Goal: Transaction & Acquisition: Subscribe to service/newsletter

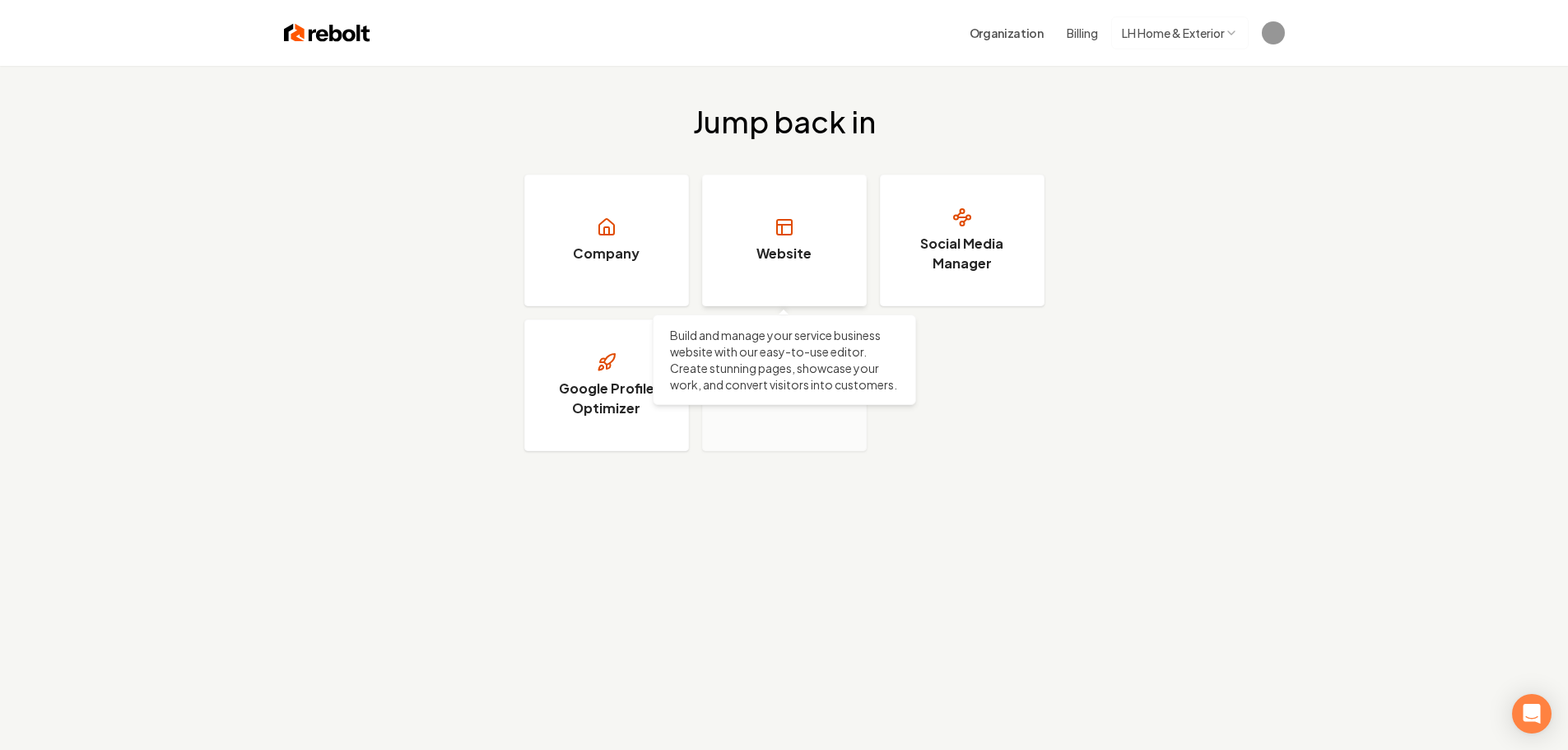
click at [825, 222] on link "Website" at bounding box center [784, 240] width 164 height 132
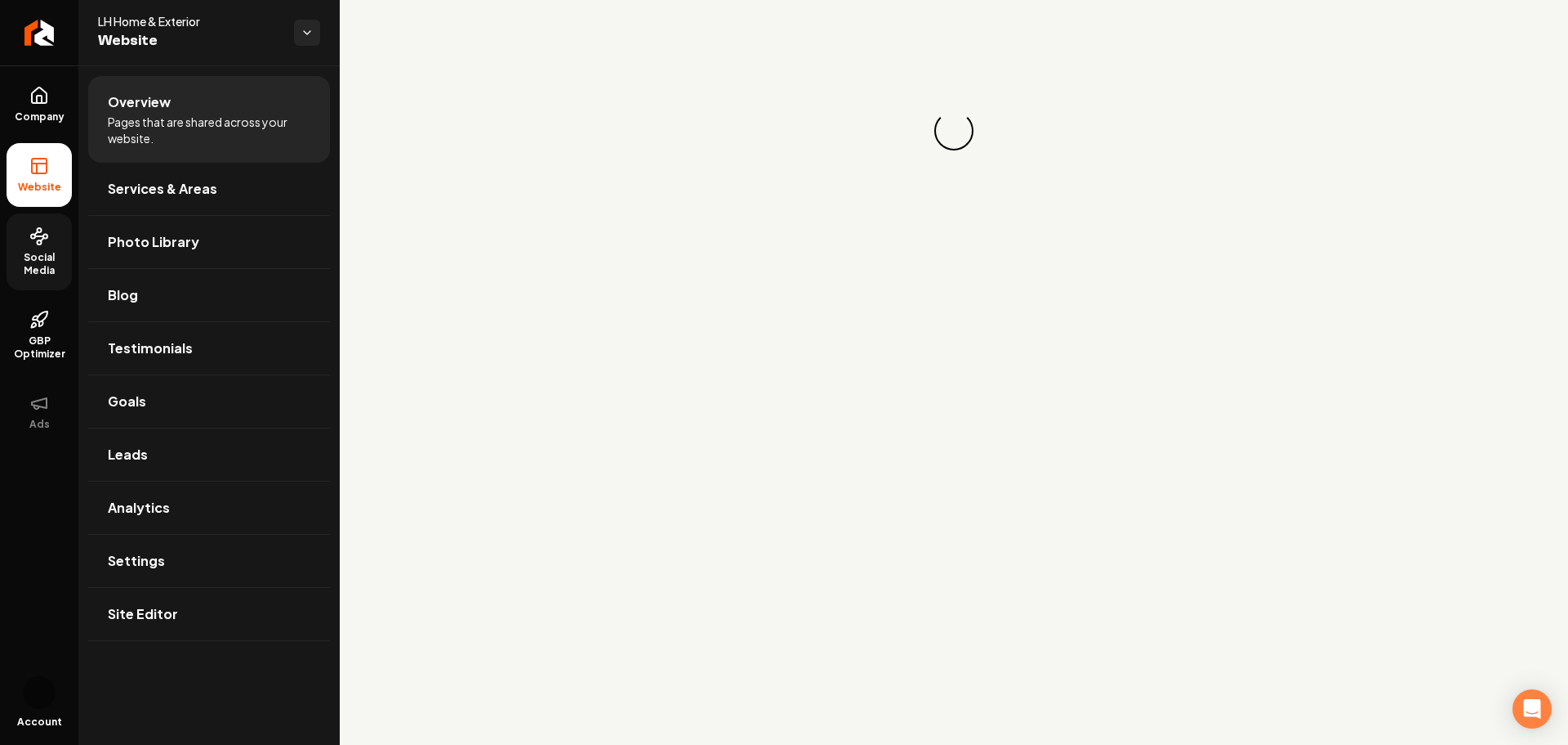
click at [54, 258] on span "Social Media" at bounding box center [39, 264] width 65 height 26
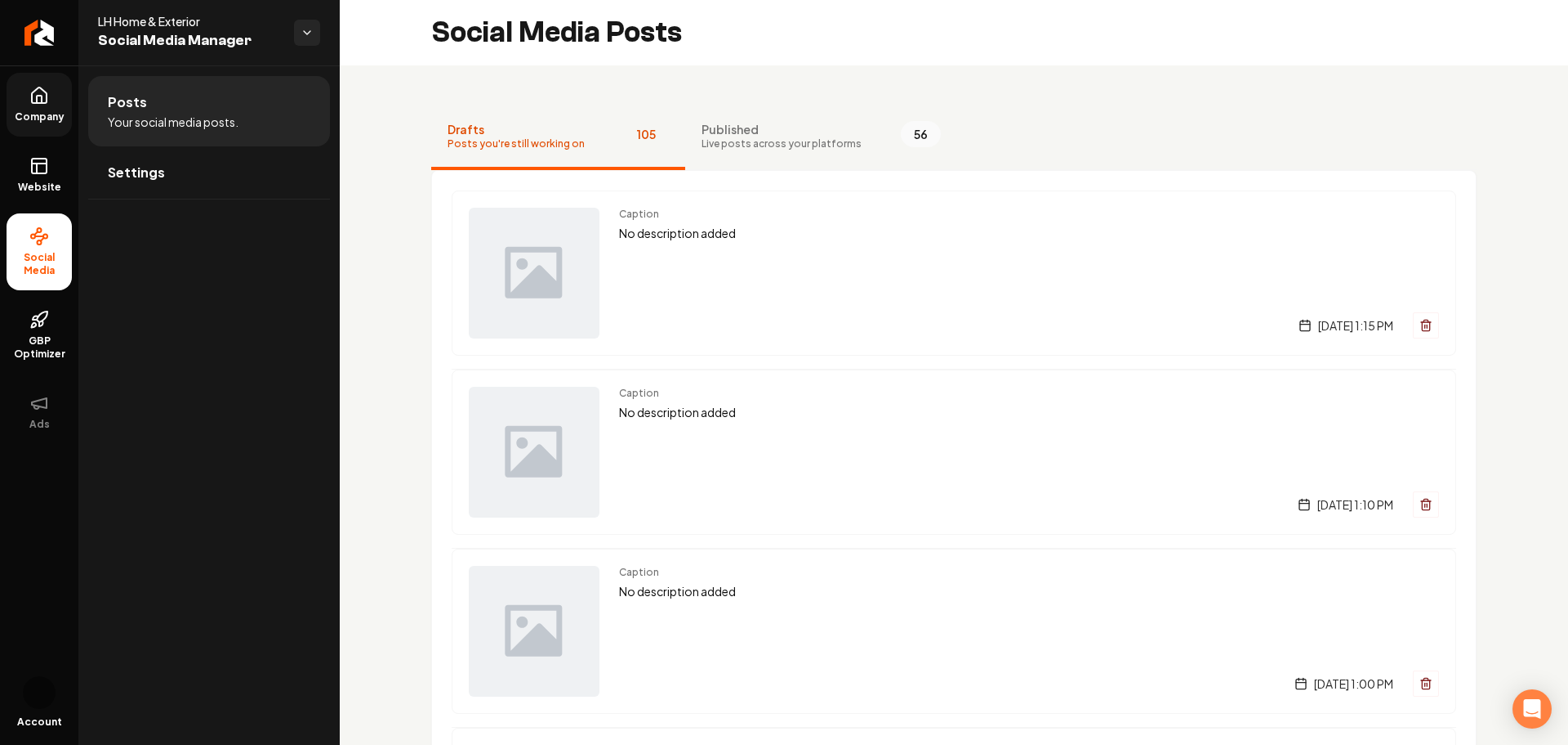
click at [32, 96] on icon at bounding box center [39, 94] width 14 height 15
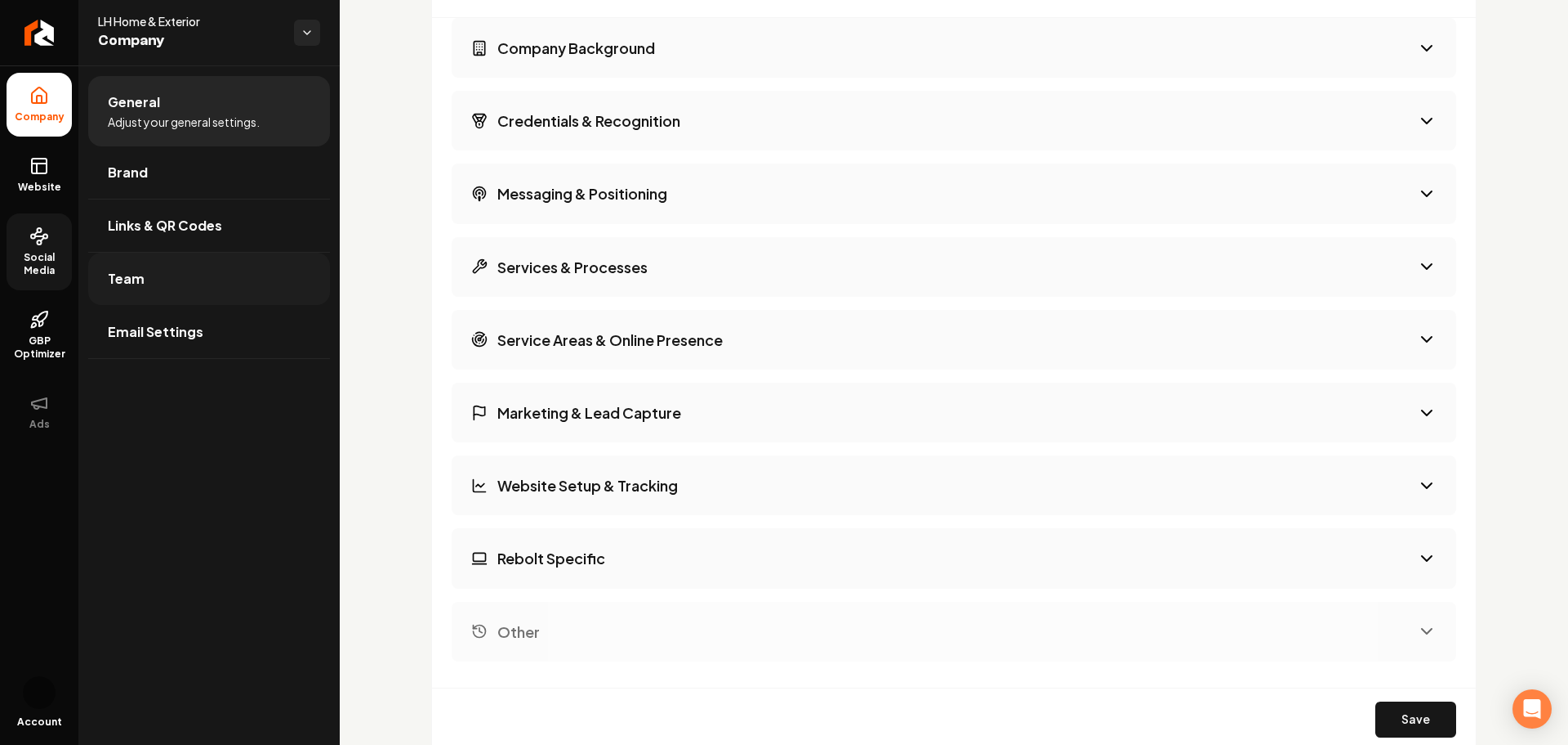
scroll to position [2290, 0]
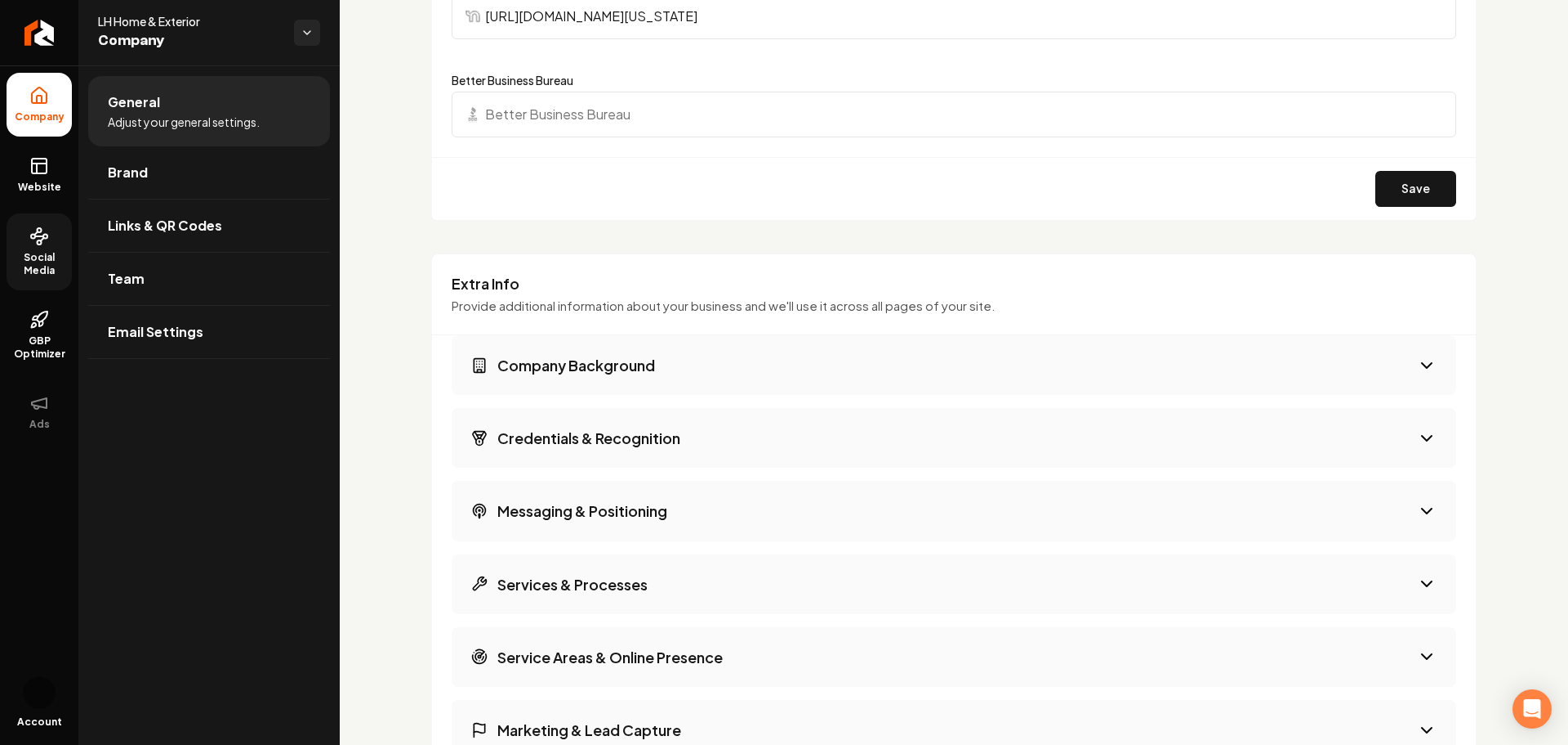
click at [40, 239] on icon at bounding box center [39, 236] width 20 height 20
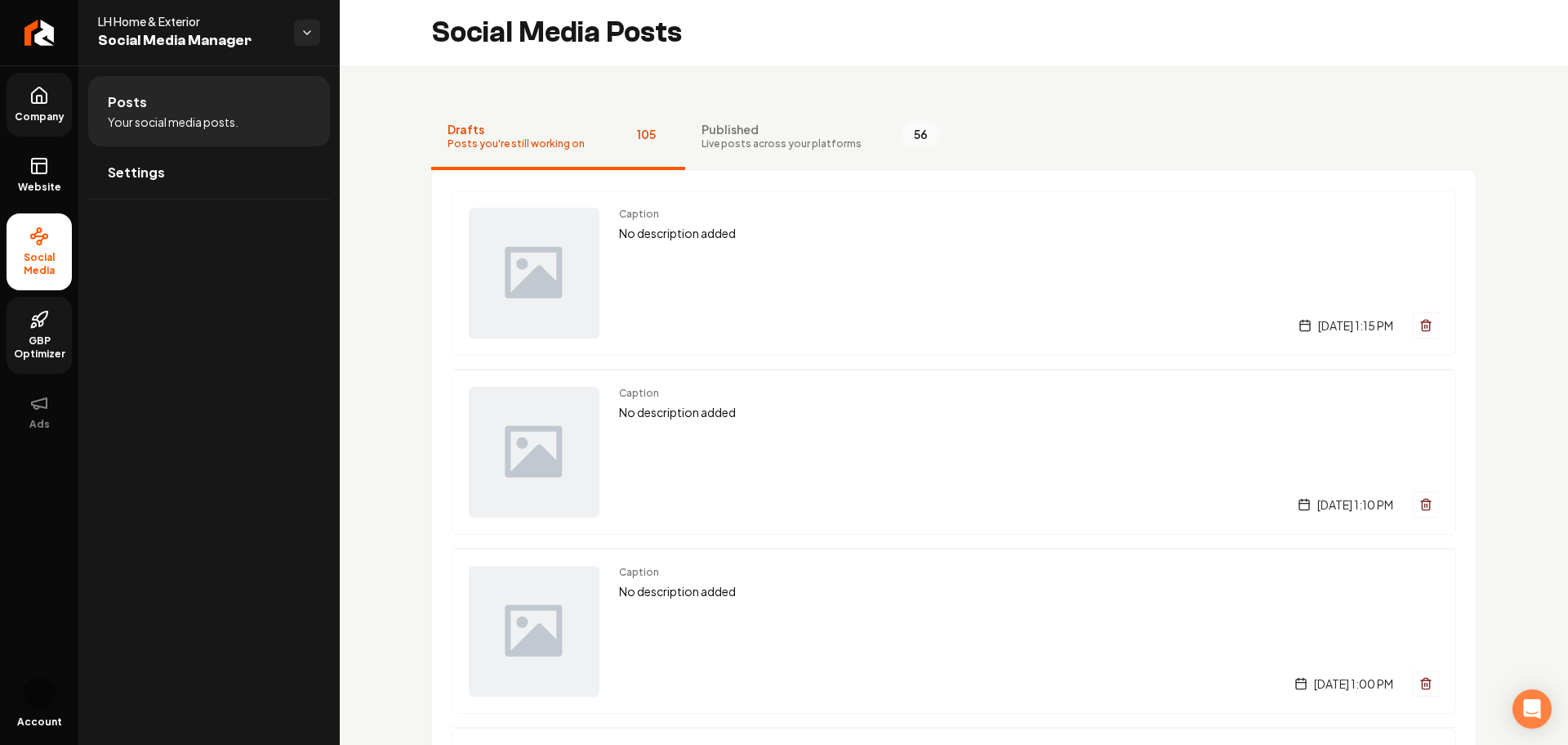
click at [39, 320] on icon at bounding box center [42, 317] width 11 height 11
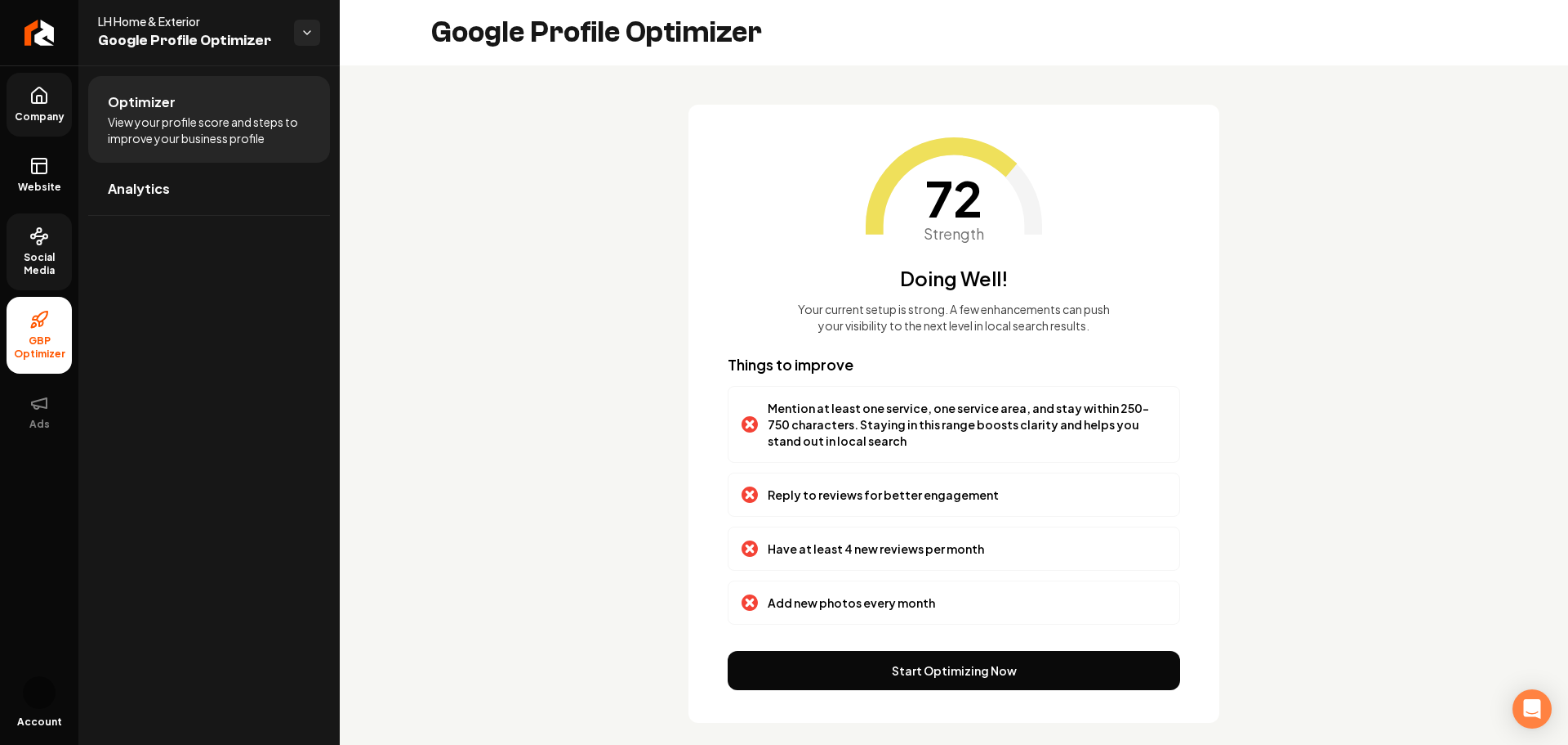
scroll to position [17, 0]
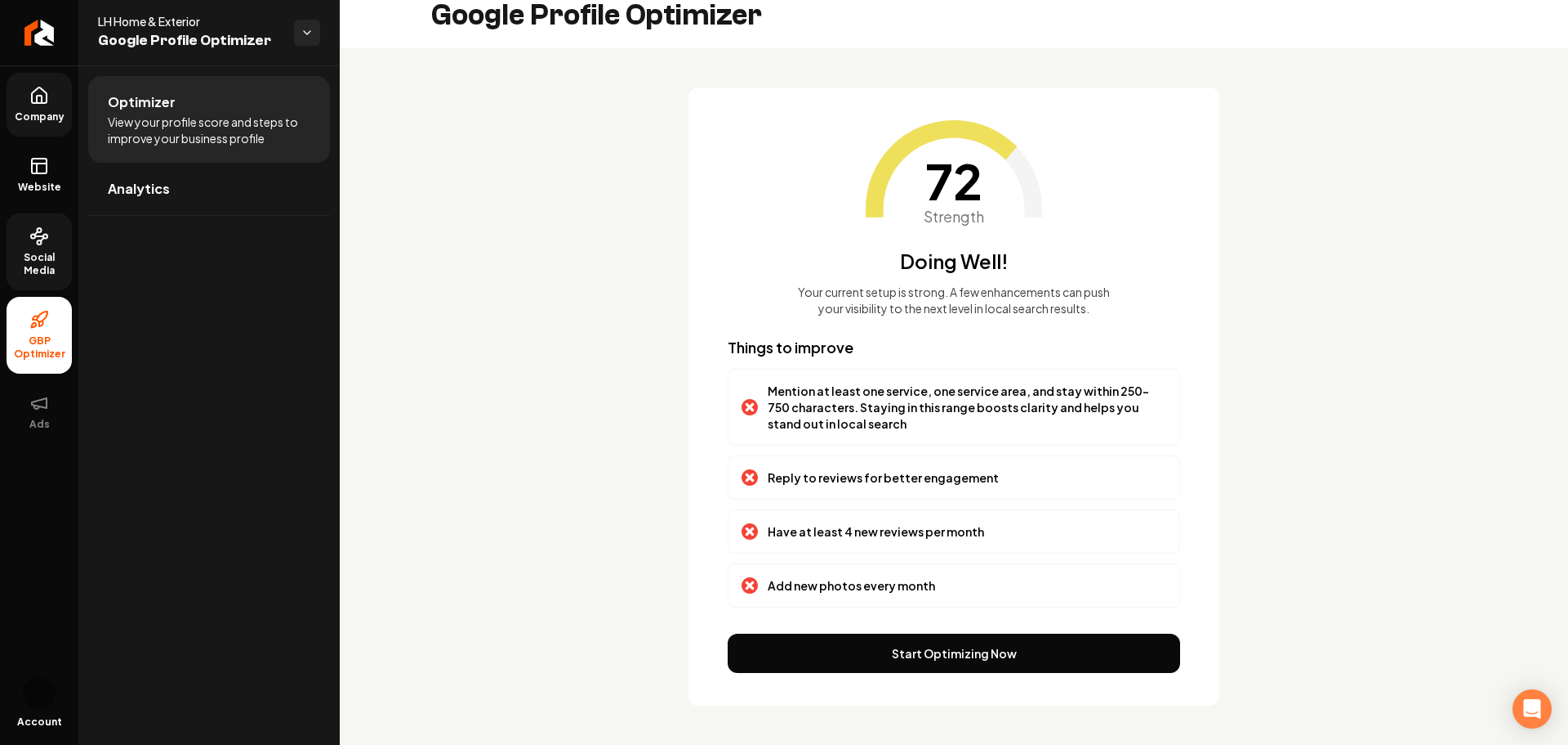
click at [62, 263] on span "Social Media" at bounding box center [39, 264] width 65 height 26
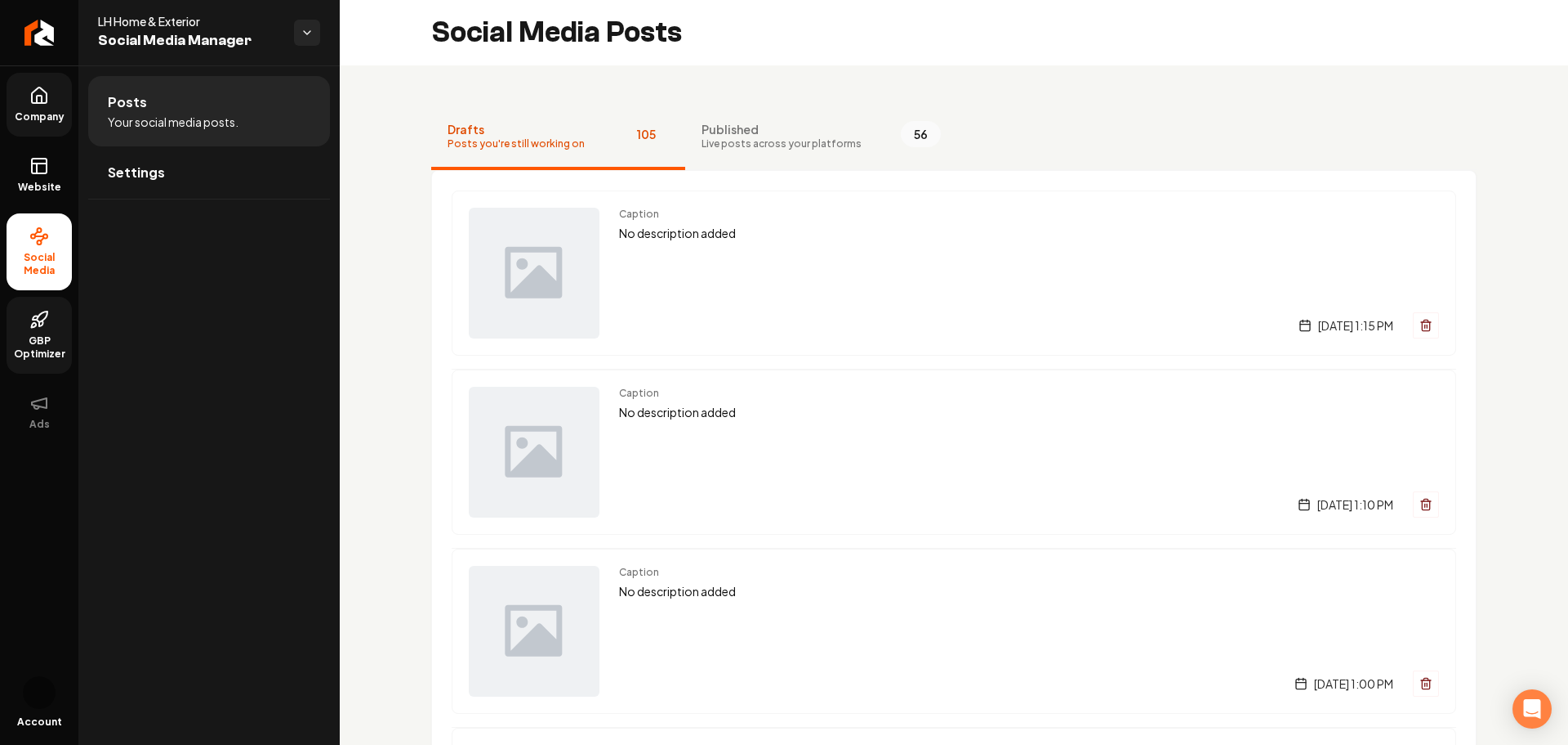
click at [174, 199] on ul "Posts Your social media posts. Settings" at bounding box center [208, 137] width 261 height 144
click at [173, 199] on ul "Posts Your social media posts. Settings" at bounding box center [208, 137] width 261 height 144
click at [179, 180] on link "Settings" at bounding box center [209, 172] width 242 height 52
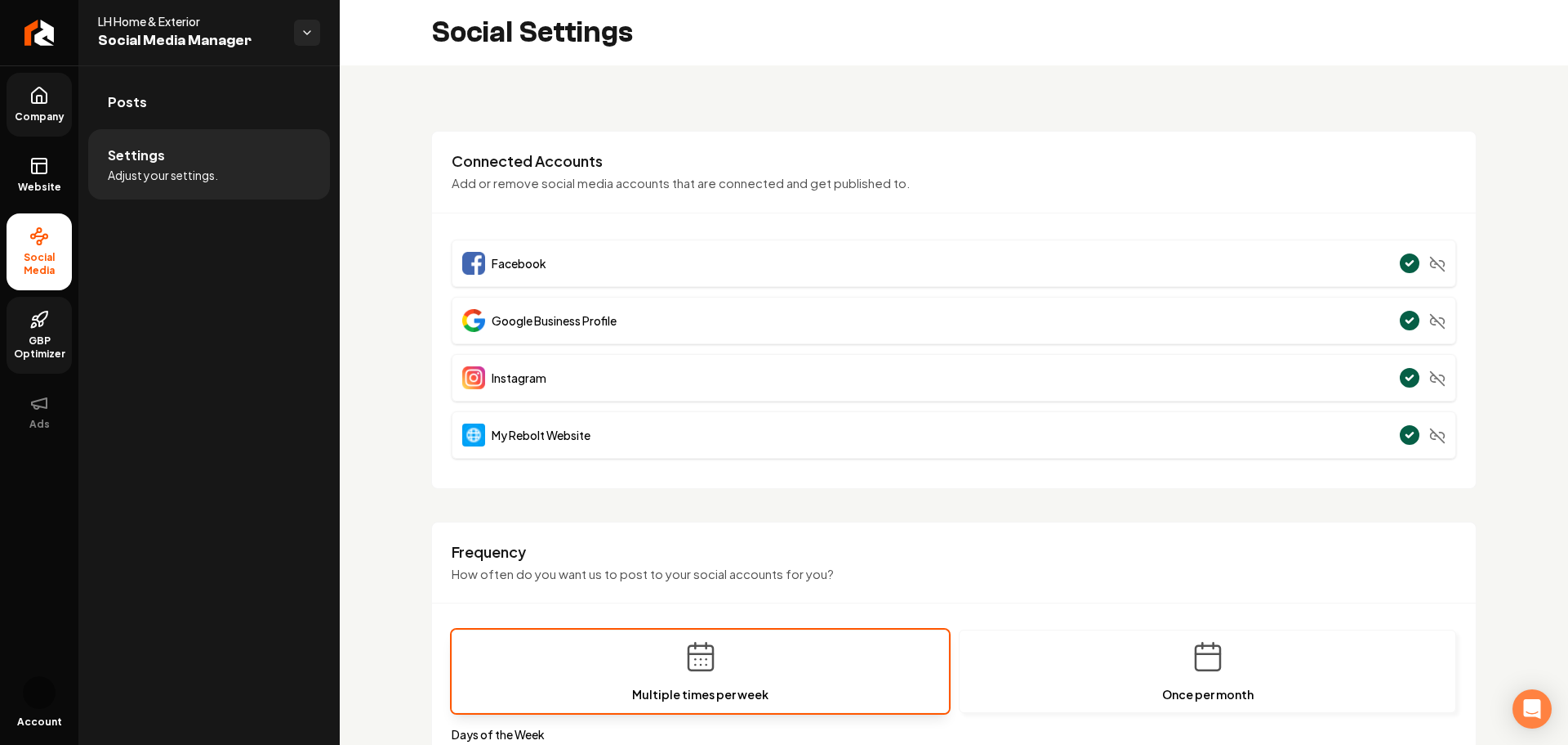
click at [487, 81] on div "**********" at bounding box center [954, 621] width 1228 height 1112
click at [39, 192] on span "Website" at bounding box center [39, 187] width 57 height 13
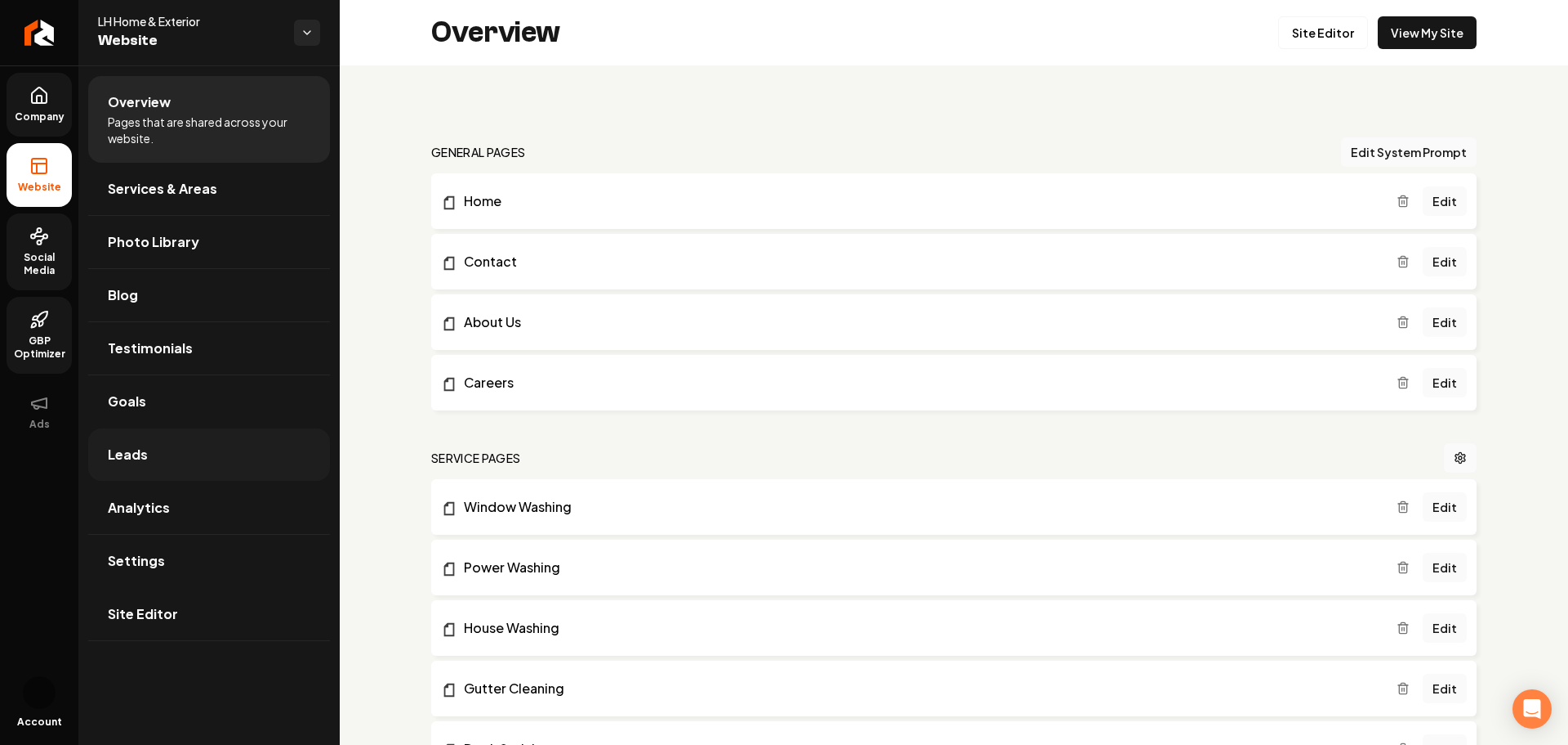
click at [187, 463] on link "Leads" at bounding box center [209, 454] width 242 height 52
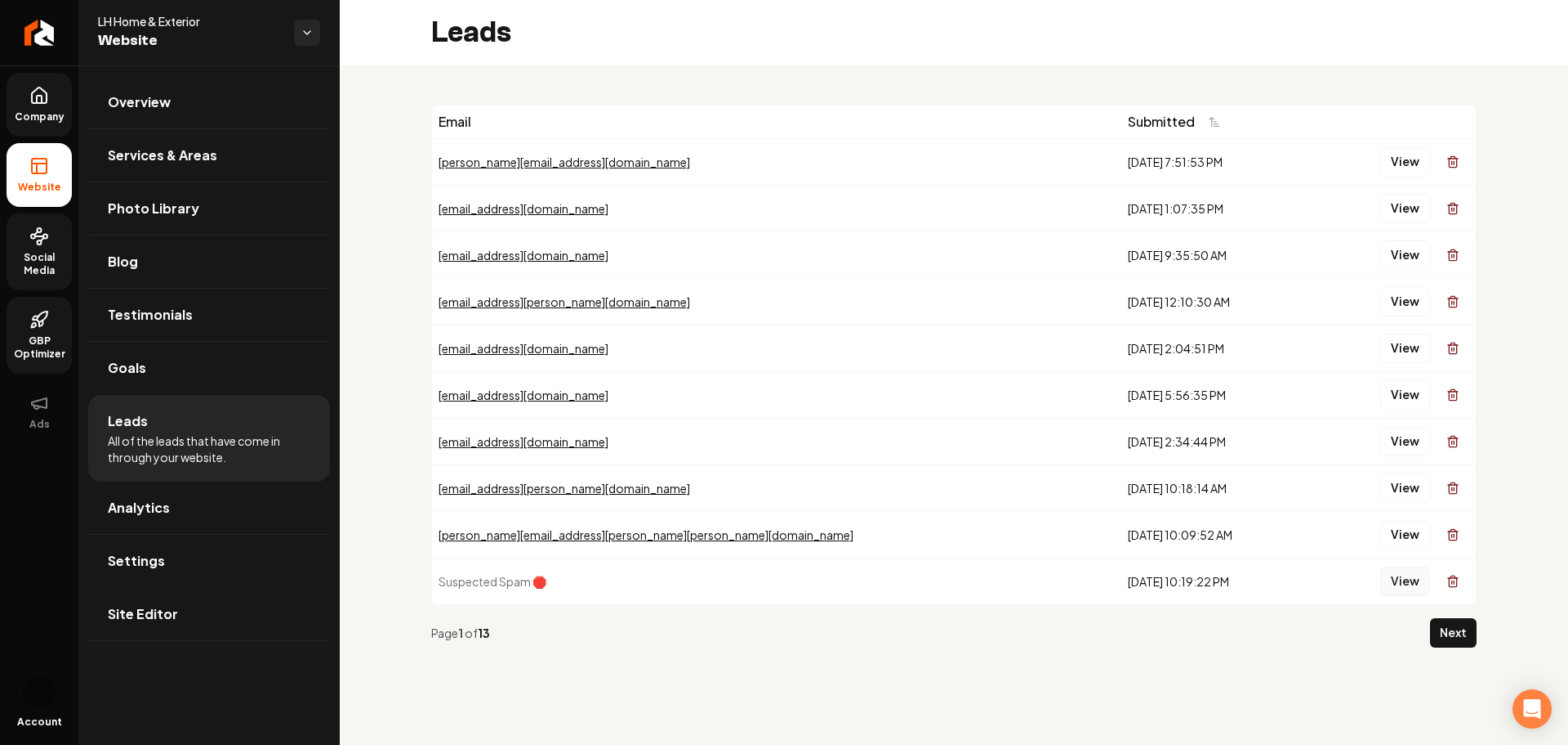
click at [1411, 586] on button "View" at bounding box center [1406, 581] width 50 height 30
click at [201, 511] on link "Analytics" at bounding box center [209, 507] width 242 height 52
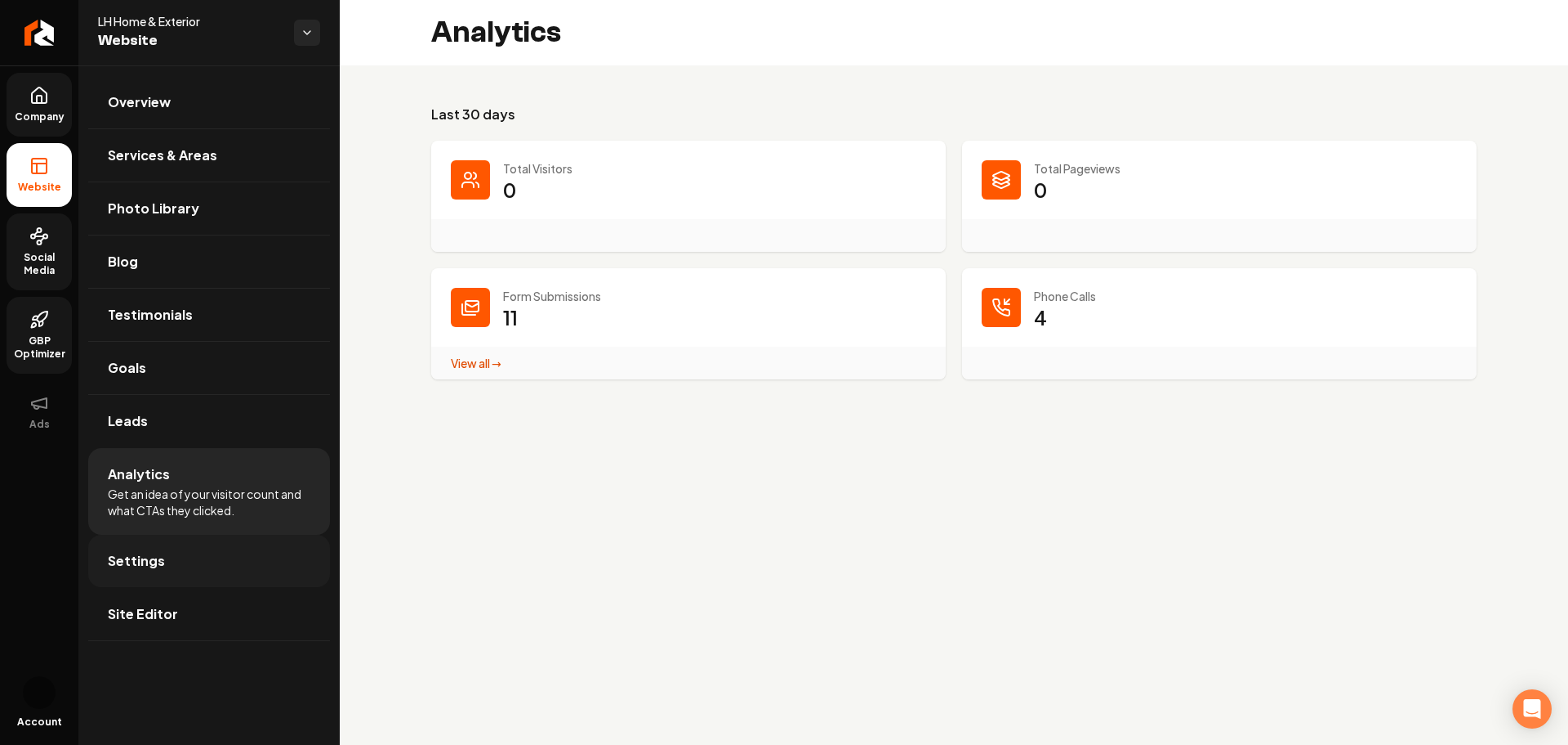
click at [183, 566] on link "Settings" at bounding box center [209, 561] width 242 height 52
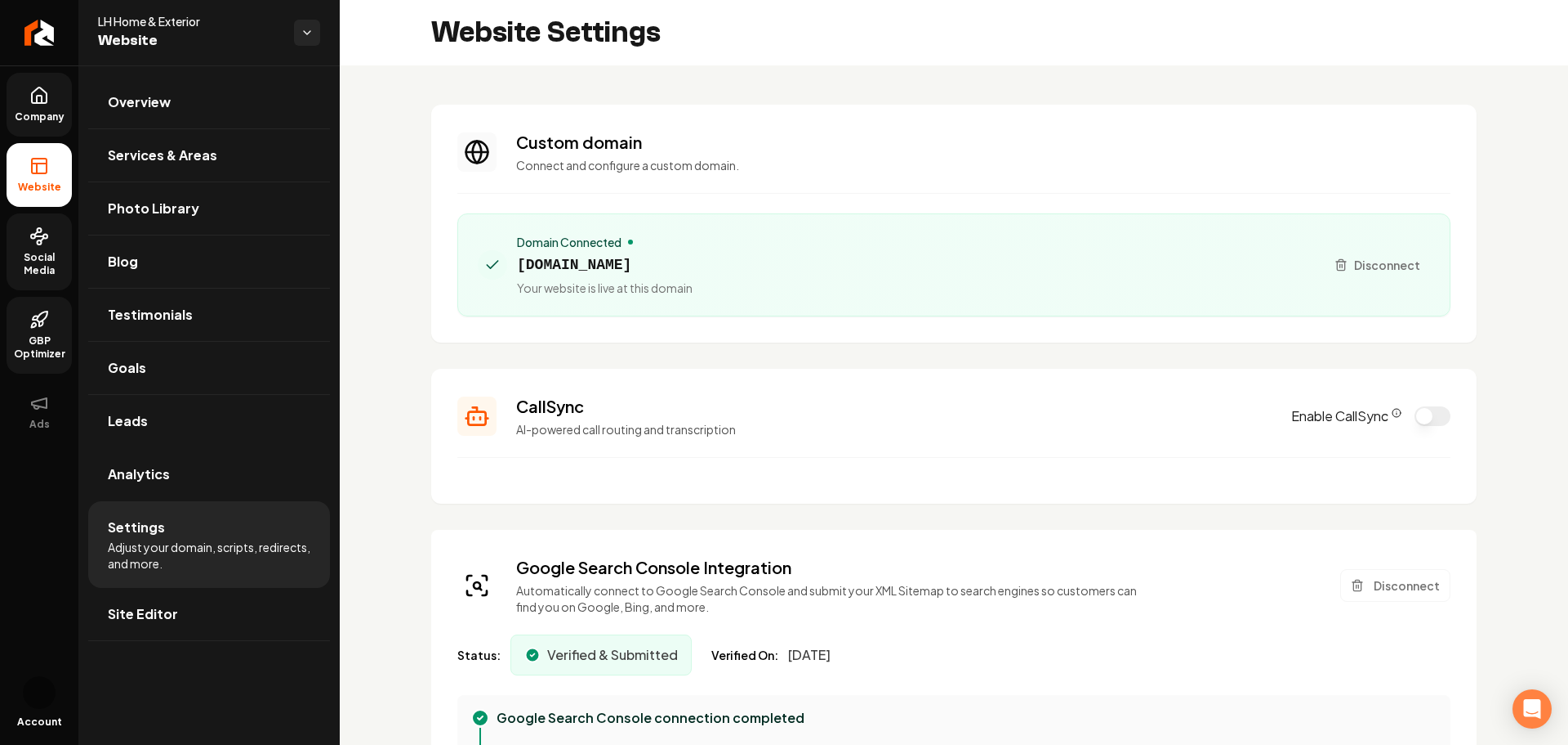
click at [47, 251] on span "Social Media" at bounding box center [39, 264] width 65 height 26
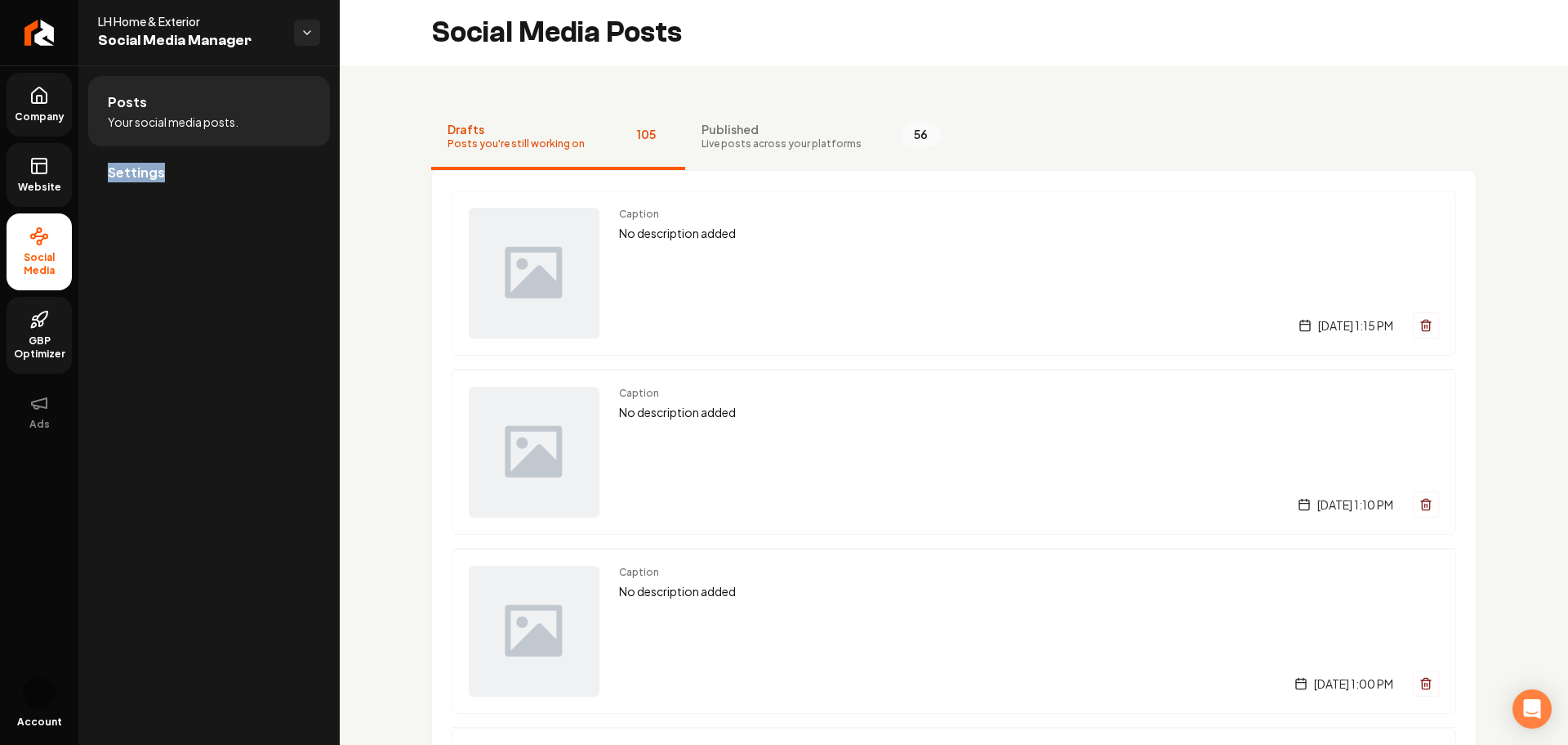
click at [64, 101] on link "Company" at bounding box center [39, 104] width 65 height 64
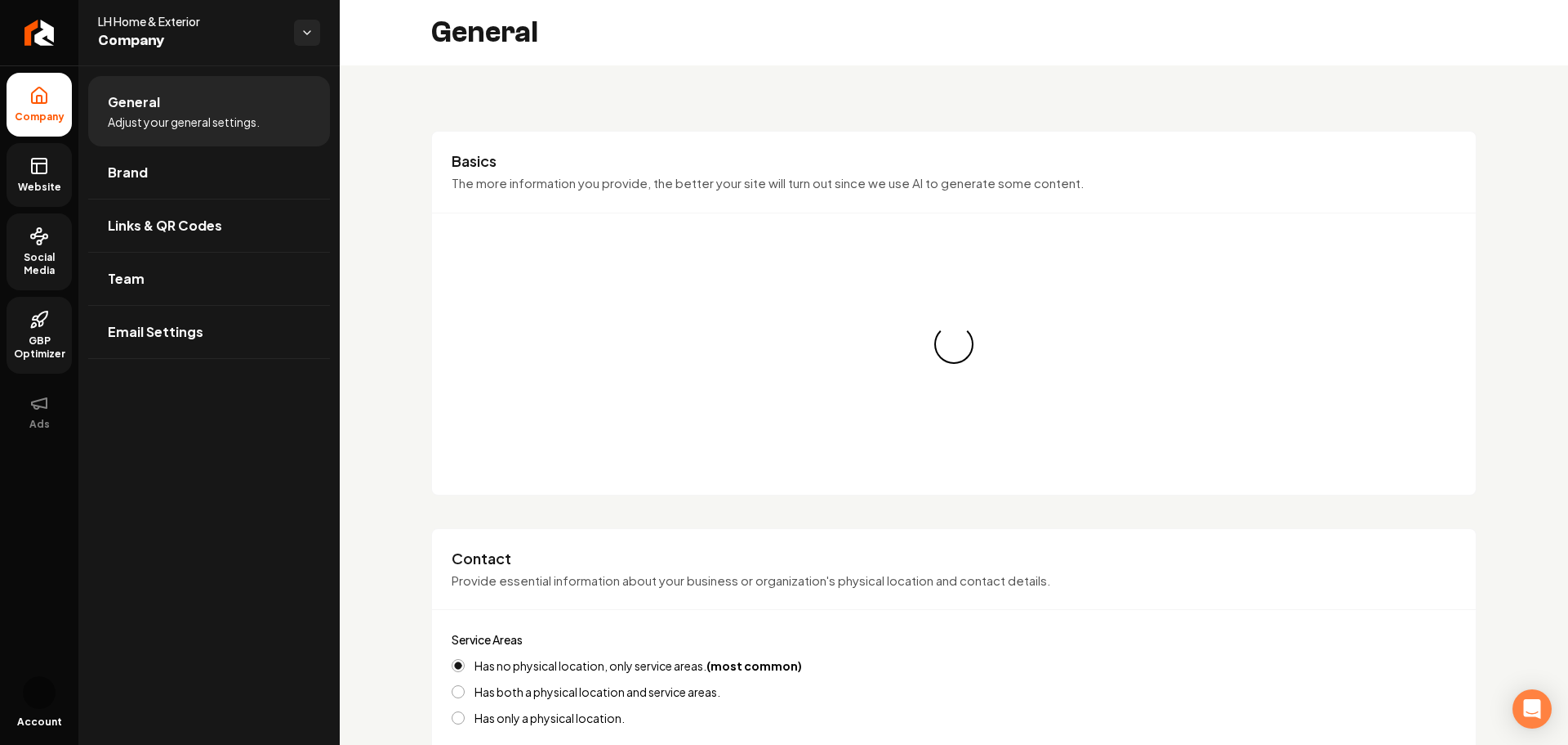
click at [37, 186] on span "Website" at bounding box center [39, 187] width 57 height 13
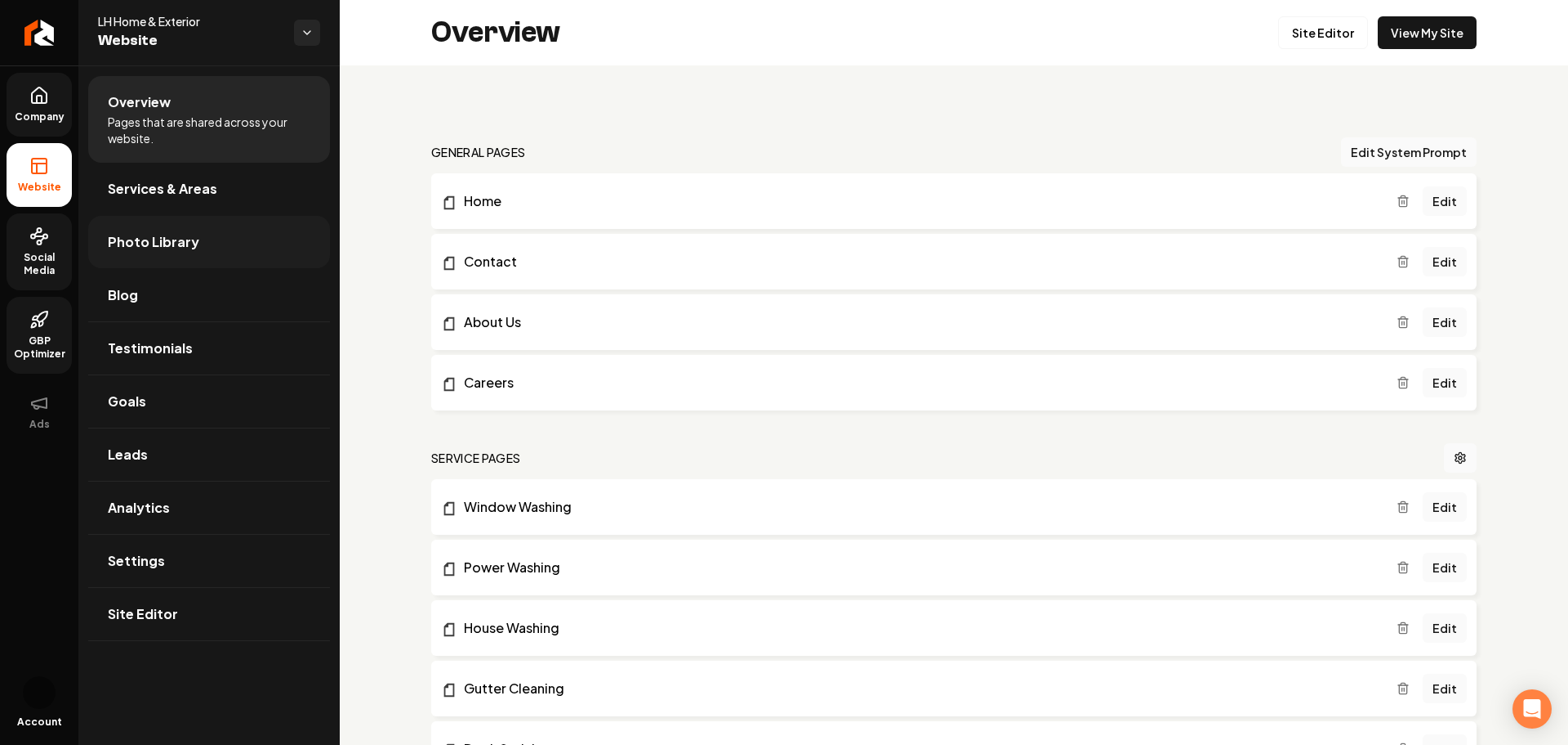
click at [222, 236] on link "Photo Library" at bounding box center [209, 241] width 242 height 52
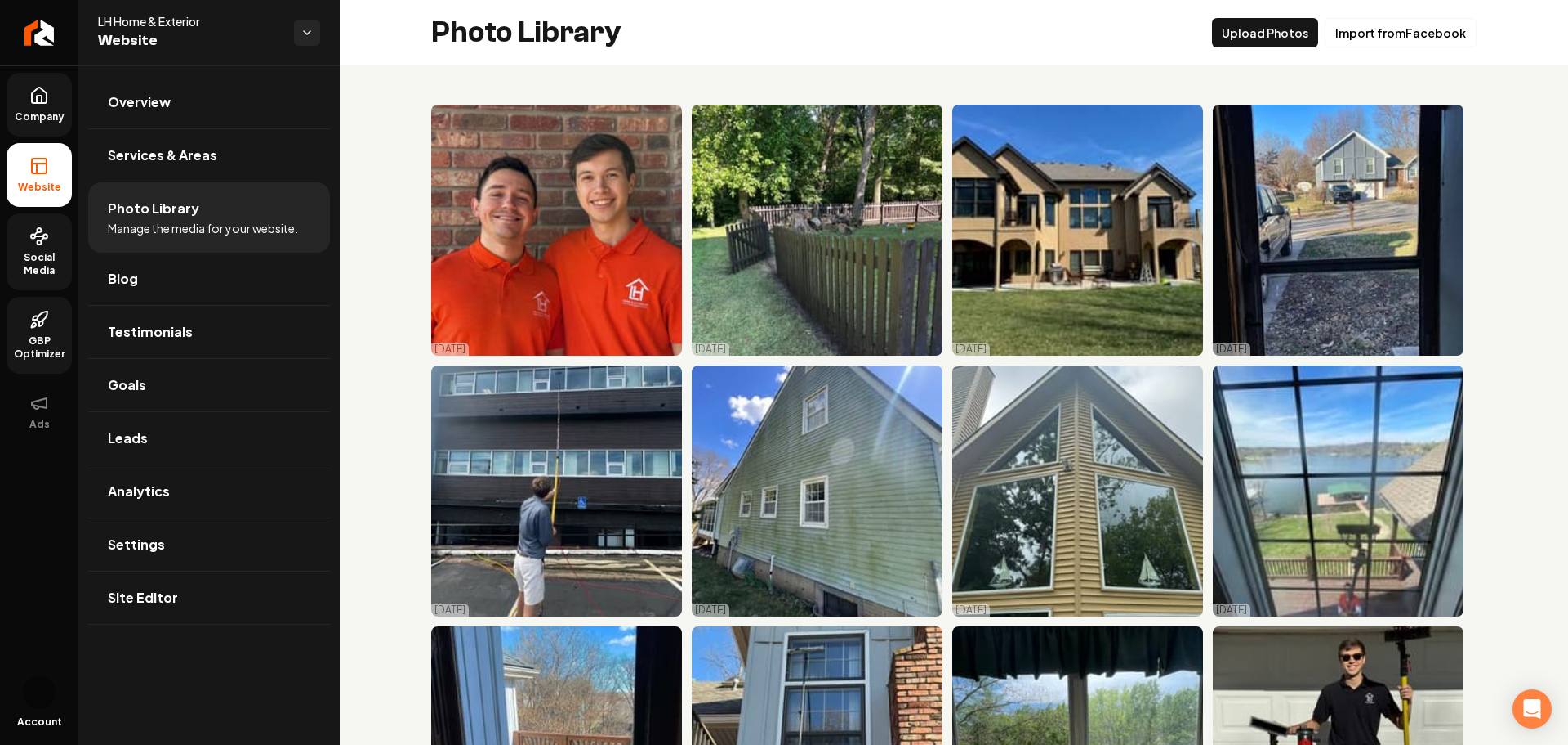
click at [40, 259] on span "Social Media" at bounding box center [39, 264] width 65 height 26
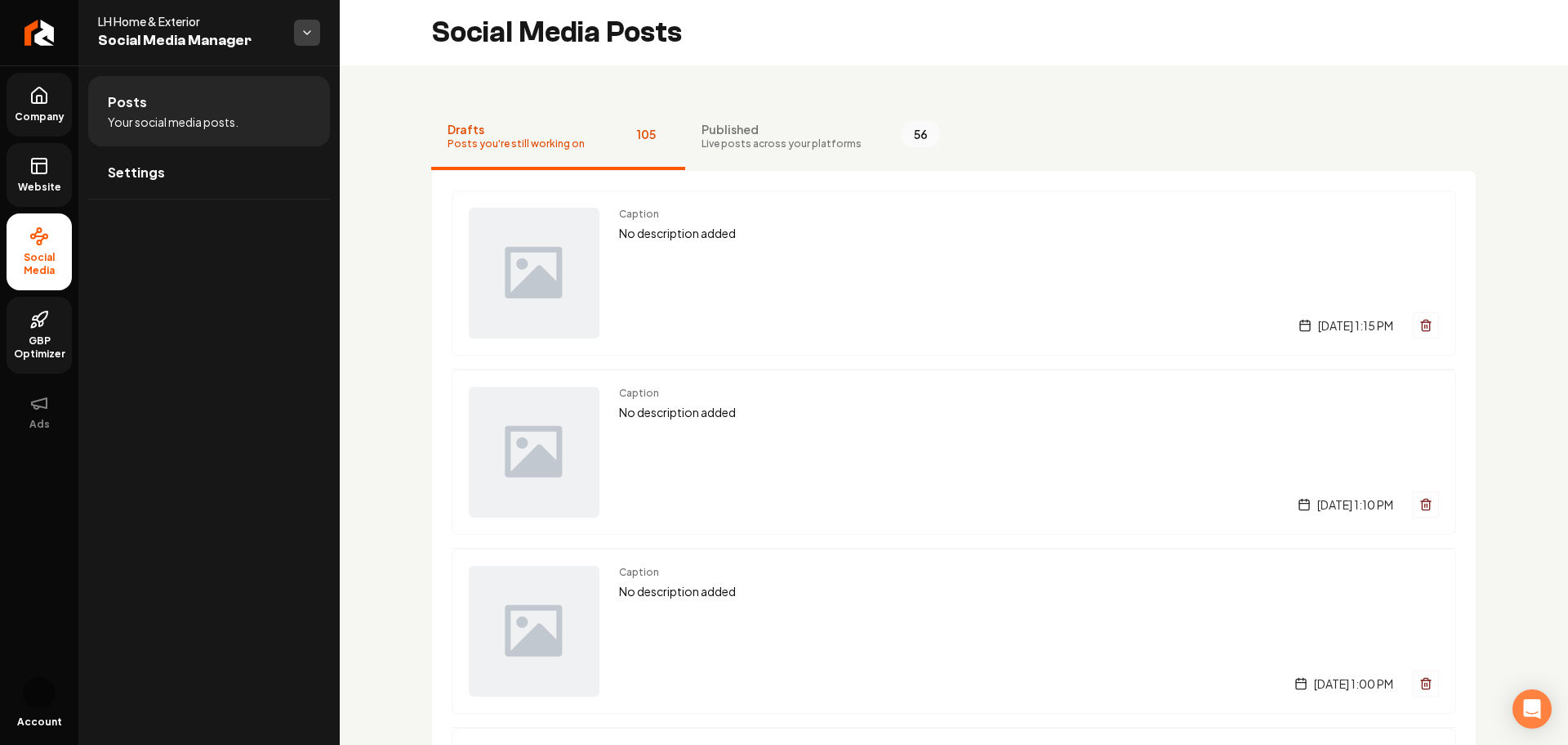
click at [301, 34] on html "Company Website Social Media GBP Optimizer Ads Account LH Home & Exterior Socia…" at bounding box center [784, 372] width 1568 height 745
click at [144, 188] on link "Settings" at bounding box center [209, 172] width 242 height 52
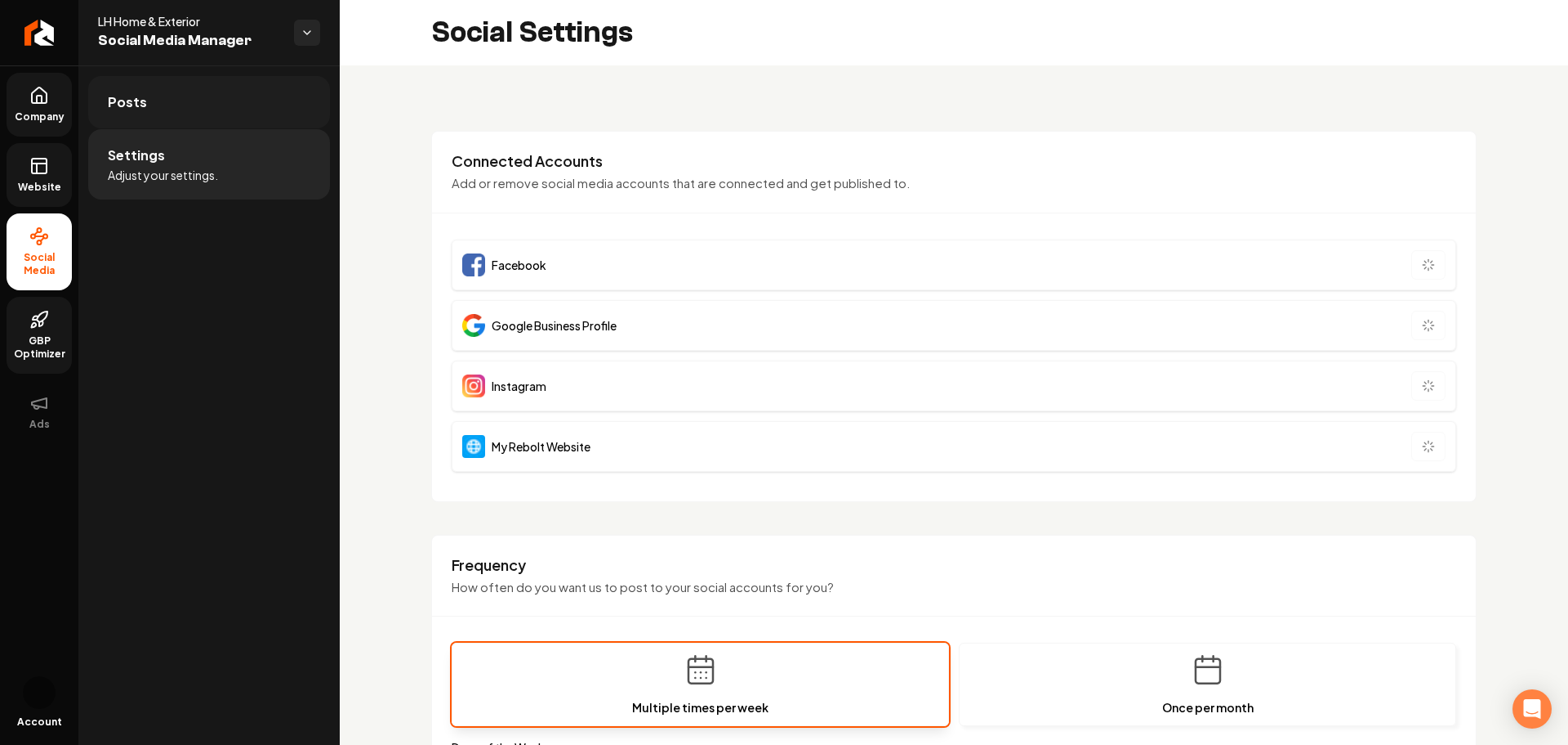
click at [172, 127] on link "Posts" at bounding box center [209, 102] width 242 height 52
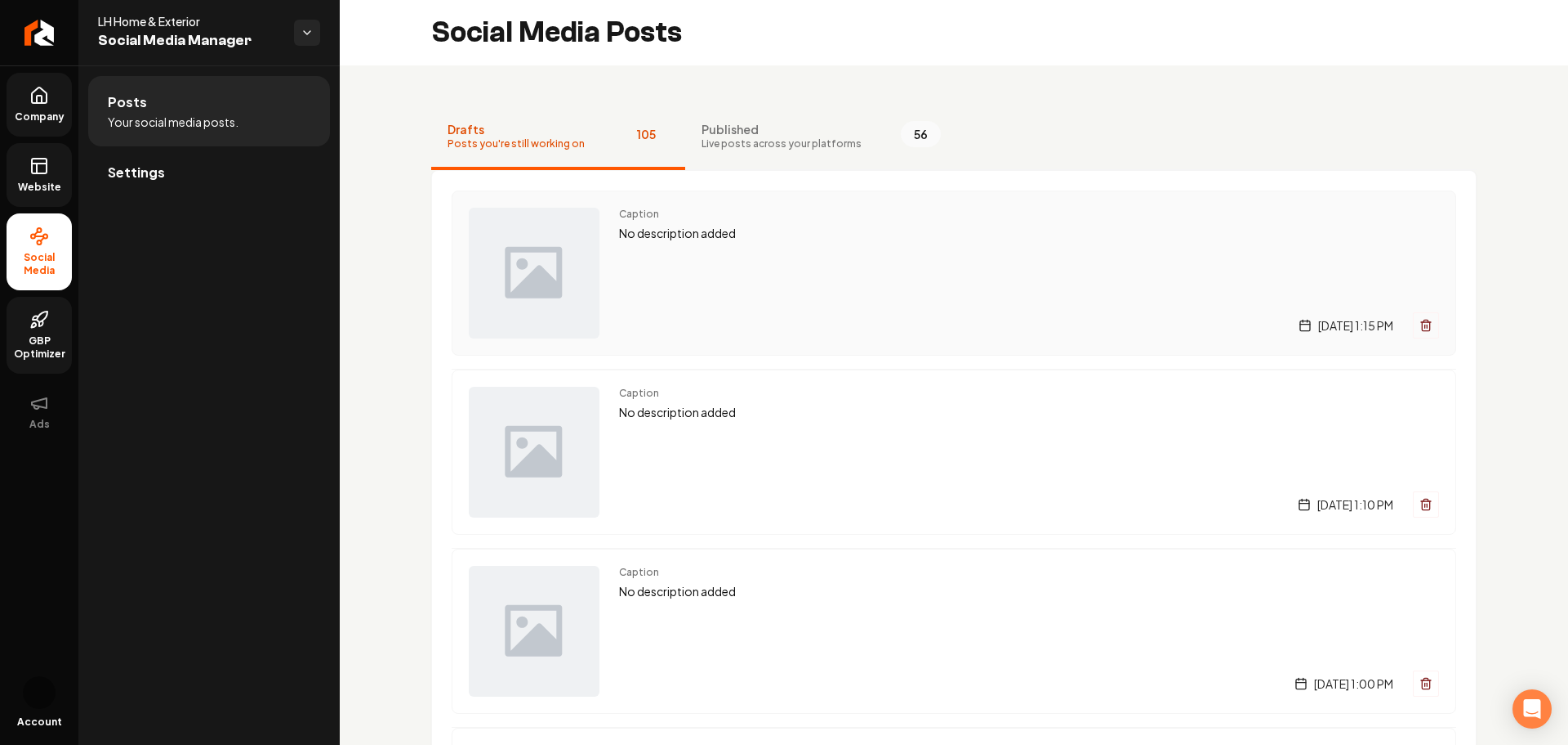
click at [620, 253] on div "Caption No description added [DATE] 1:15 PM" at bounding box center [1029, 273] width 820 height 131
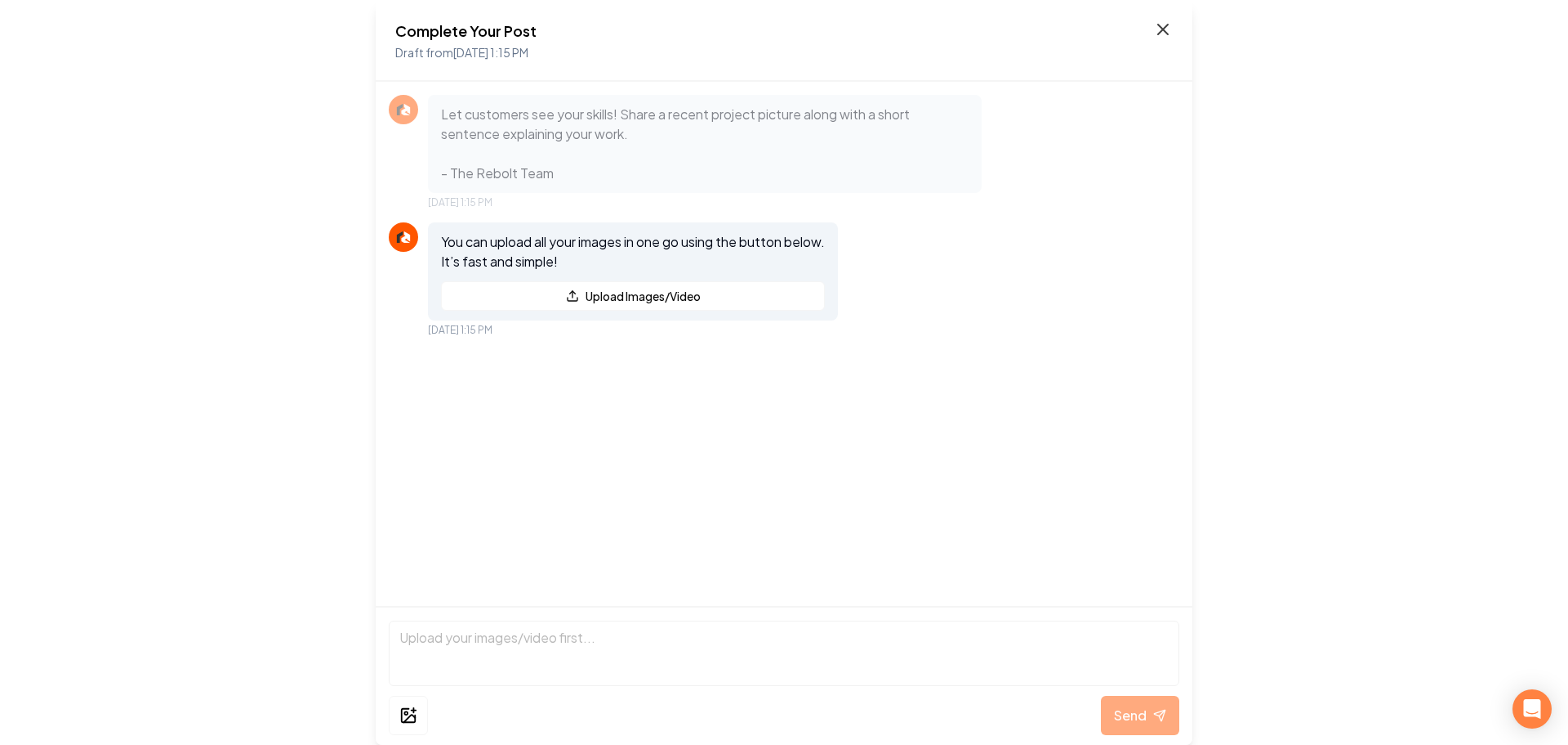
click at [1165, 31] on icon at bounding box center [1163, 30] width 20 height 20
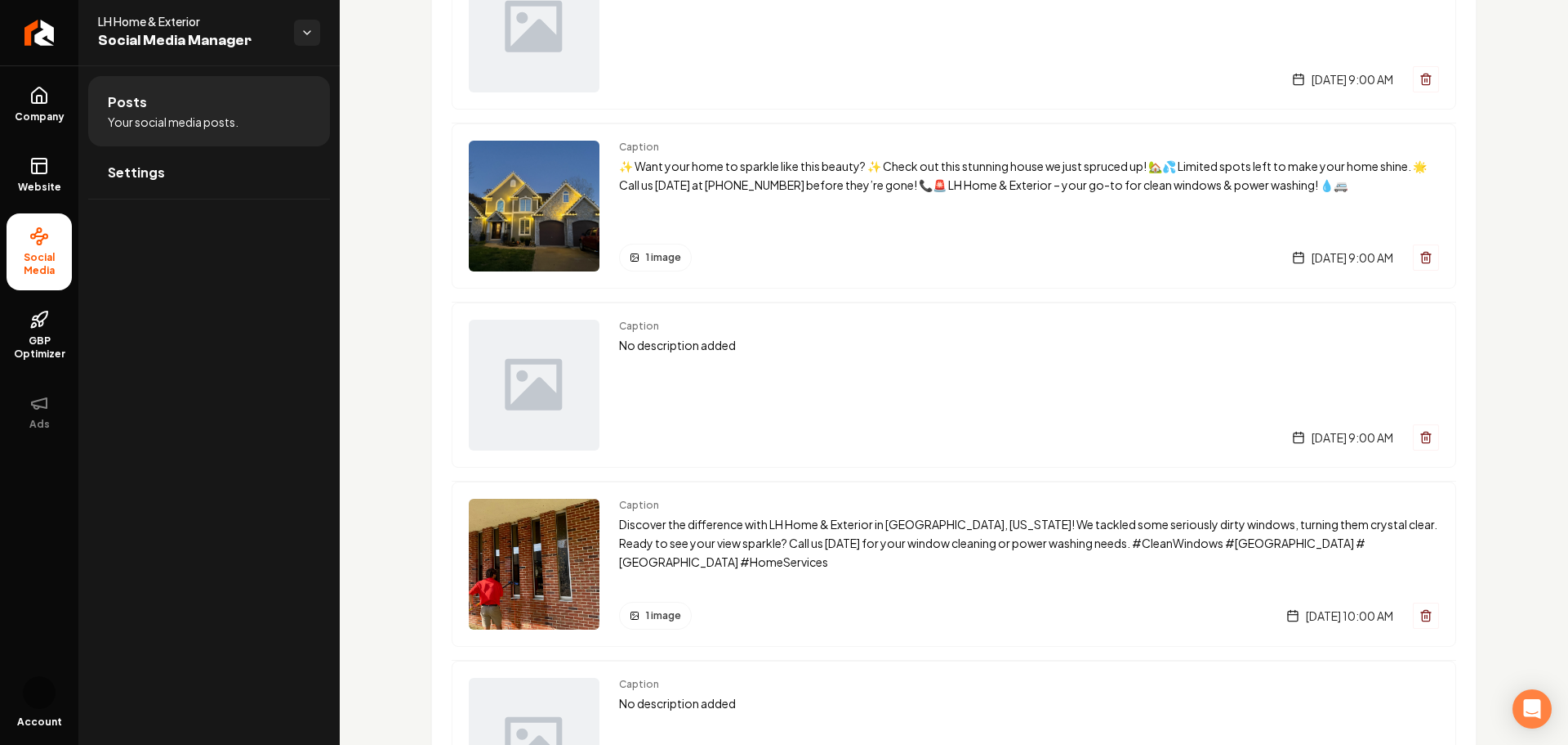
scroll to position [18286, 0]
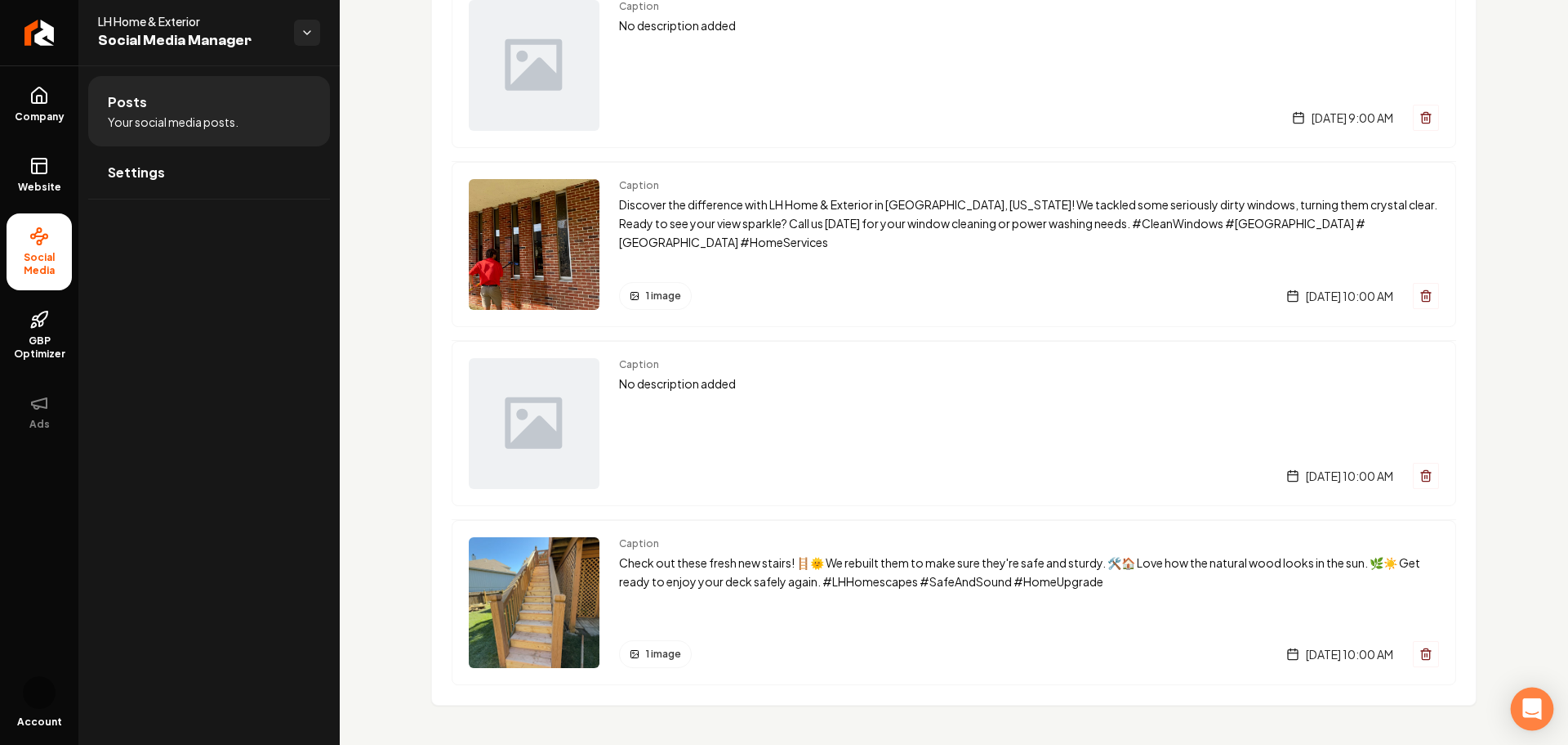
click at [1542, 706] on div "Open Intercom Messenger" at bounding box center [1533, 709] width 43 height 43
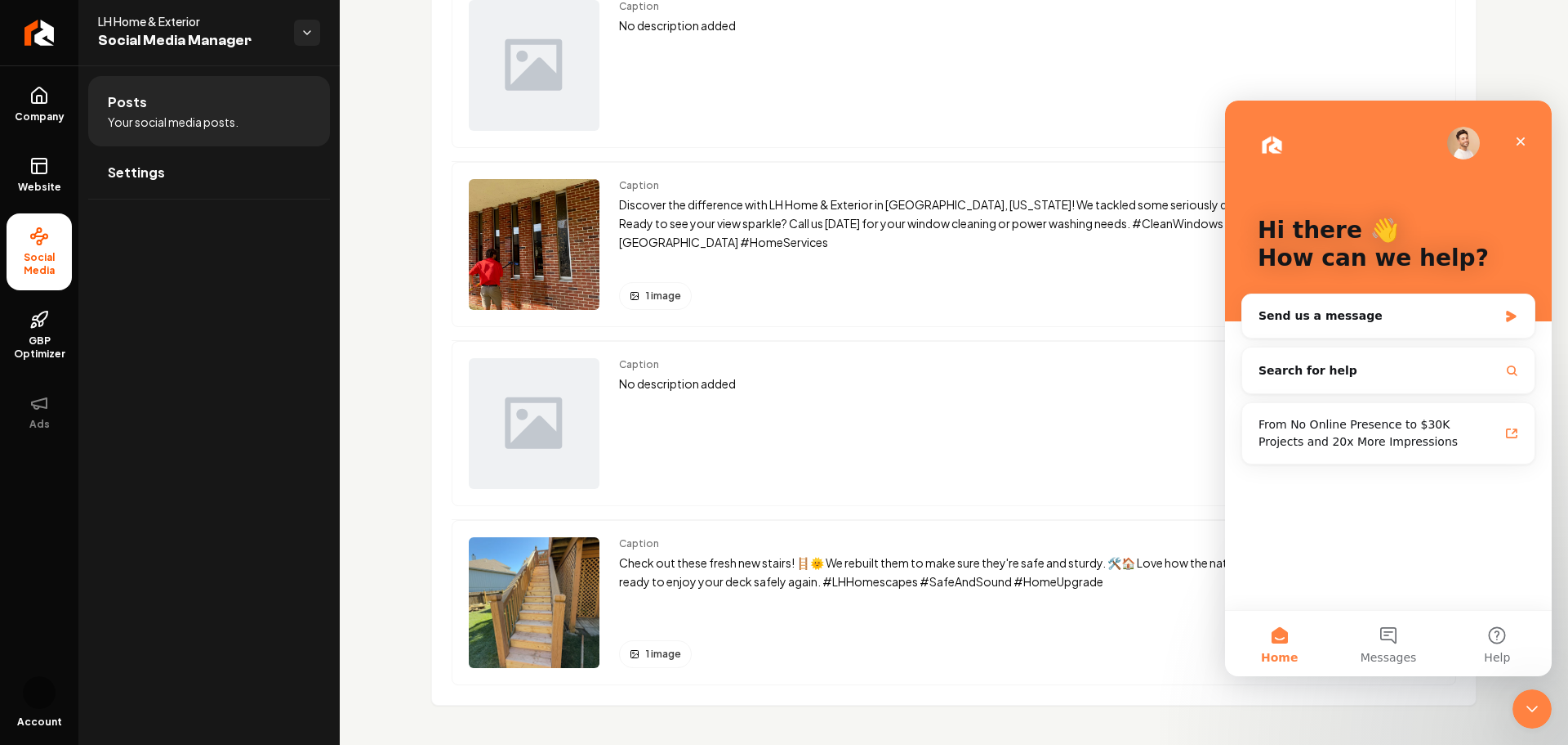
scroll to position [0, 0]
click at [1539, 704] on div "Close Intercom Messenger" at bounding box center [1530, 706] width 39 height 39
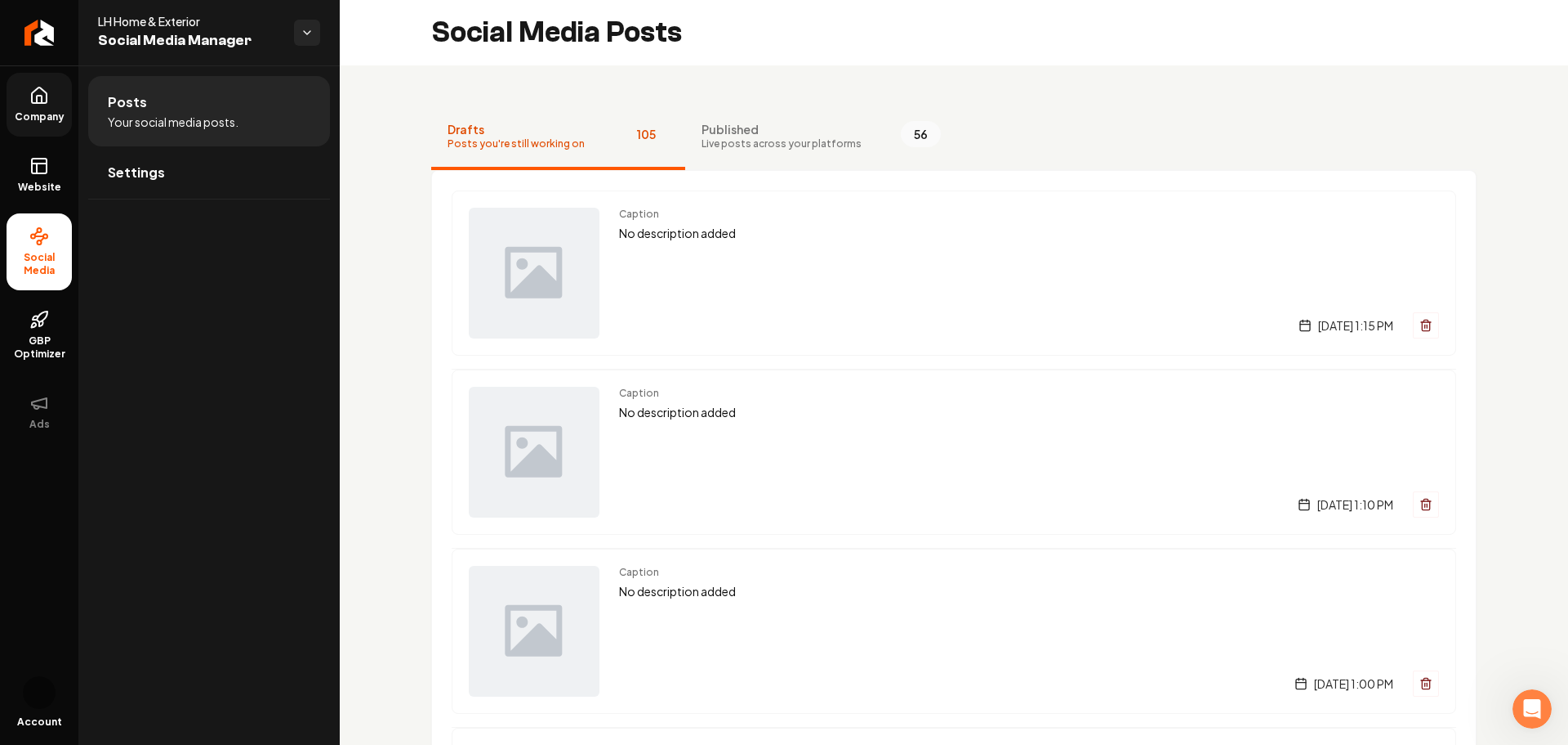
click at [30, 100] on icon at bounding box center [39, 96] width 20 height 20
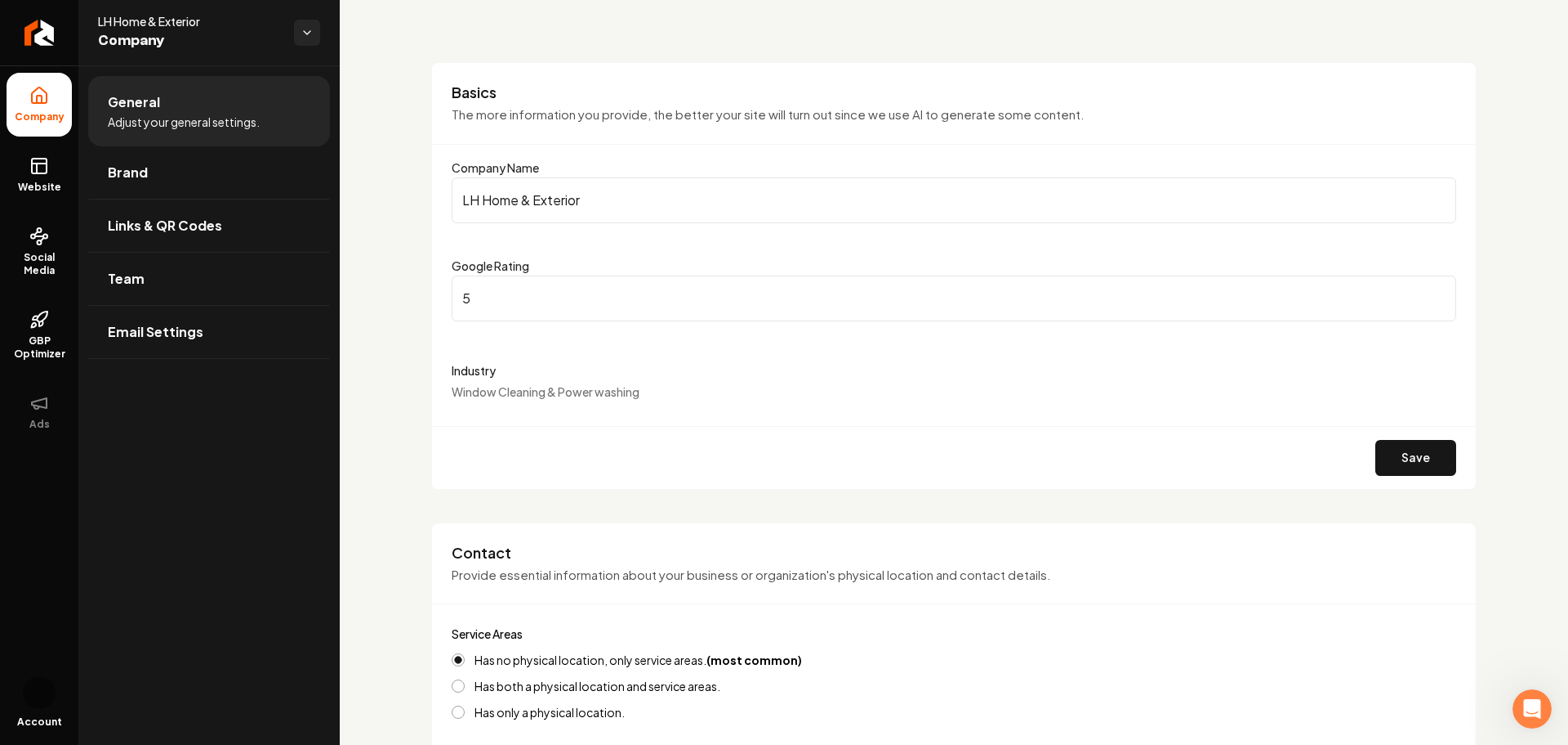
scroll to position [163, 0]
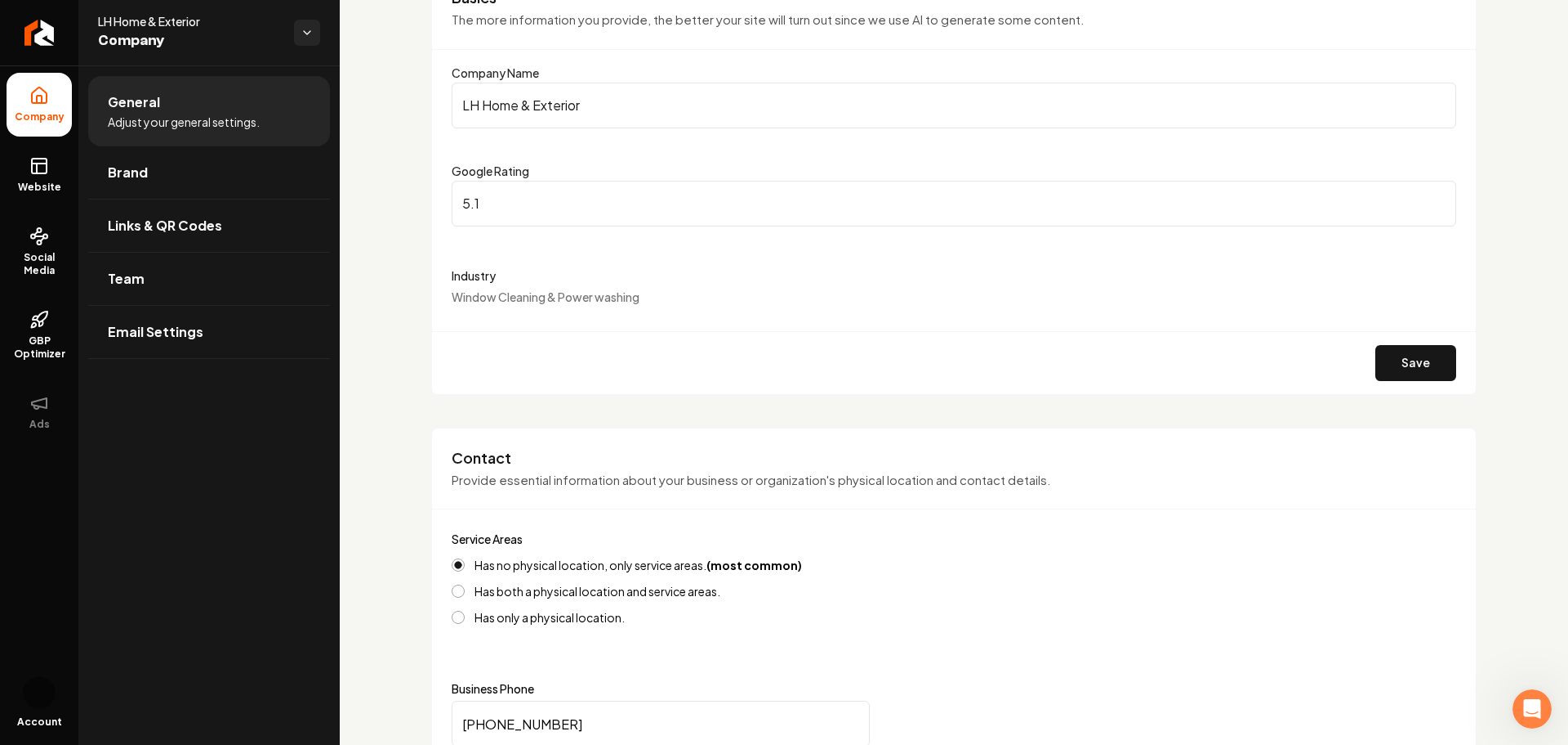
click at [1428, 202] on input "5.1" at bounding box center [954, 203] width 1005 height 46
type input "5"
click at [1427, 206] on input "5" at bounding box center [954, 203] width 1005 height 46
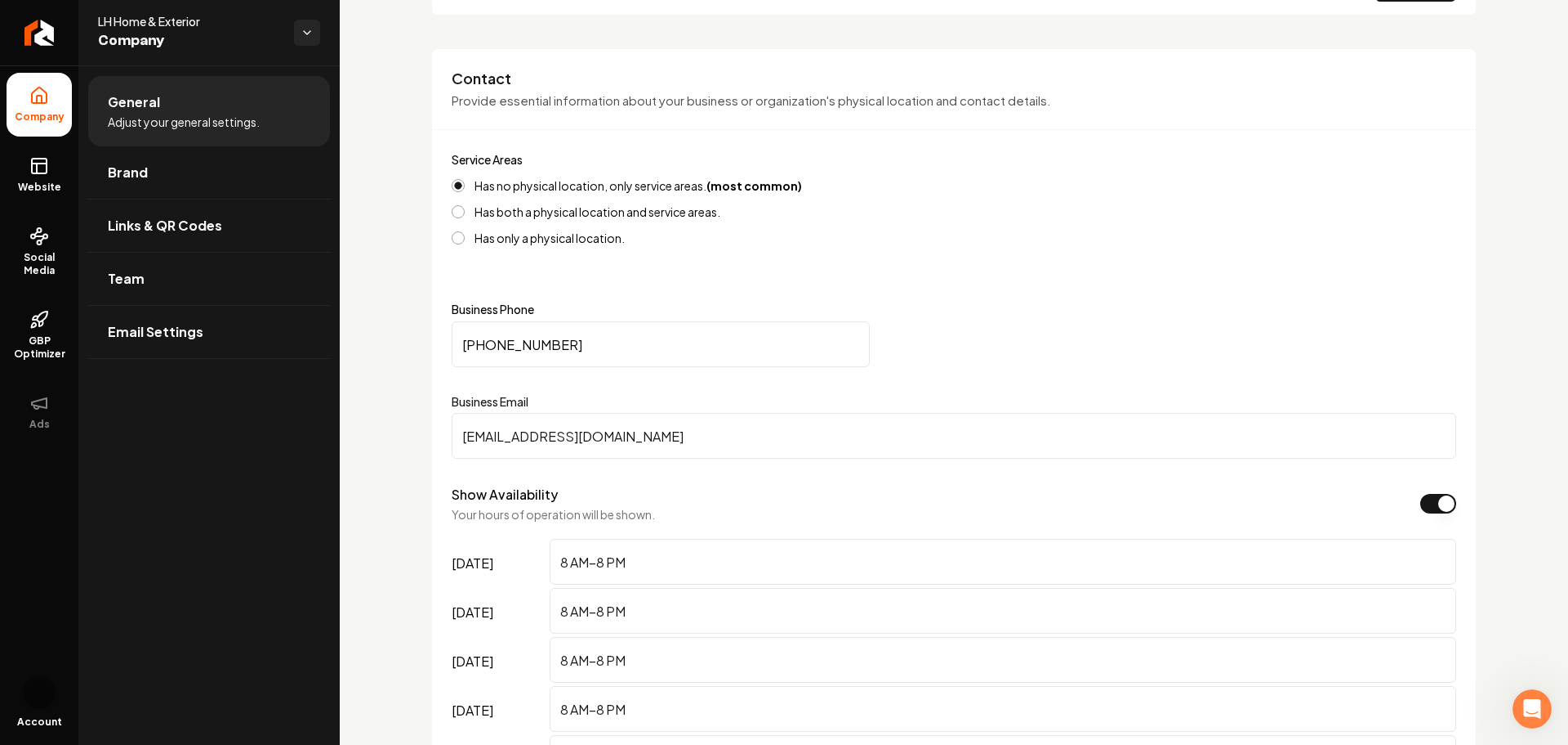
scroll to position [572, 0]
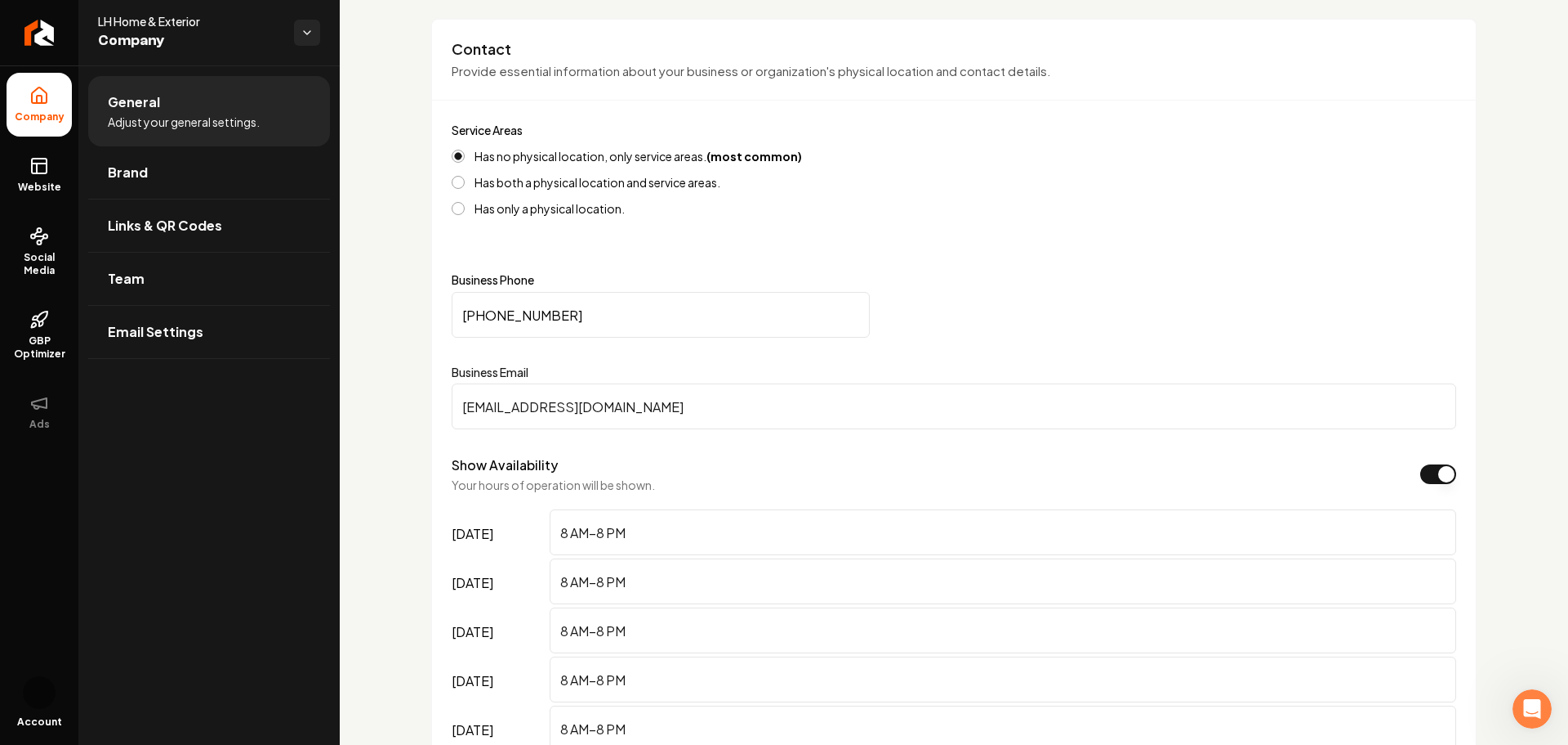
drag, startPoint x: 588, startPoint y: 315, endPoint x: 490, endPoint y: 314, distance: 98.0
click at [511, 316] on input "[PHONE_NUMBER]" at bounding box center [661, 314] width 418 height 46
click at [490, 314] on input "[PHONE_NUMBER]" at bounding box center [661, 314] width 418 height 46
drag, startPoint x: 508, startPoint y: 311, endPoint x: 524, endPoint y: 310, distance: 16.0
click at [516, 310] on input "(816) 660-313_" at bounding box center [661, 314] width 418 height 46
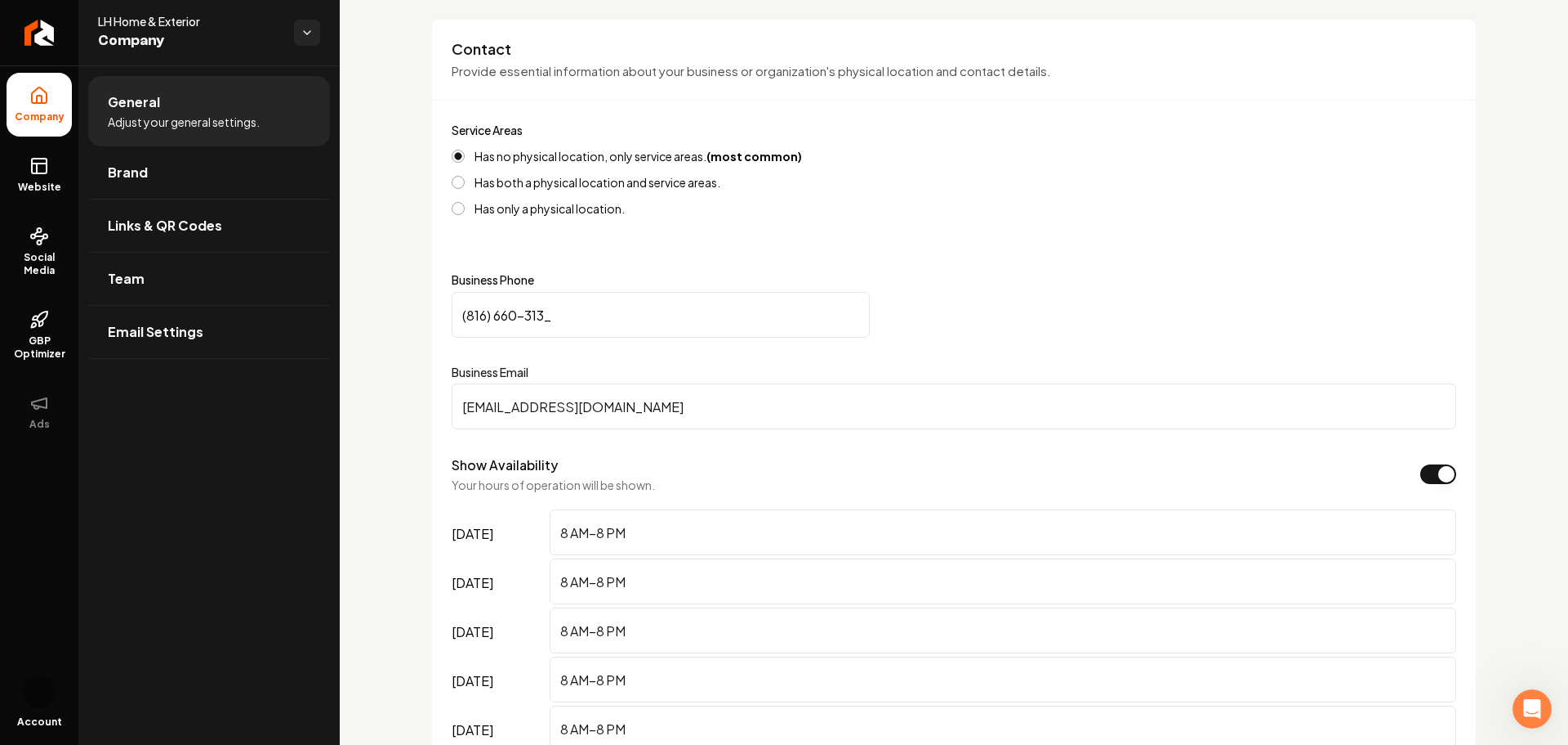
click at [561, 314] on input "(816) 660-313_" at bounding box center [661, 314] width 418 height 46
type input "[PHONE_NUMBER]"
click at [971, 174] on div "Has no physical location, only service areas. (most common) Has both a physical…" at bounding box center [954, 182] width 1005 height 66
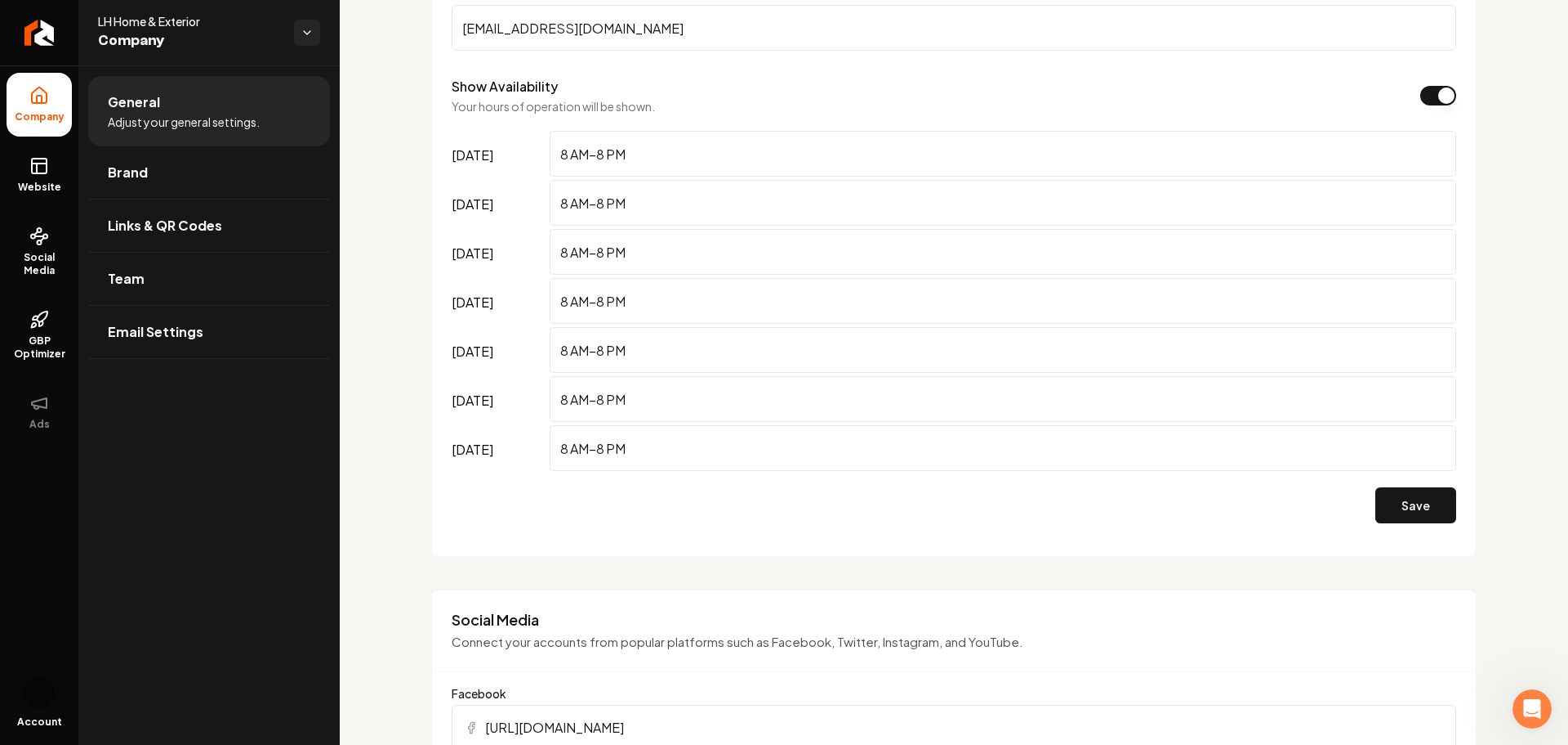
scroll to position [1063, 0]
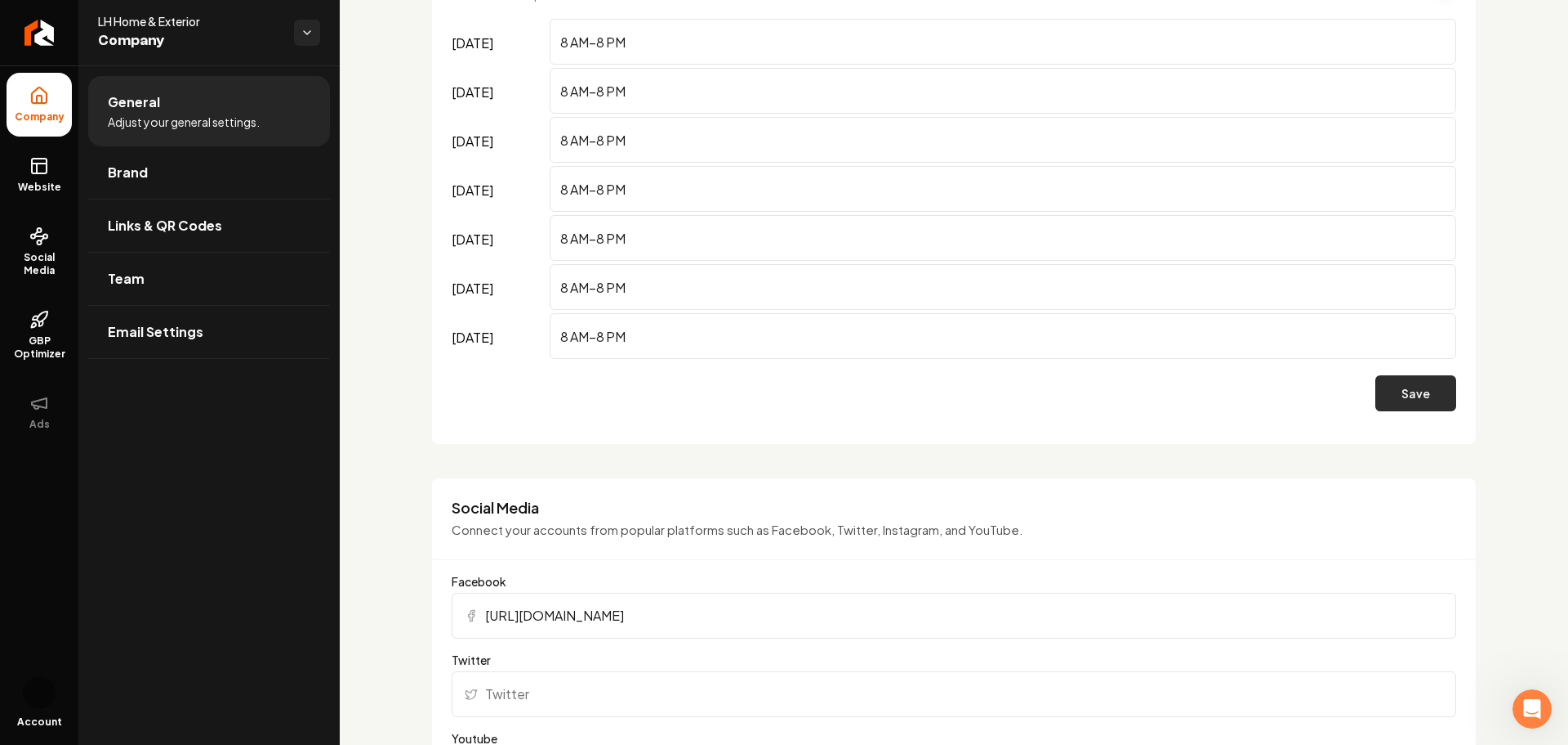
click at [1401, 389] on button "Save" at bounding box center [1416, 393] width 81 height 36
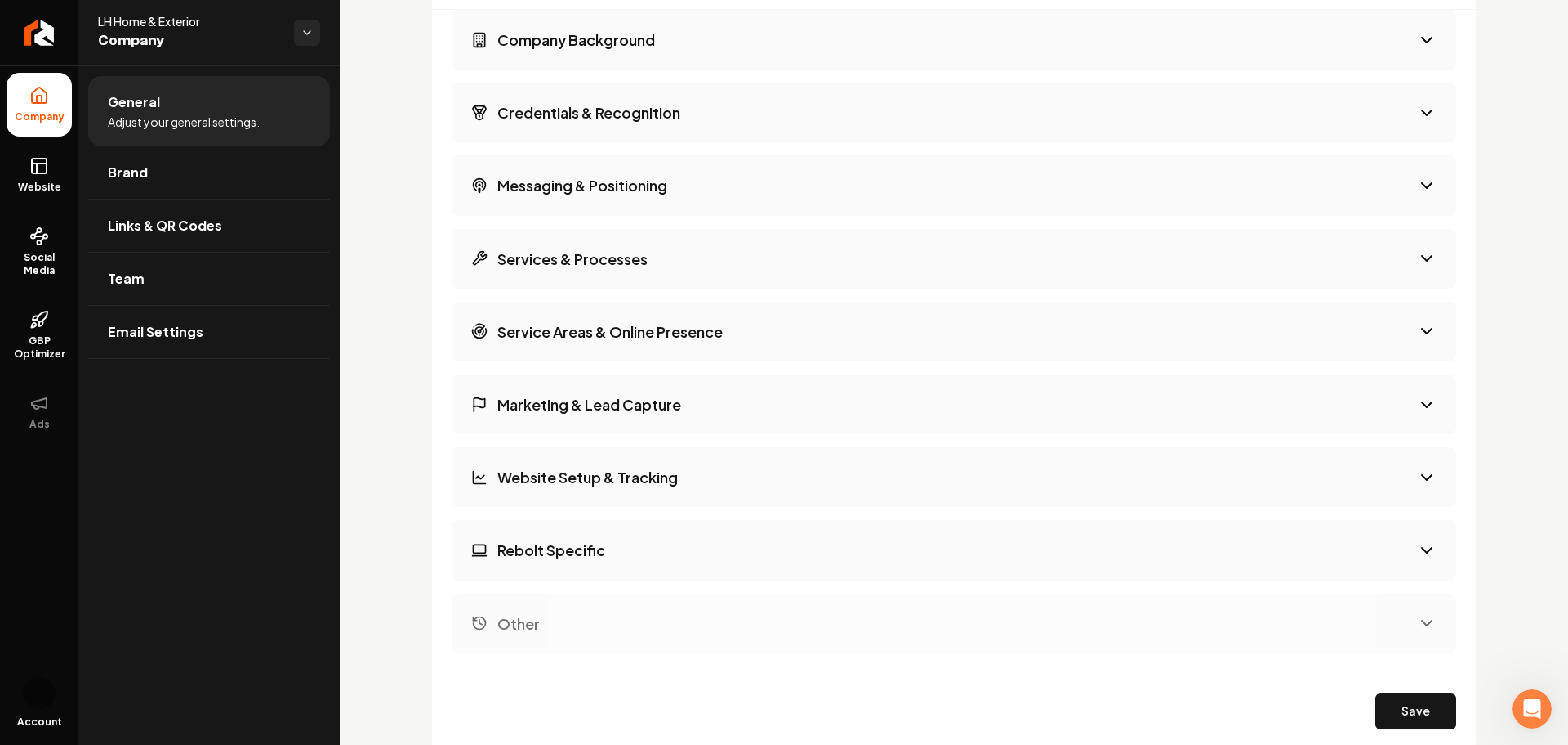
scroll to position [2616, 0]
click at [1377, 265] on button "Services & Processes" at bounding box center [954, 258] width 1005 height 59
click at [1420, 250] on icon "Main content area" at bounding box center [1427, 258] width 20 height 20
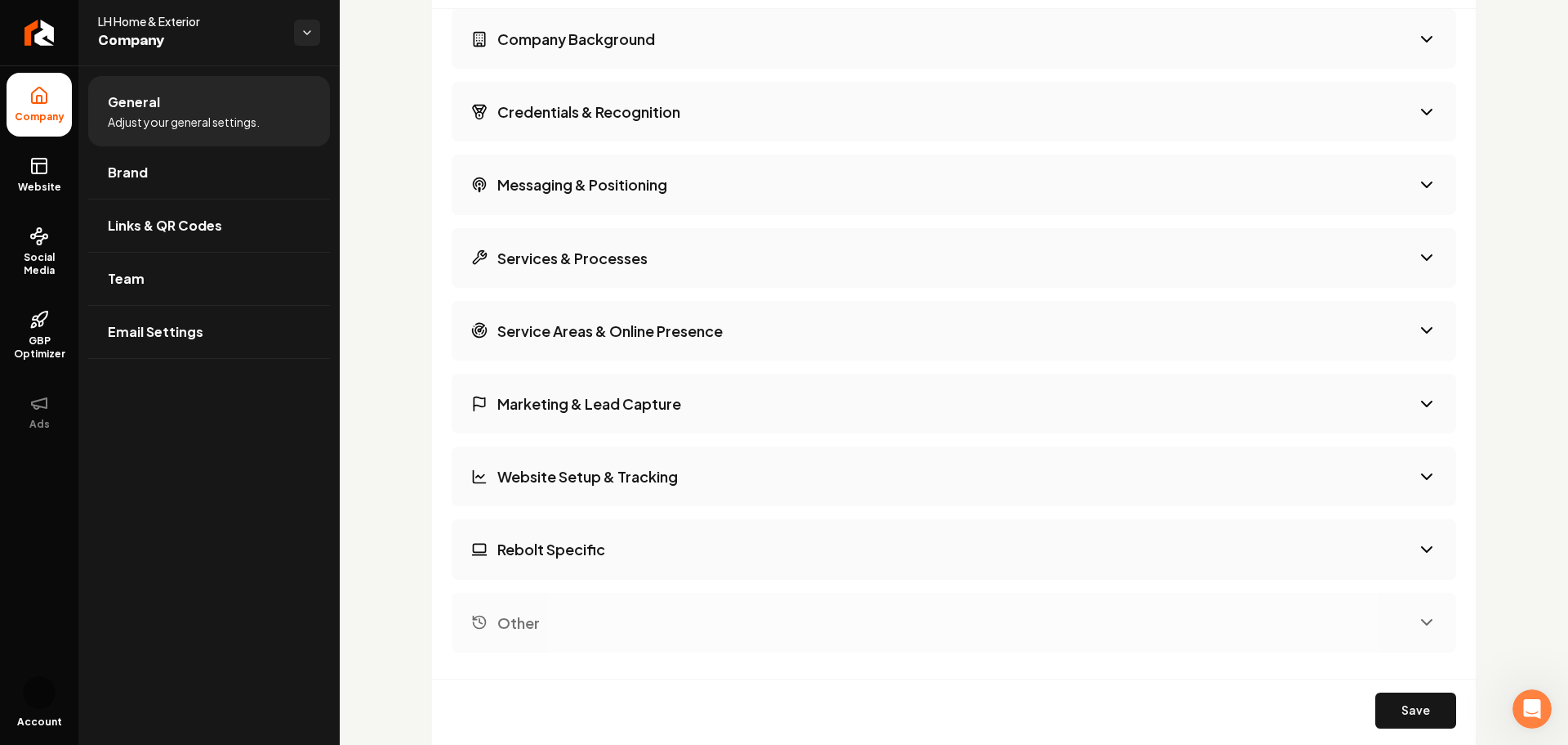
click at [1420, 250] on icon "Main content area" at bounding box center [1427, 258] width 20 height 20
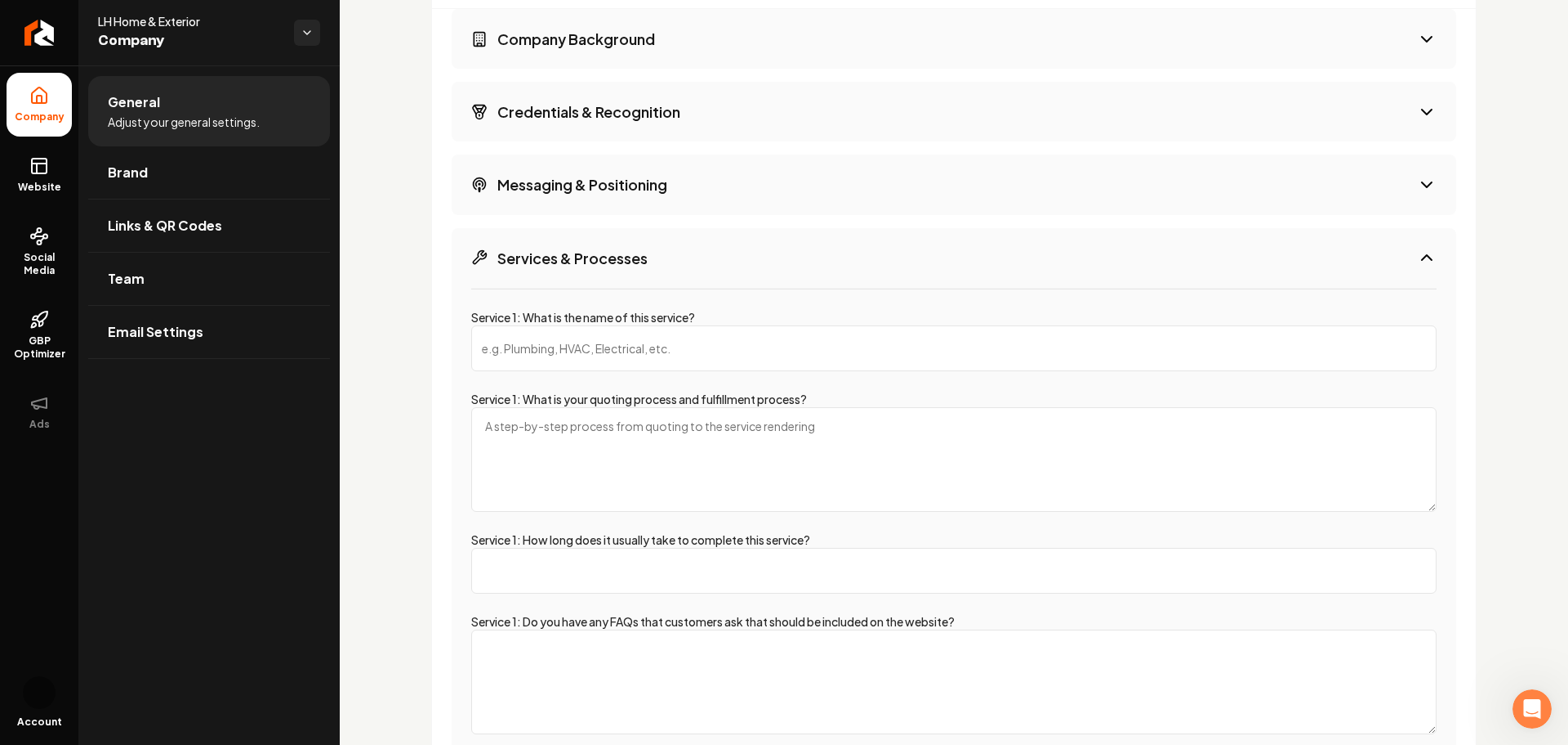
click at [1420, 250] on icon "Main content area" at bounding box center [1427, 258] width 20 height 20
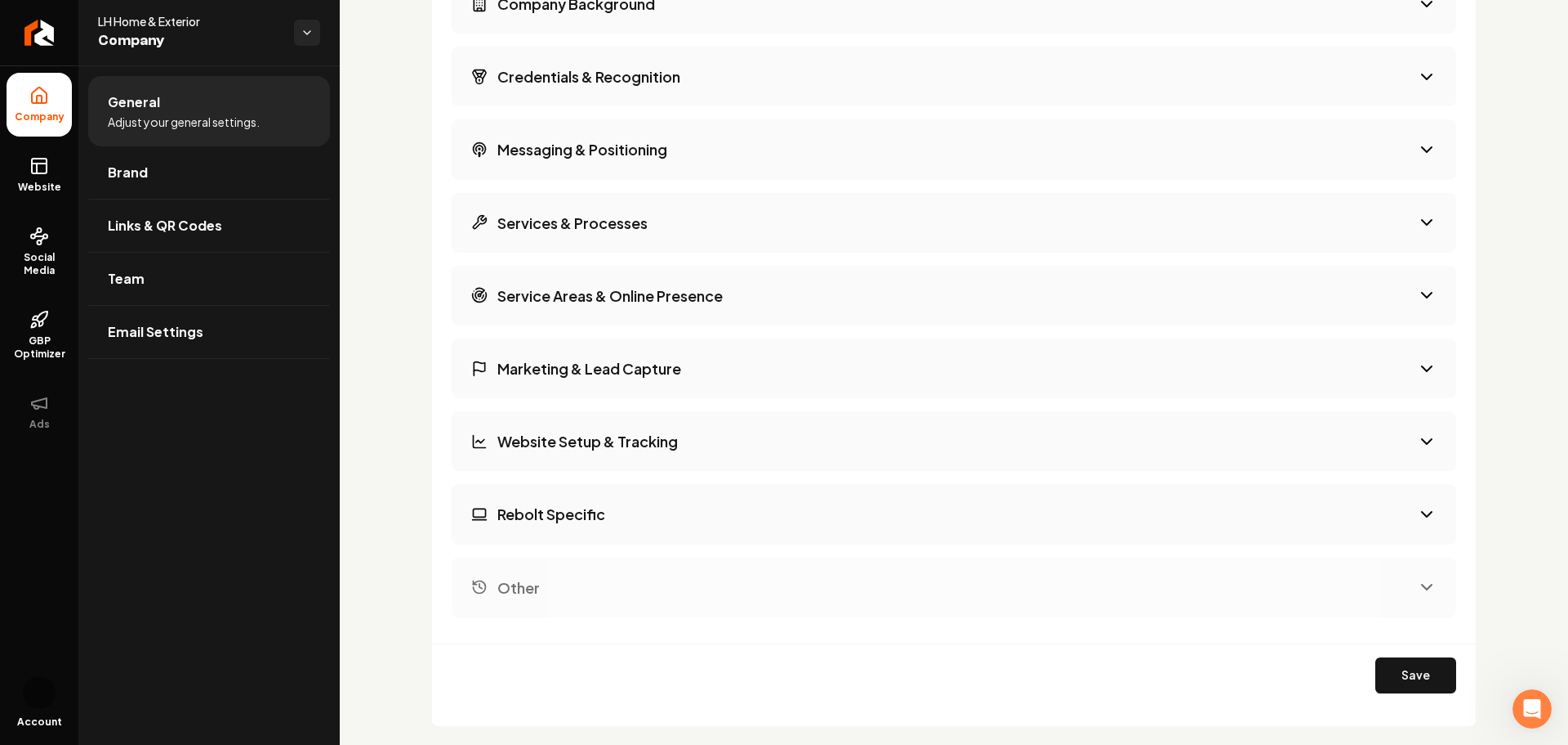
scroll to position [2698, 0]
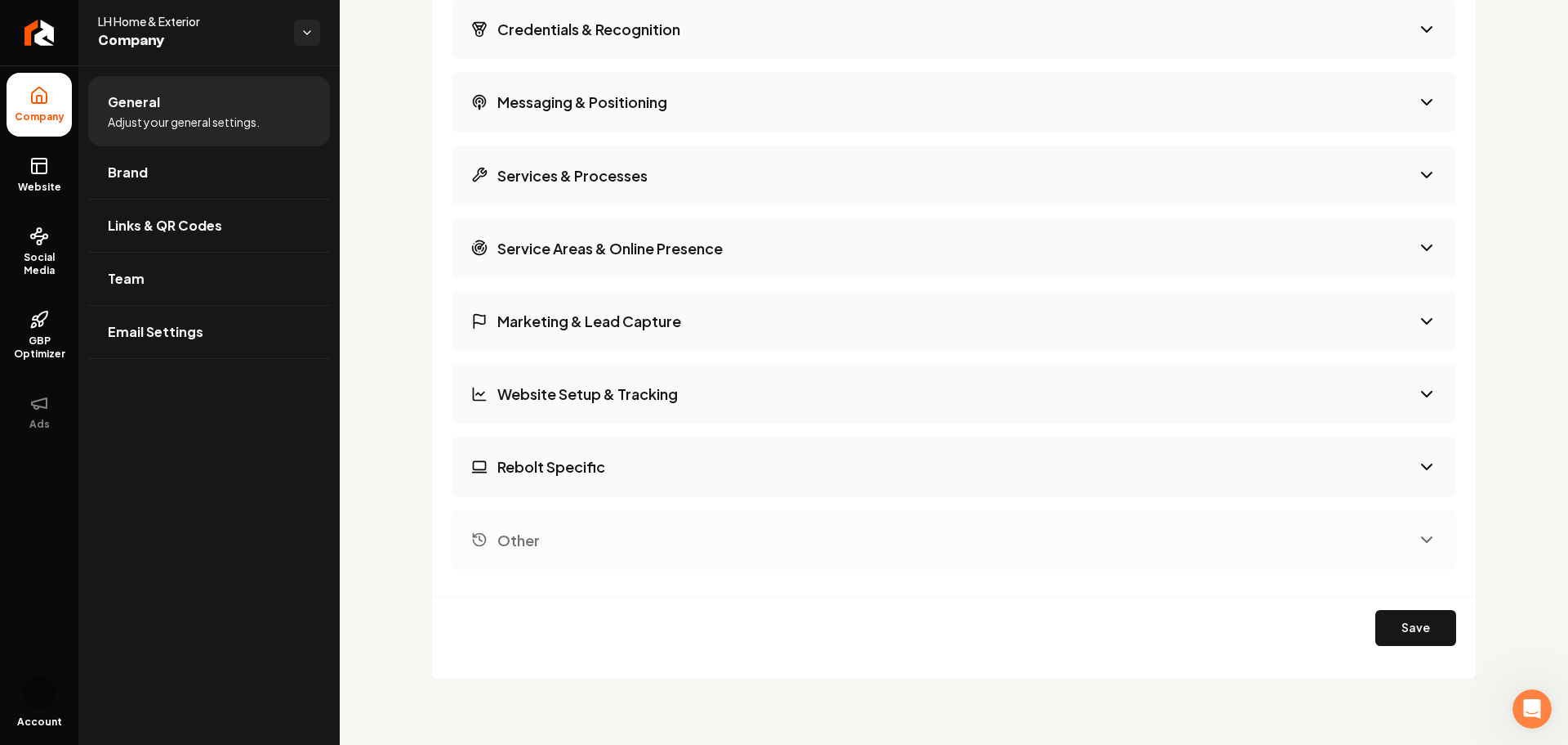
click at [946, 454] on button "Rebolt Specific" at bounding box center [954, 466] width 1005 height 59
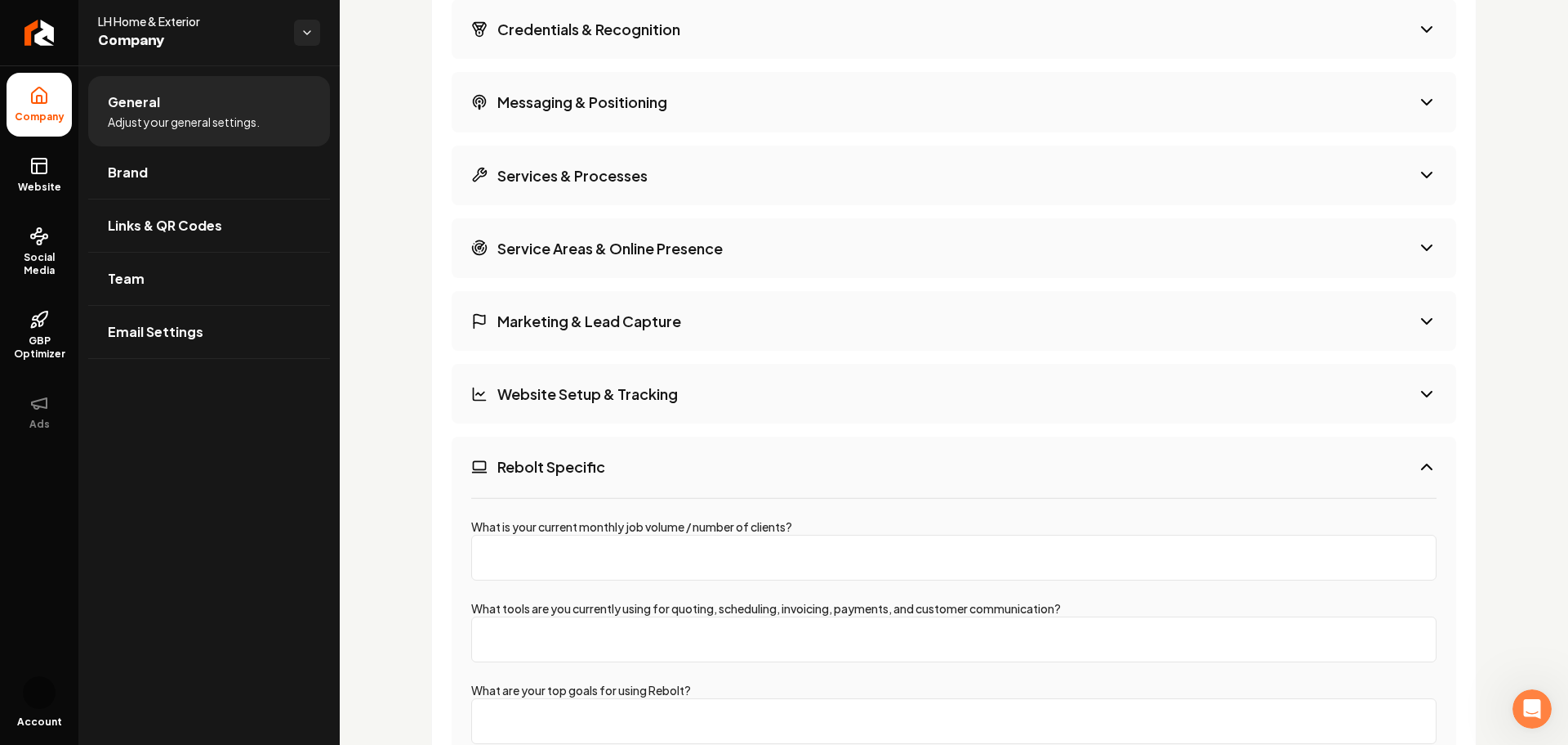
scroll to position [2943, 0]
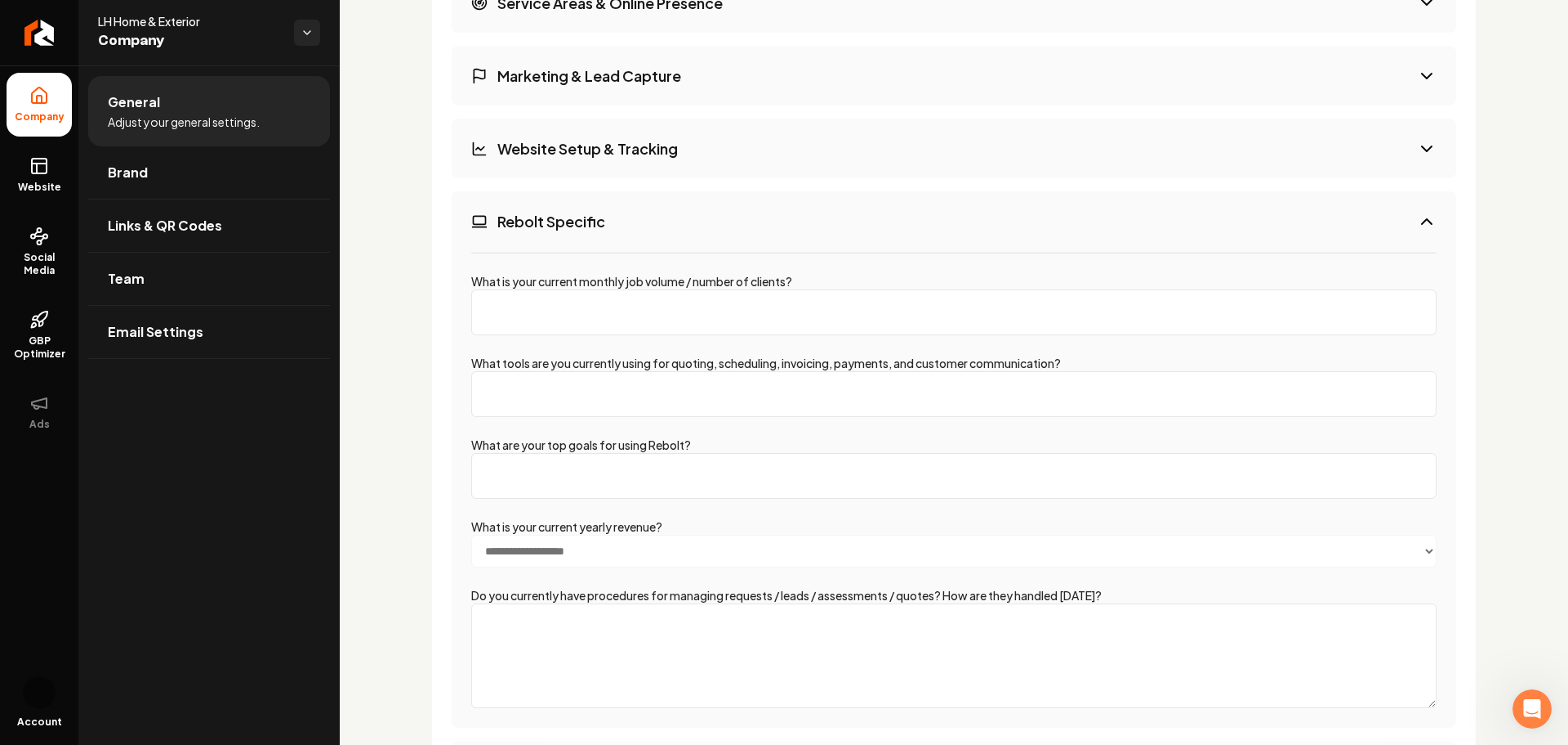
click at [692, 234] on button "Rebolt Specific" at bounding box center [954, 221] width 1005 height 59
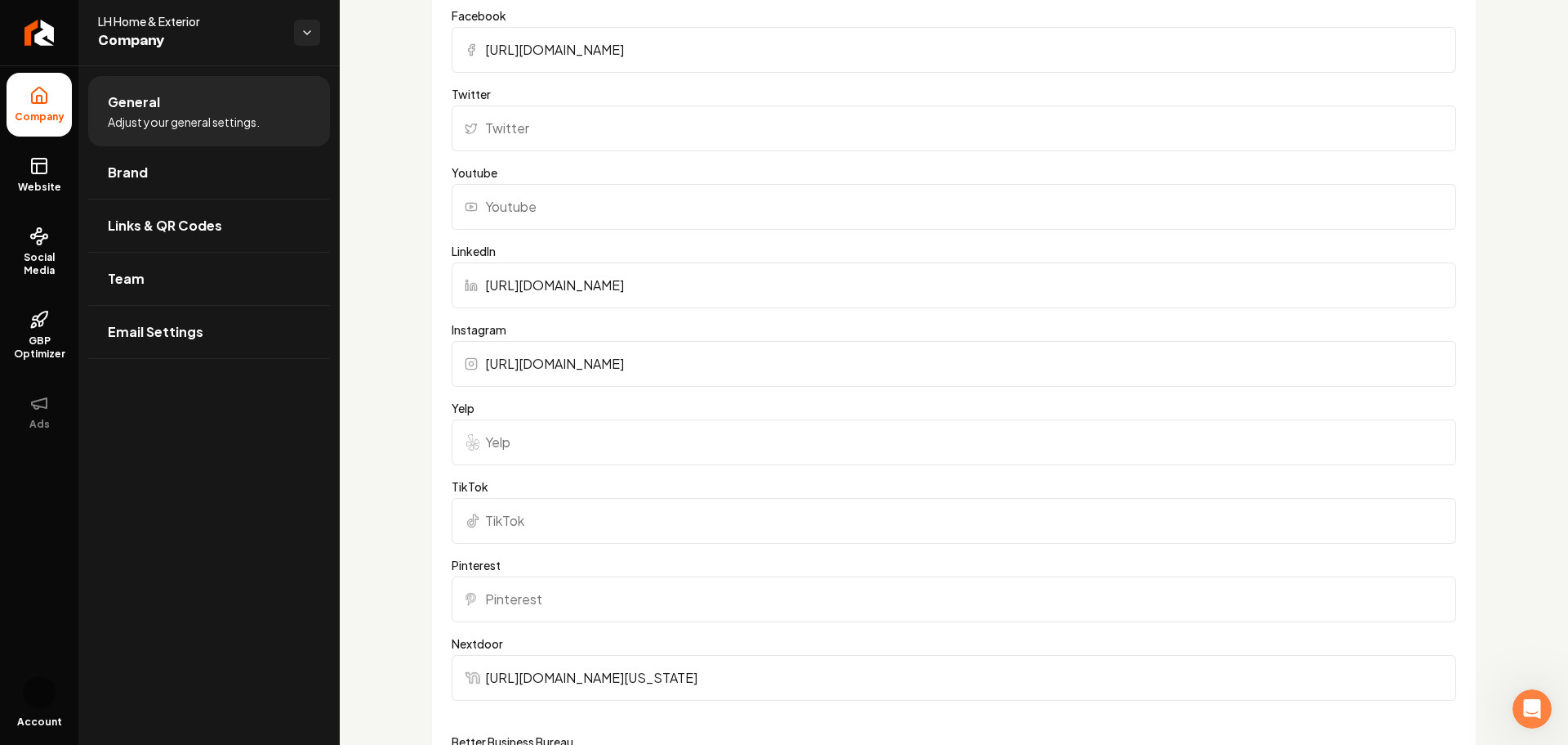
scroll to position [1227, 0]
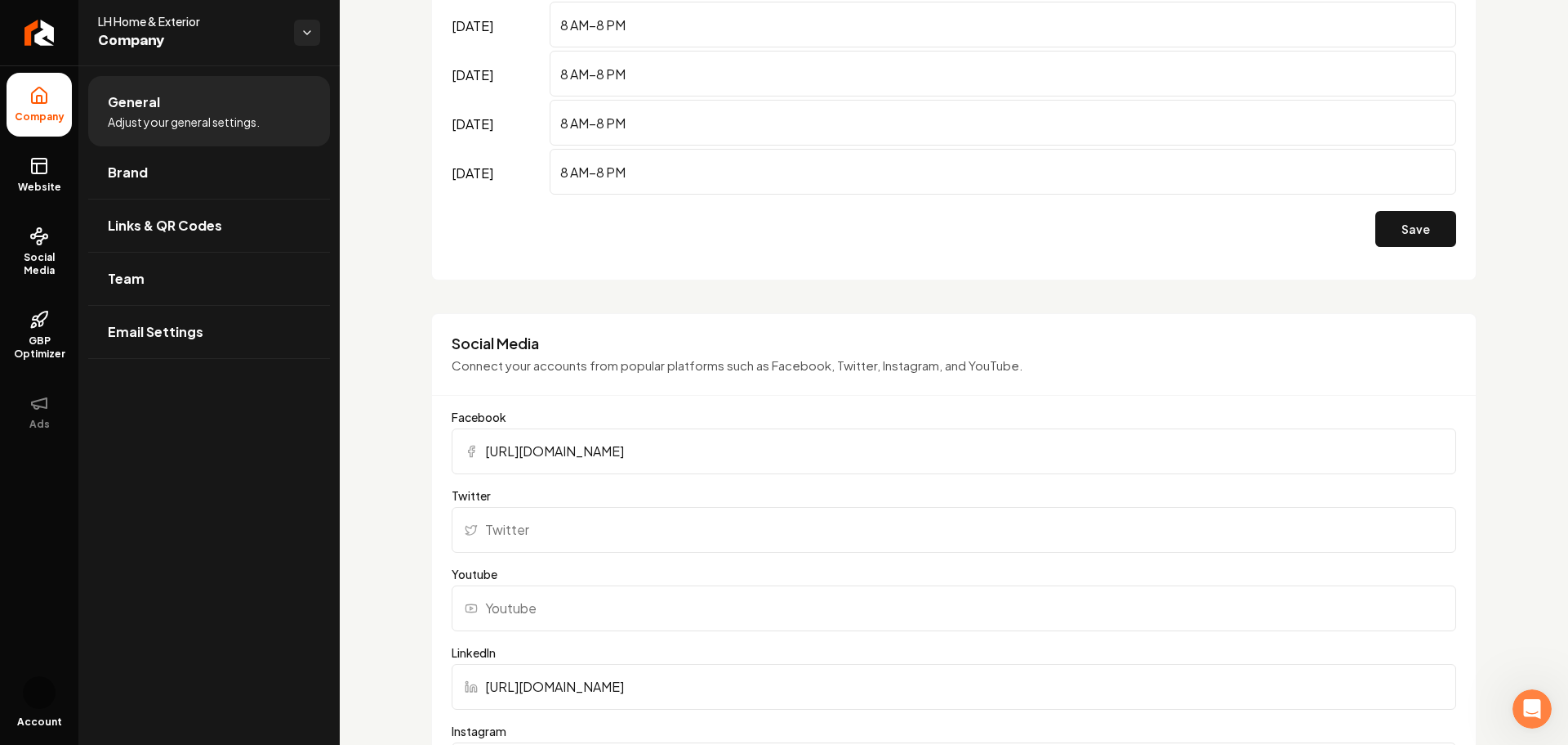
drag, startPoint x: 211, startPoint y: 186, endPoint x: 942, endPoint y: 57, distance: 742.3
click at [211, 186] on link "Brand" at bounding box center [209, 172] width 242 height 52
click at [208, 173] on link "Brand" at bounding box center [209, 172] width 242 height 52
click at [263, 176] on link "Brand" at bounding box center [209, 172] width 242 height 52
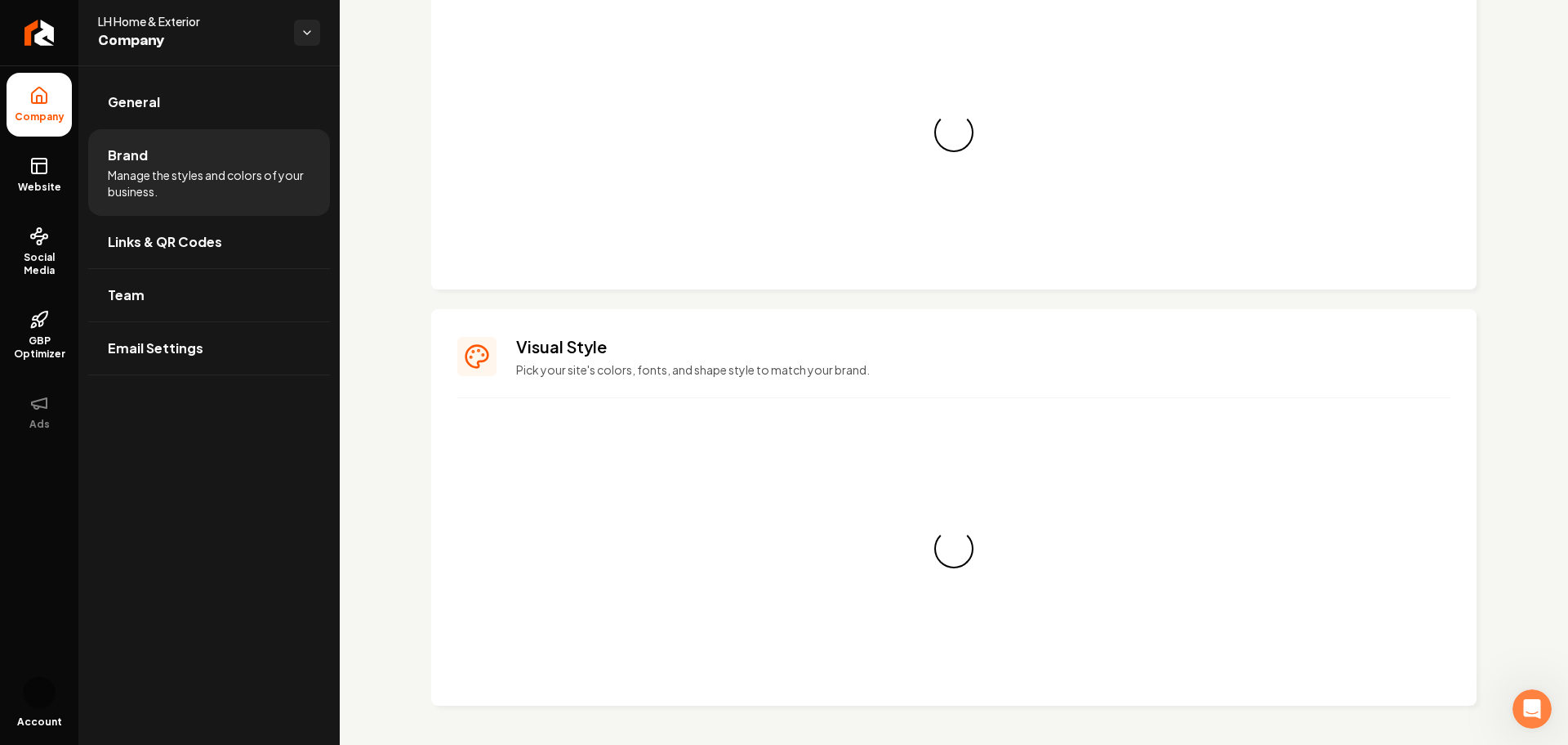
scroll to position [1145, 0]
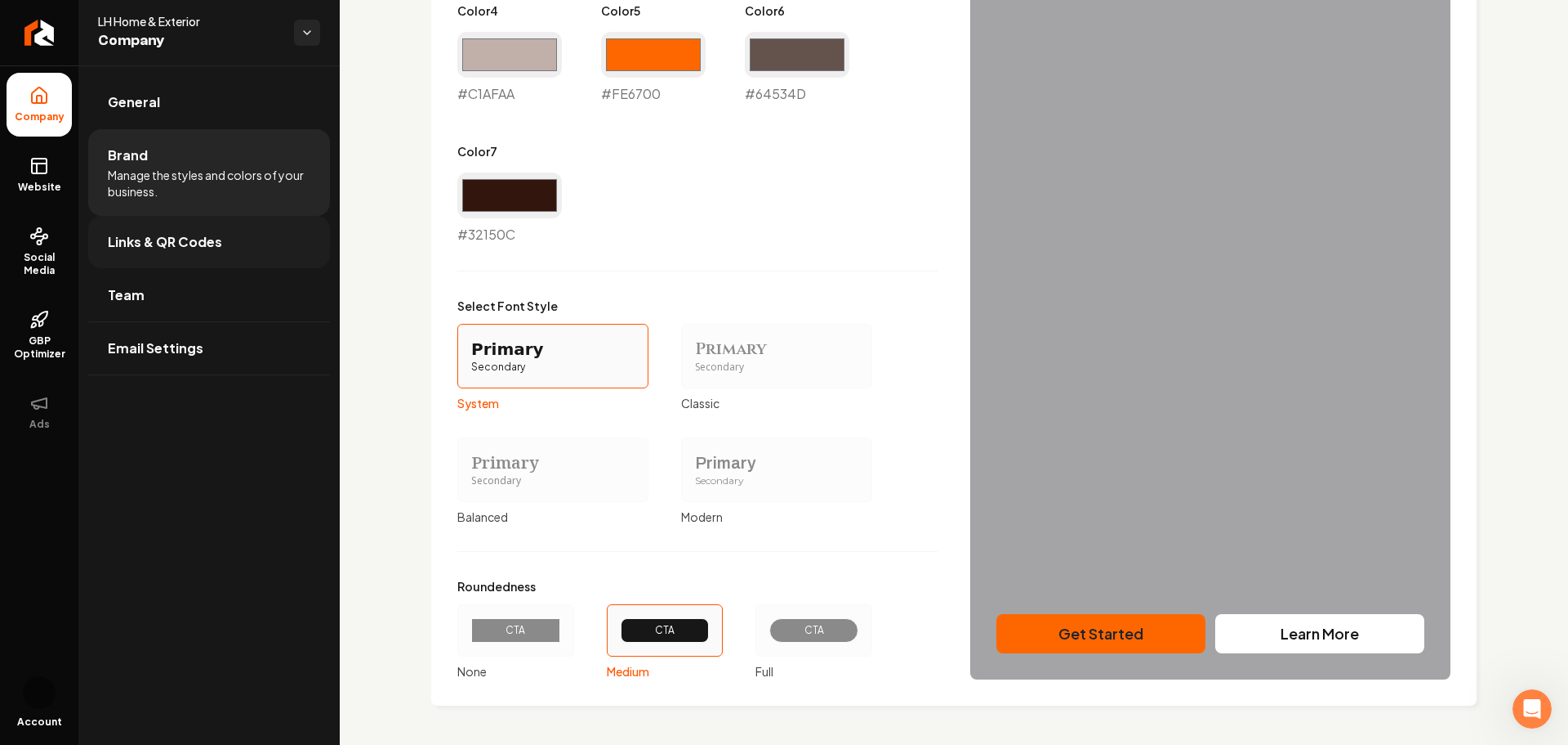
click at [249, 233] on link "Links & QR Codes" at bounding box center [209, 241] width 242 height 52
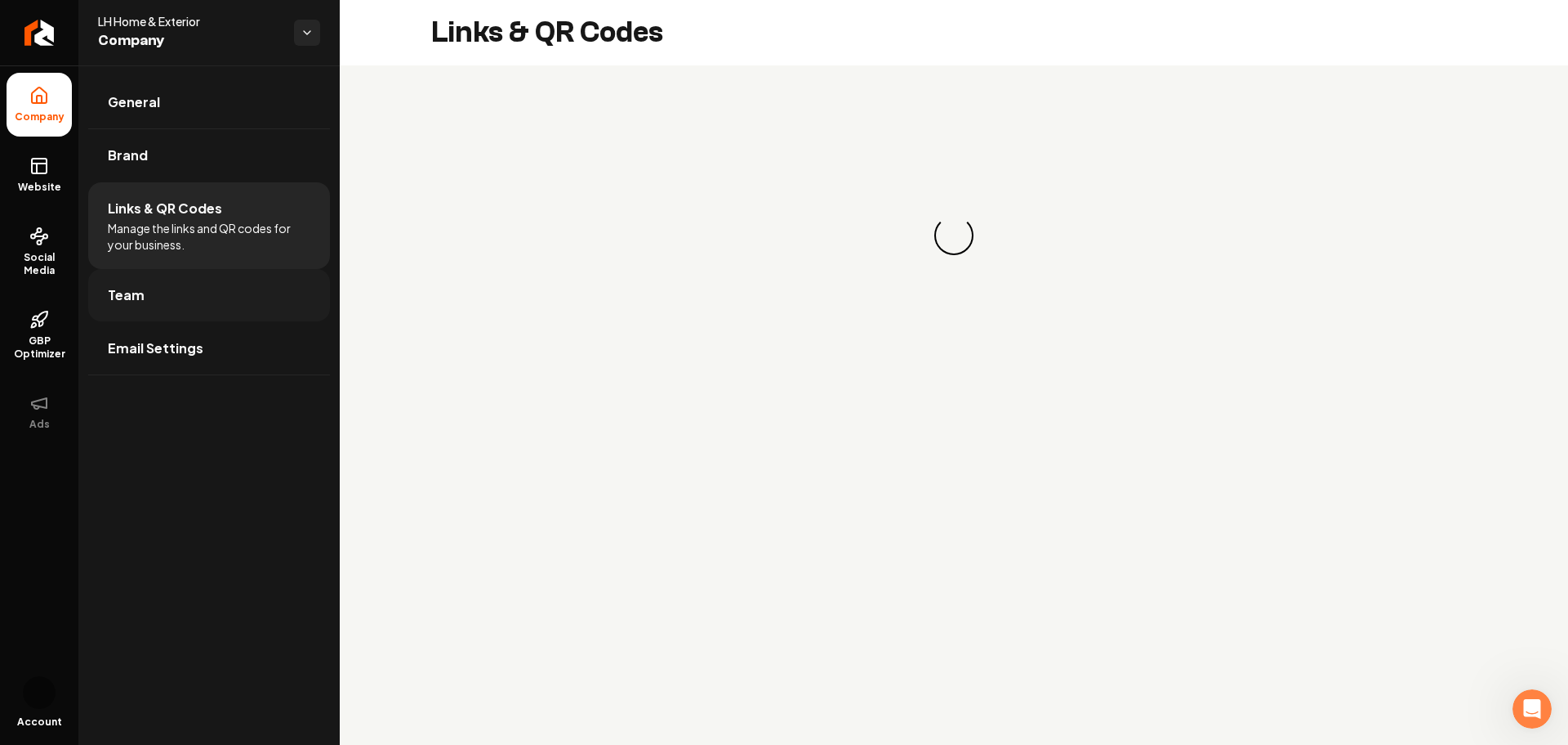
click at [203, 294] on link "Team" at bounding box center [209, 295] width 242 height 52
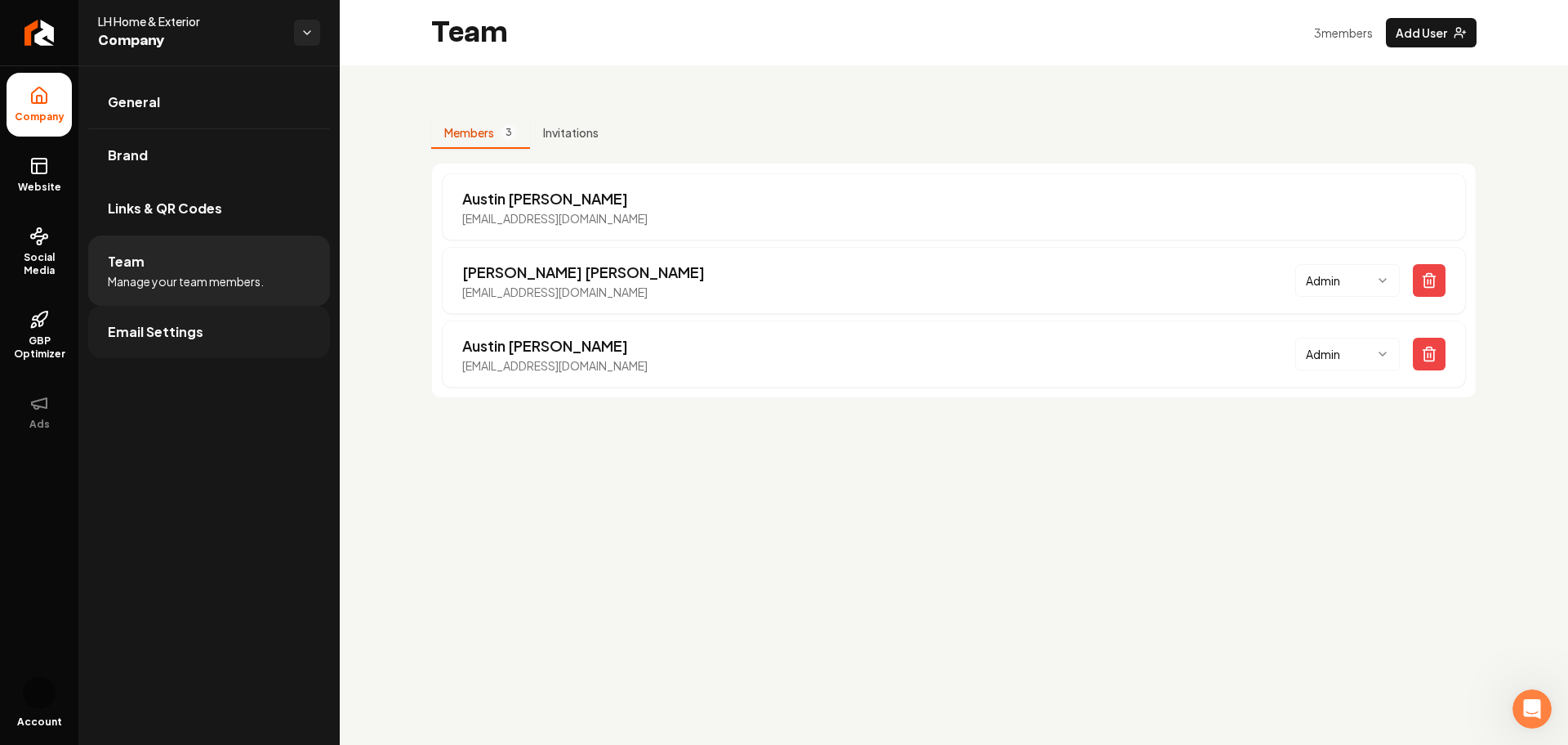
click at [236, 334] on link "Email Settings" at bounding box center [209, 332] width 242 height 52
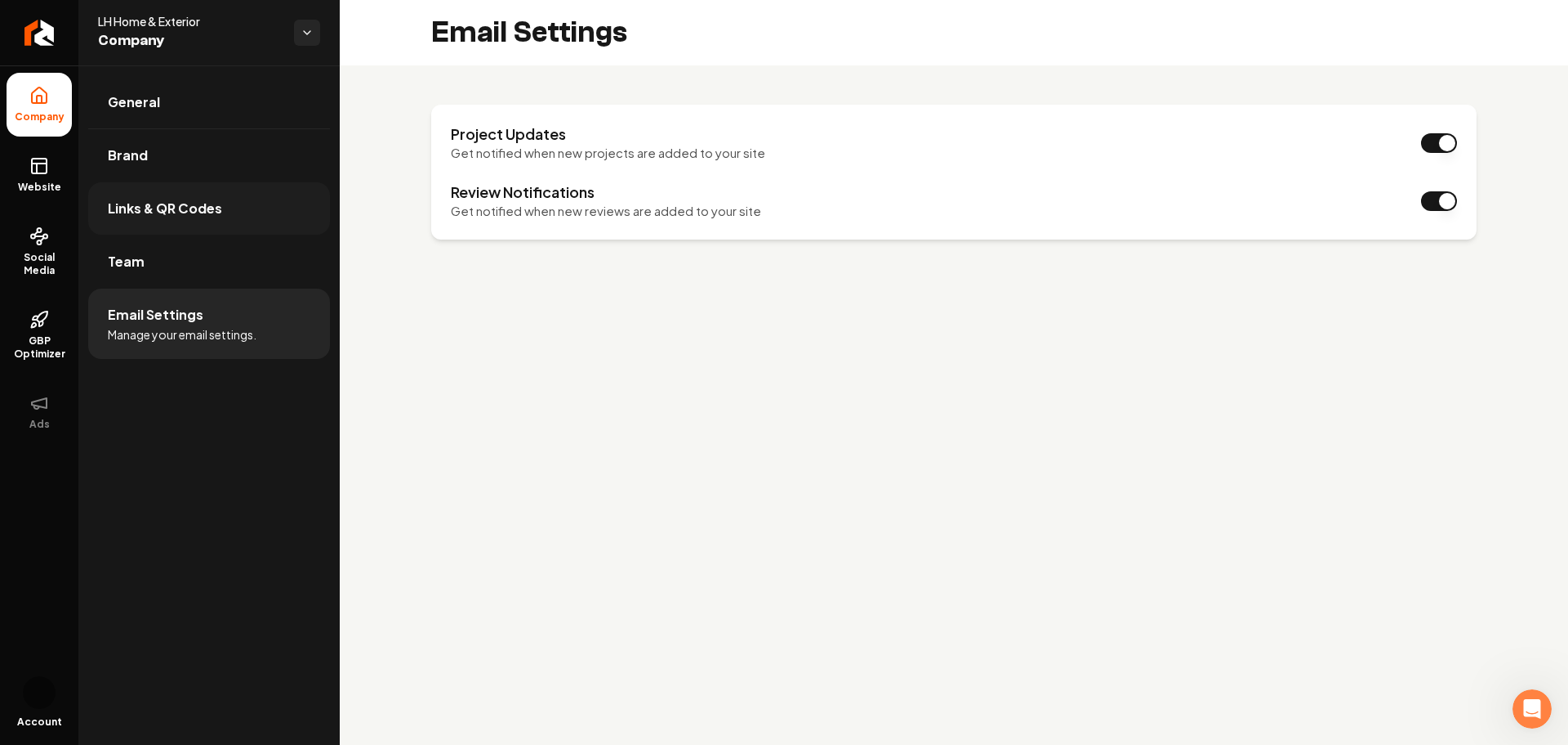
click at [235, 200] on link "Links & QR Codes" at bounding box center [209, 208] width 242 height 52
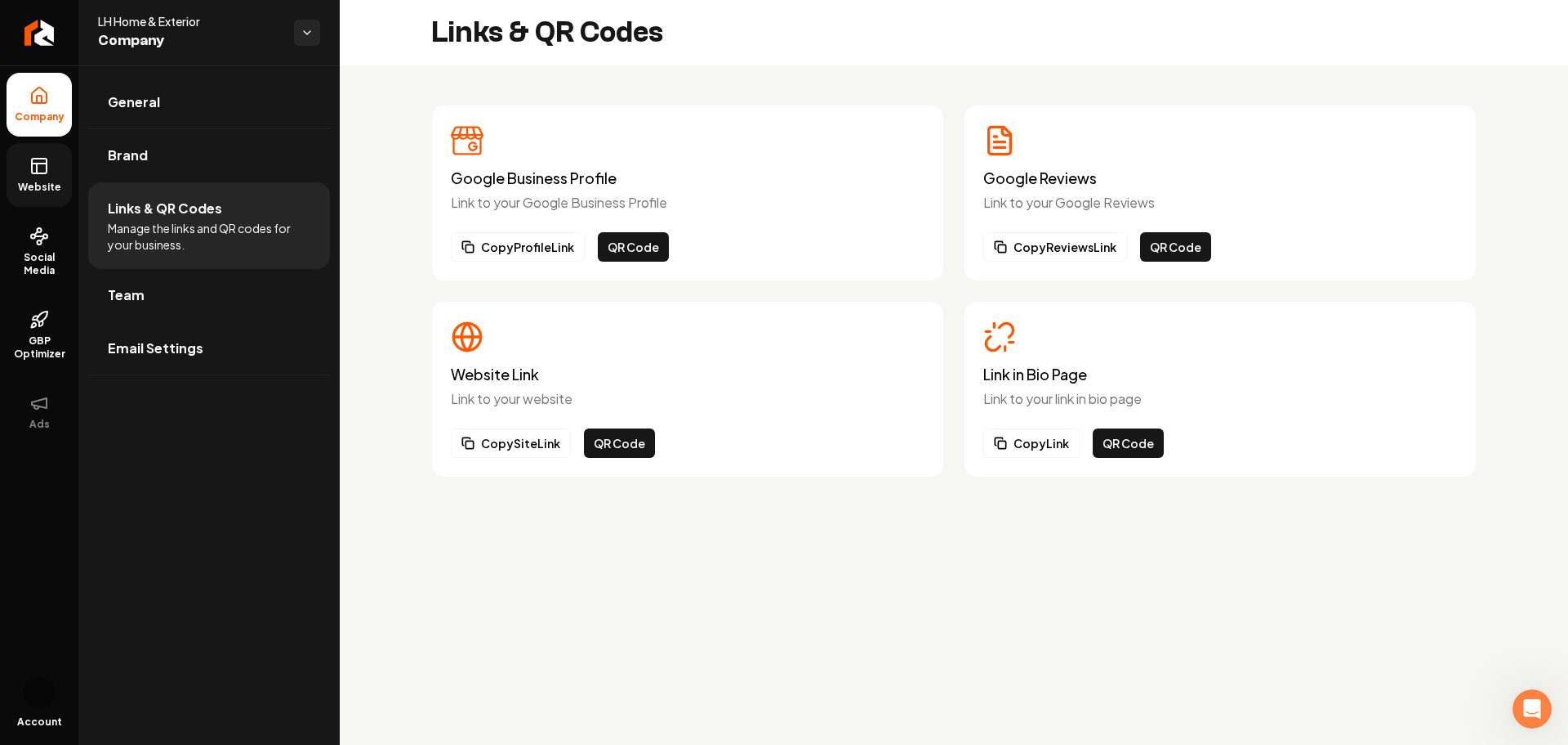
click at [41, 177] on link "Website" at bounding box center [39, 174] width 65 height 64
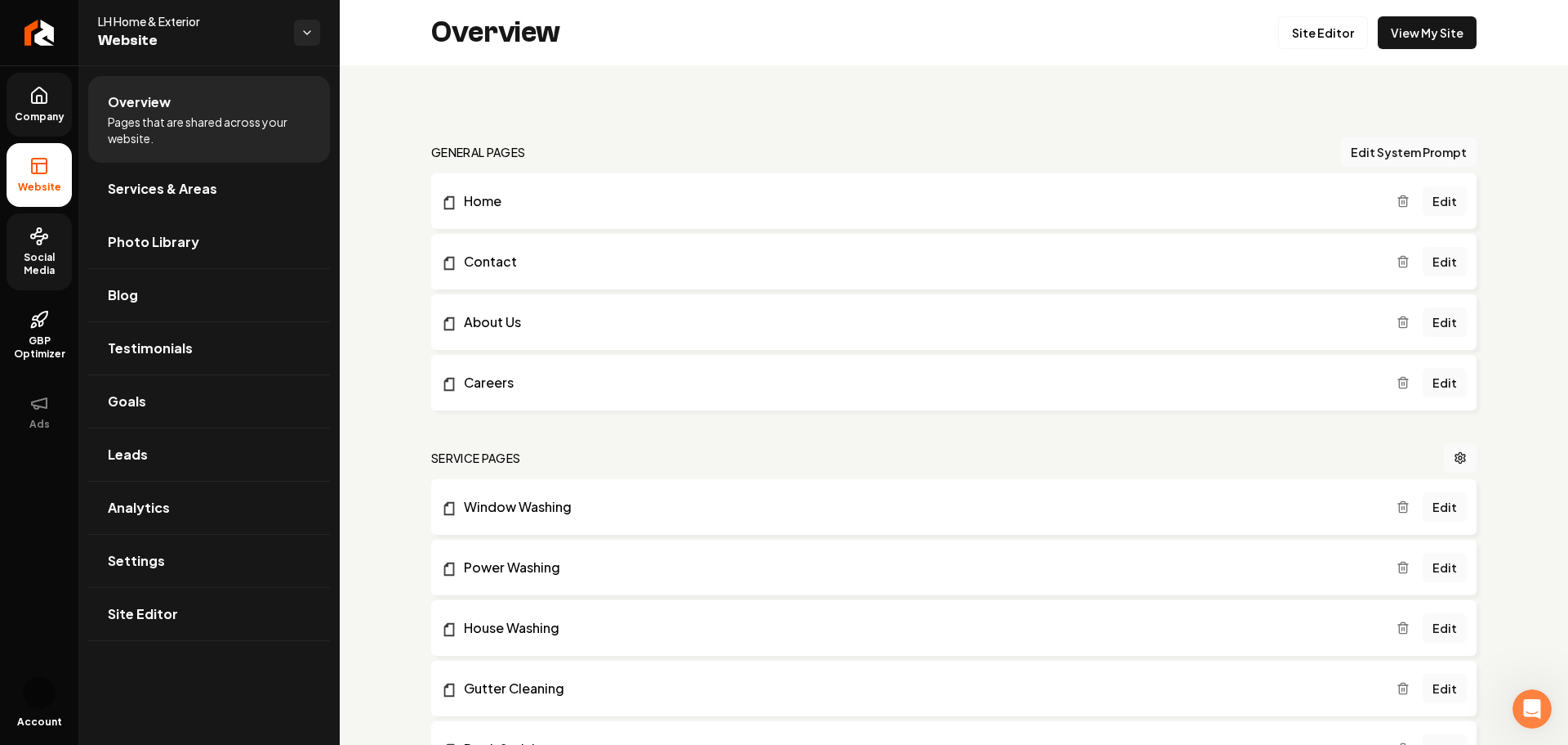
click at [35, 246] on link "Social Media" at bounding box center [39, 252] width 65 height 77
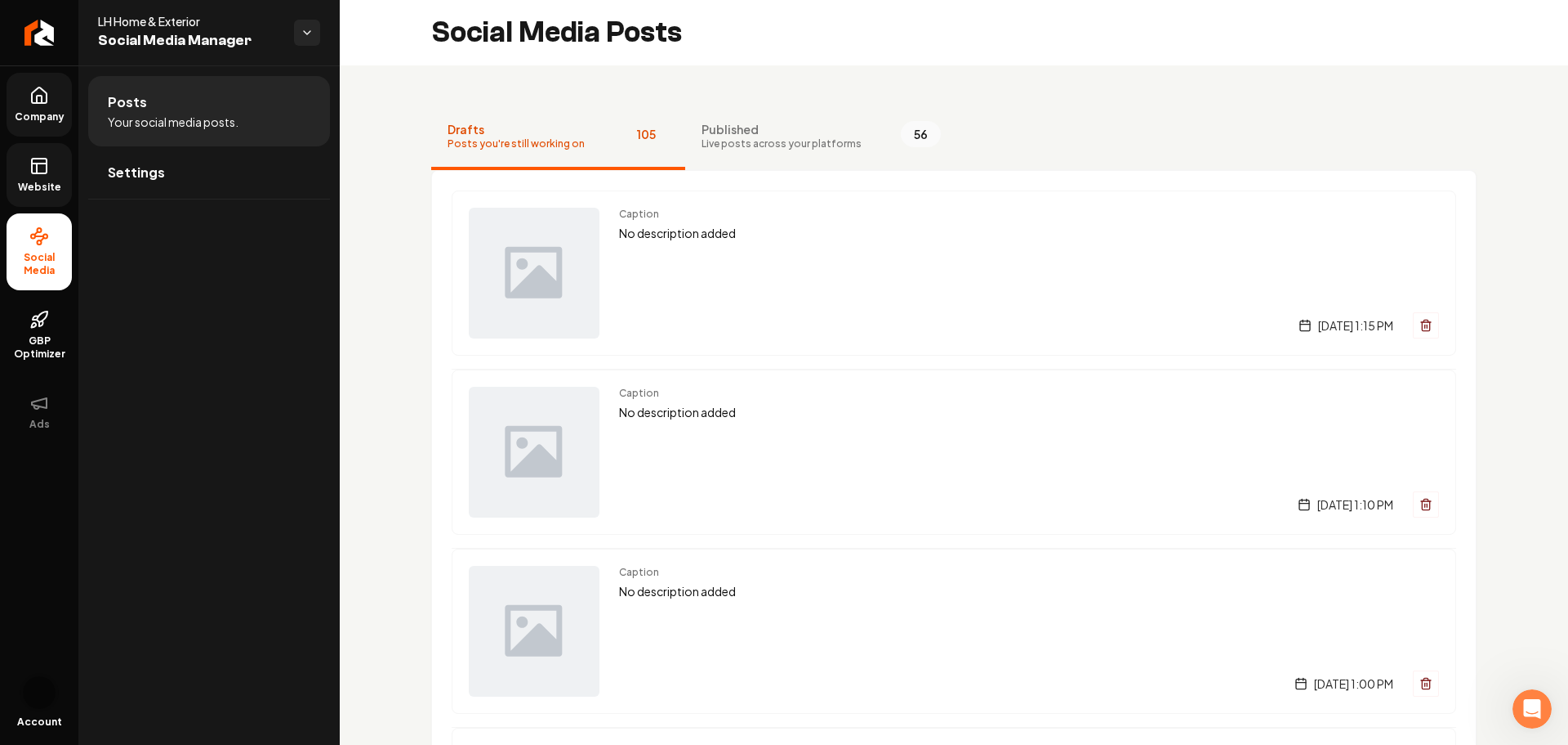
click at [45, 698] on img "Open user button" at bounding box center [39, 692] width 32 height 32
click at [218, 475] on div "Posts Your social media posts. Settings" at bounding box center [208, 405] width 261 height 679
click at [36, 96] on icon at bounding box center [39, 96] width 20 height 20
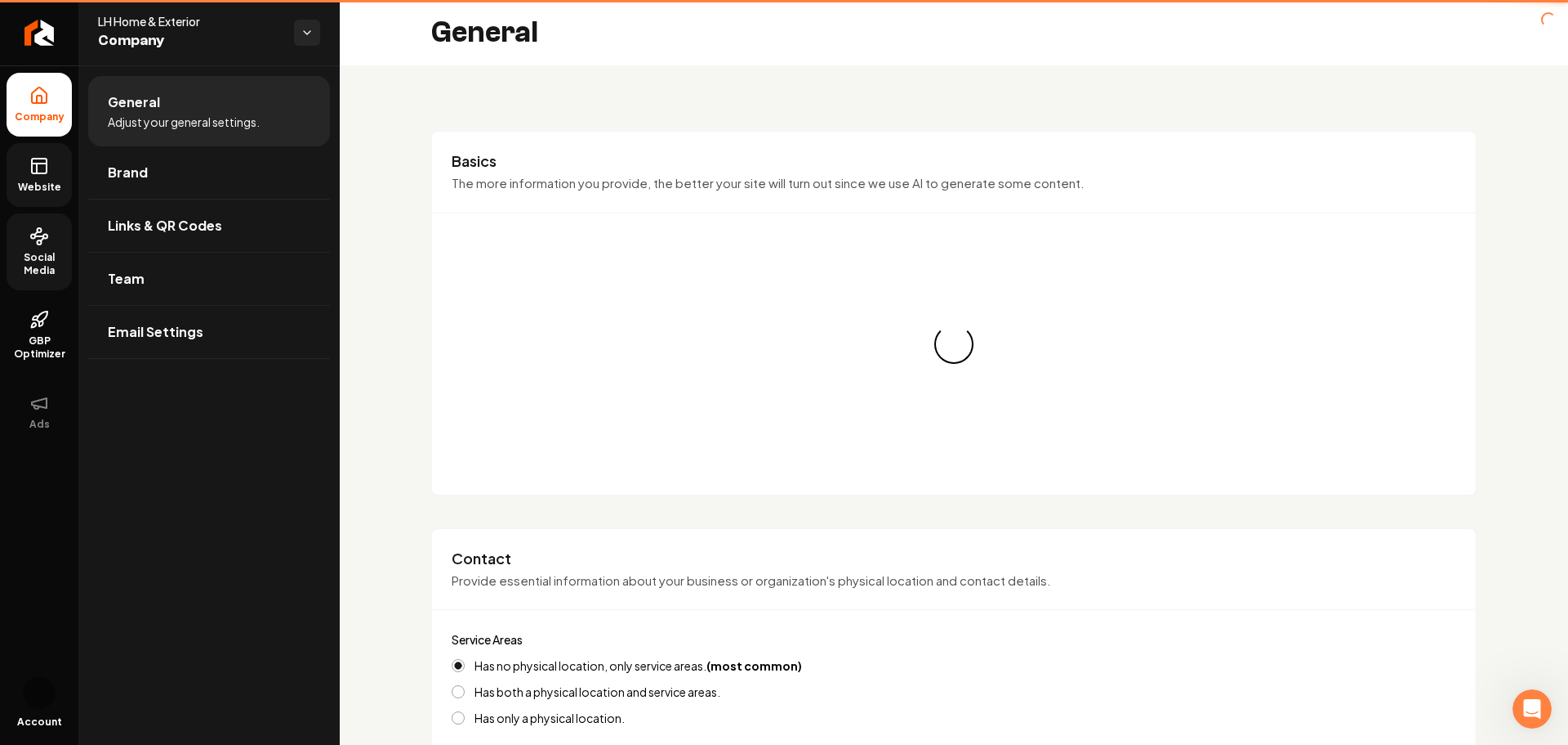
click at [36, 96] on icon at bounding box center [39, 96] width 20 height 20
type input "[PHONE_NUMBER]"
type input "[EMAIL_ADDRESS][DOMAIN_NAME]"
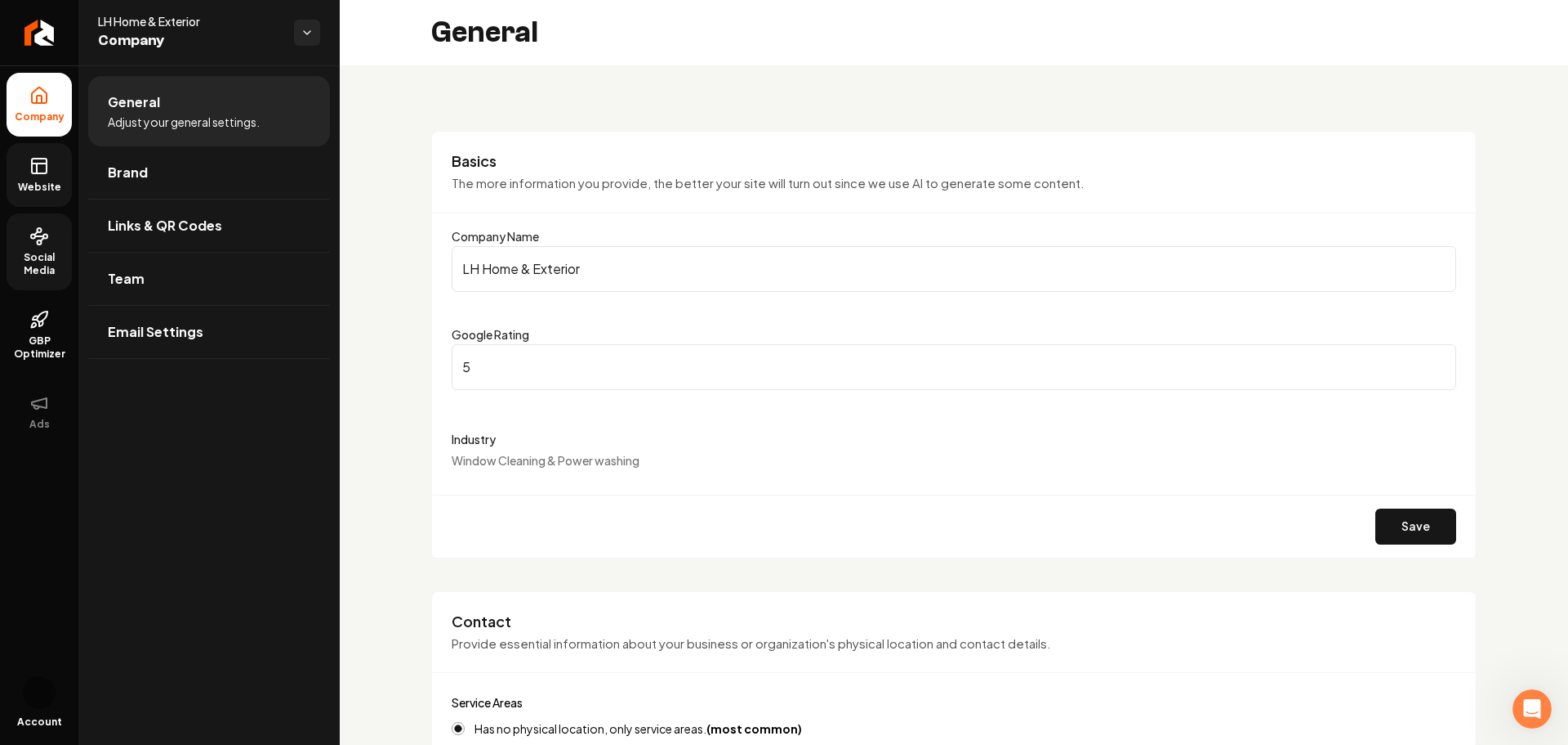
click at [154, 425] on div "General Adjust your general settings. Brand Links & QR Codes Team Email Settings" at bounding box center [208, 405] width 261 height 679
click at [33, 338] on span "GBP Optimizer" at bounding box center [39, 346] width 65 height 26
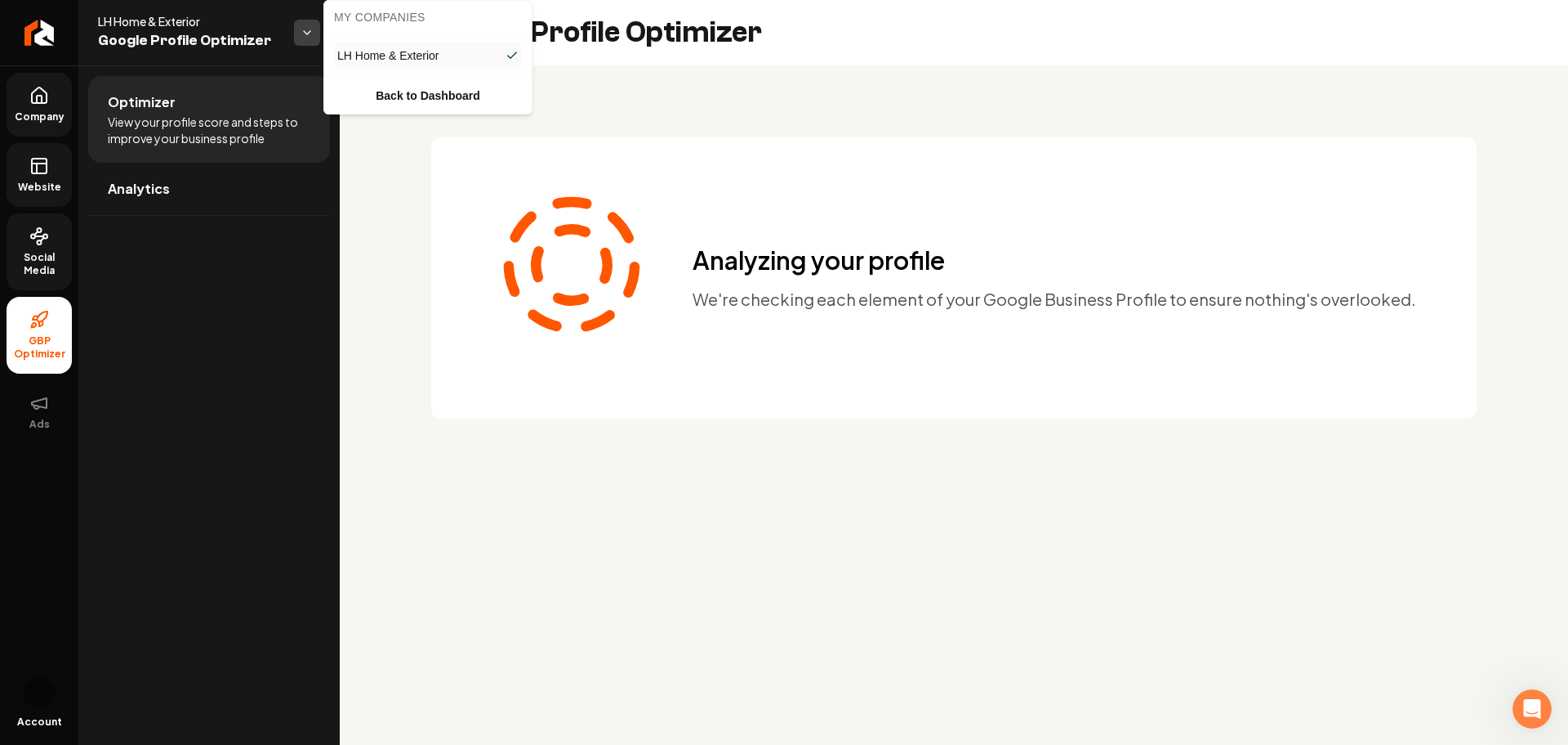
click at [297, 24] on html "Company Website Social Media GBP Optimizer Ads Account LH Home & Exterior Googl…" at bounding box center [784, 372] width 1568 height 745
click at [307, 27] on html "Company Website Social Media GBP Optimizer Ads Account LH Home & Exterior Googl…" at bounding box center [784, 372] width 1568 height 745
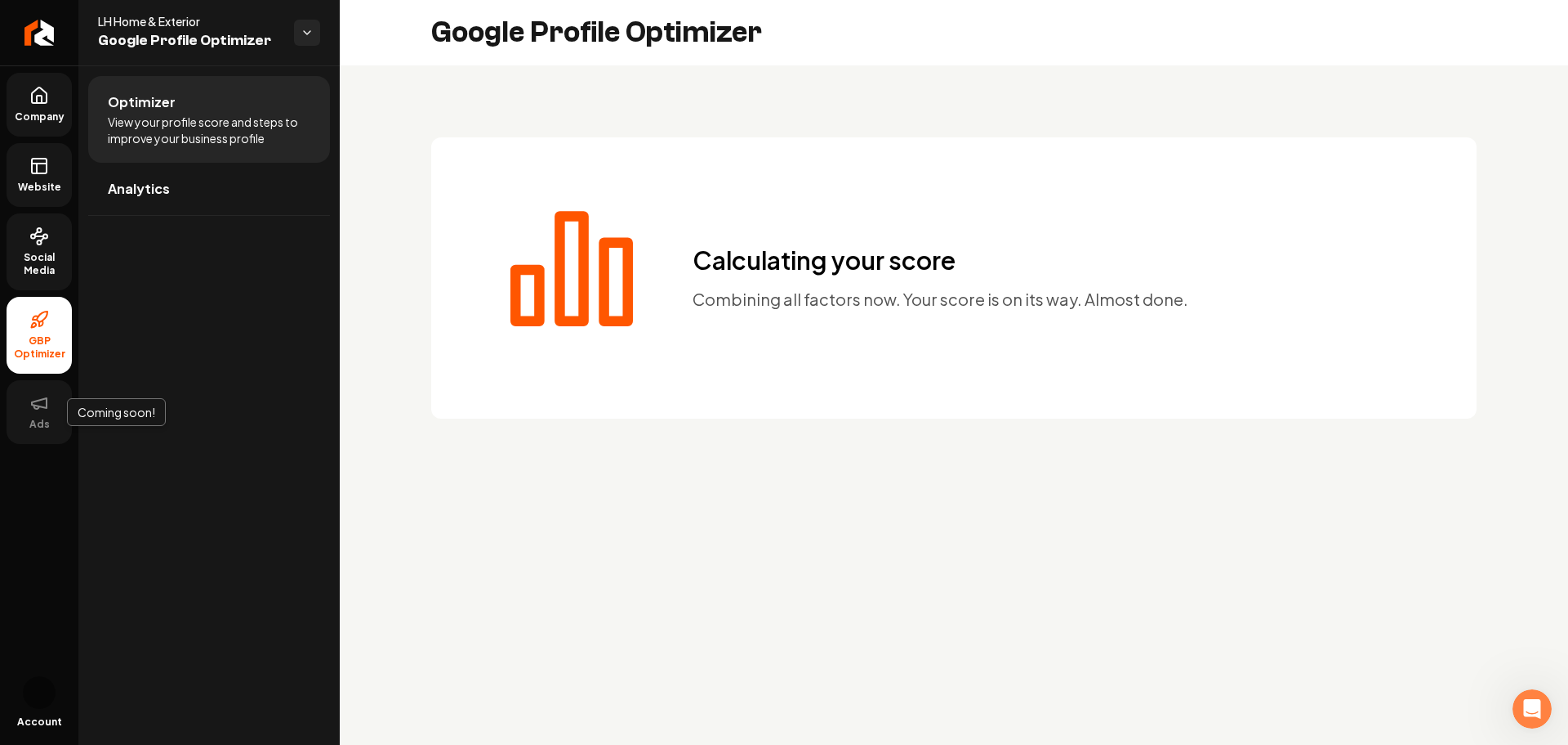
click at [55, 413] on button "Ads" at bounding box center [39, 411] width 65 height 64
click at [24, 32] on link "Return to dashboard" at bounding box center [39, 32] width 78 height 66
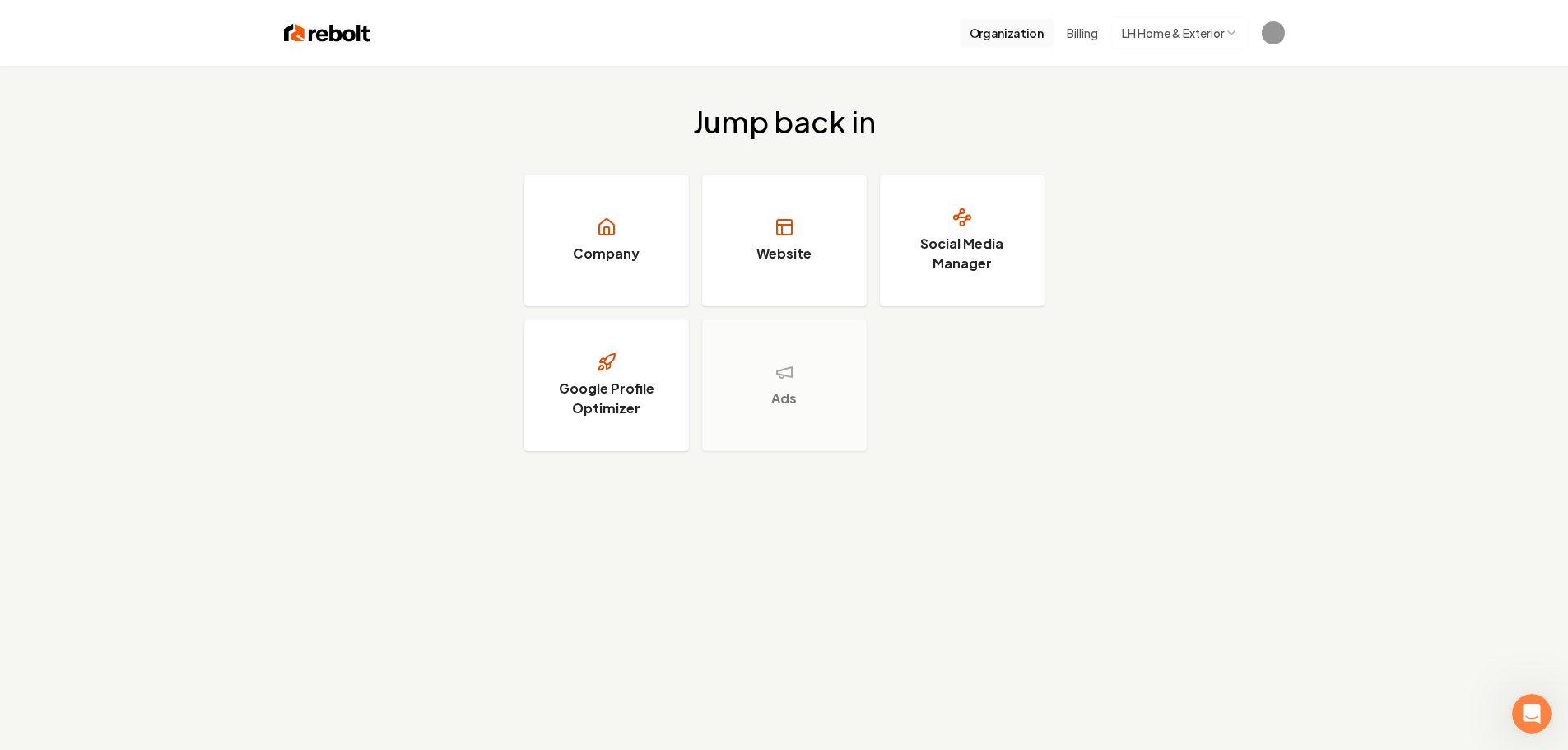
click at [1008, 23] on button "Organization" at bounding box center [1007, 33] width 94 height 30
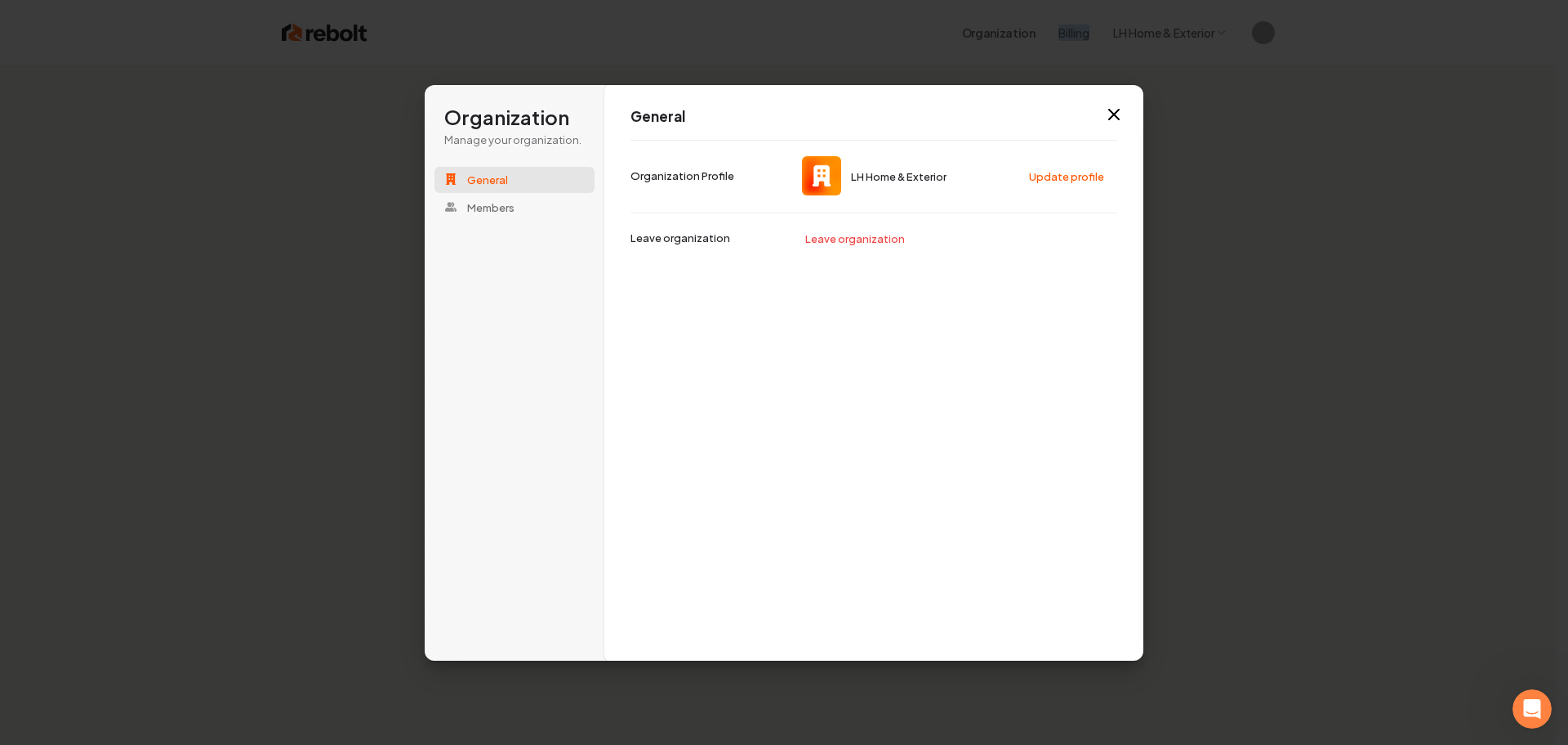
click at [1050, 33] on div "Organization Billing LH Home & Exterior" at bounding box center [1096, 32] width 287 height 32
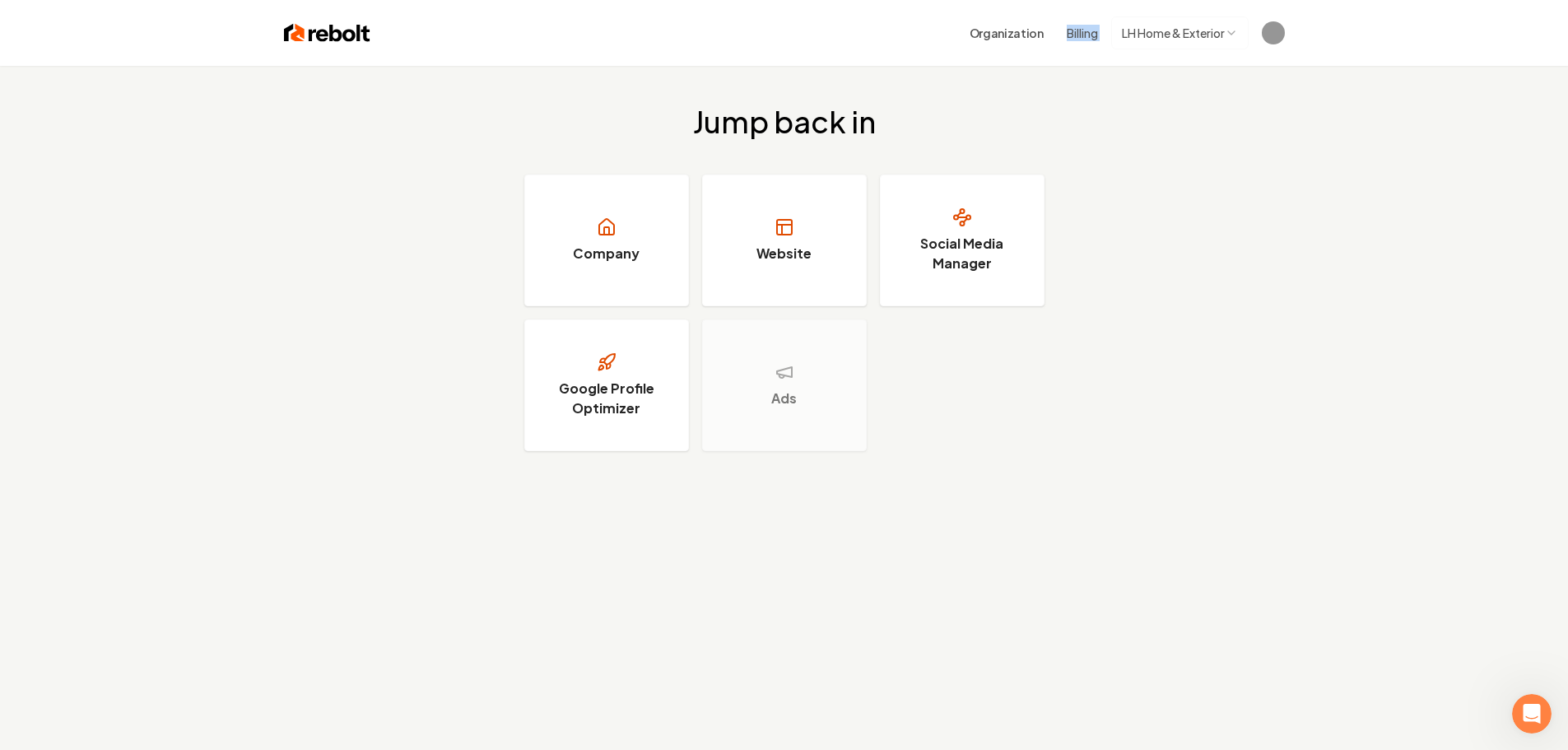
click at [1058, 33] on div "Organization Billing LH Home & Exterior" at bounding box center [1104, 33] width 289 height 33
click at [1081, 31] on button "Billing" at bounding box center [1082, 33] width 32 height 16
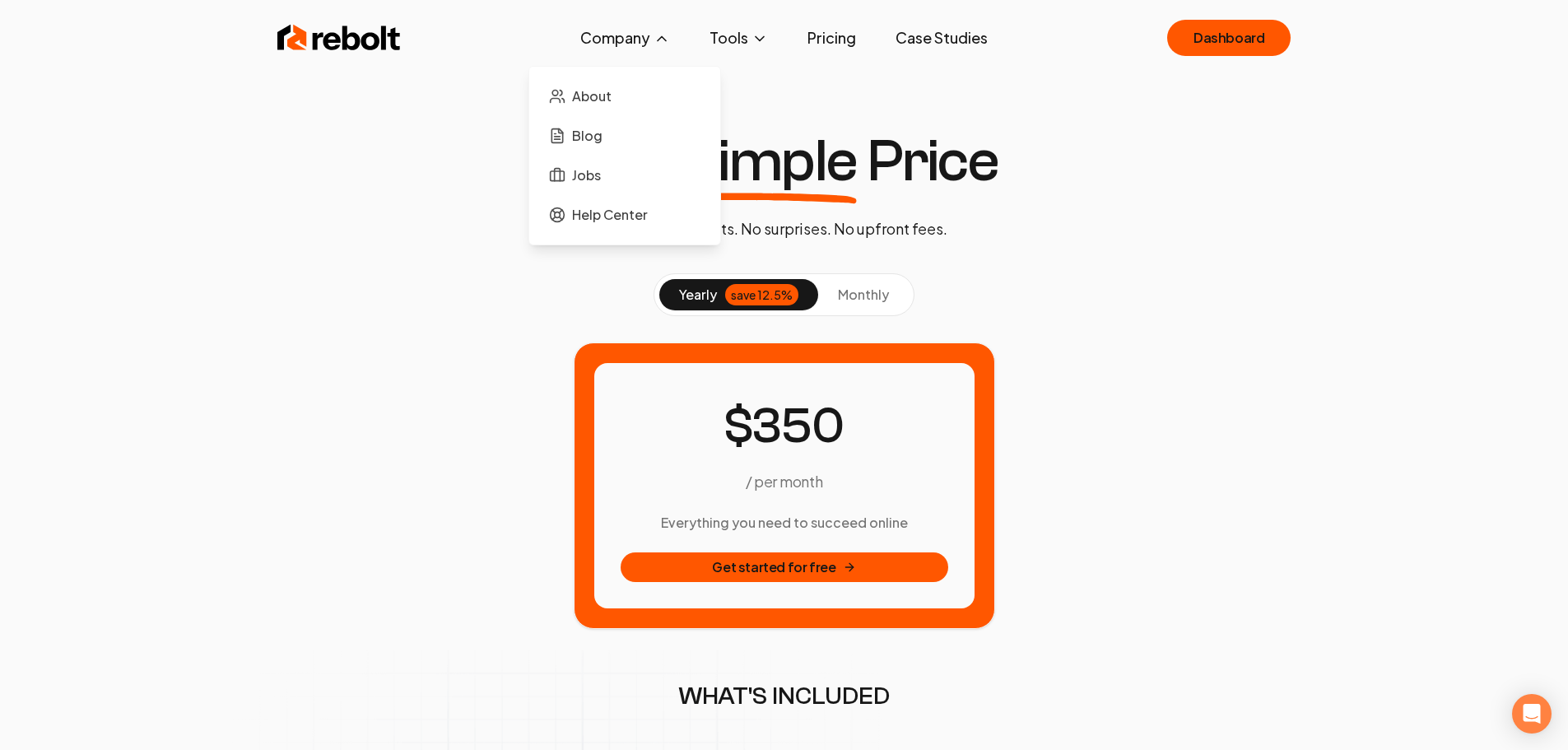
click at [615, 73] on div "About Blog Jobs Help Center" at bounding box center [624, 155] width 192 height 180
click at [587, 97] on span "About" at bounding box center [592, 97] width 40 height 20
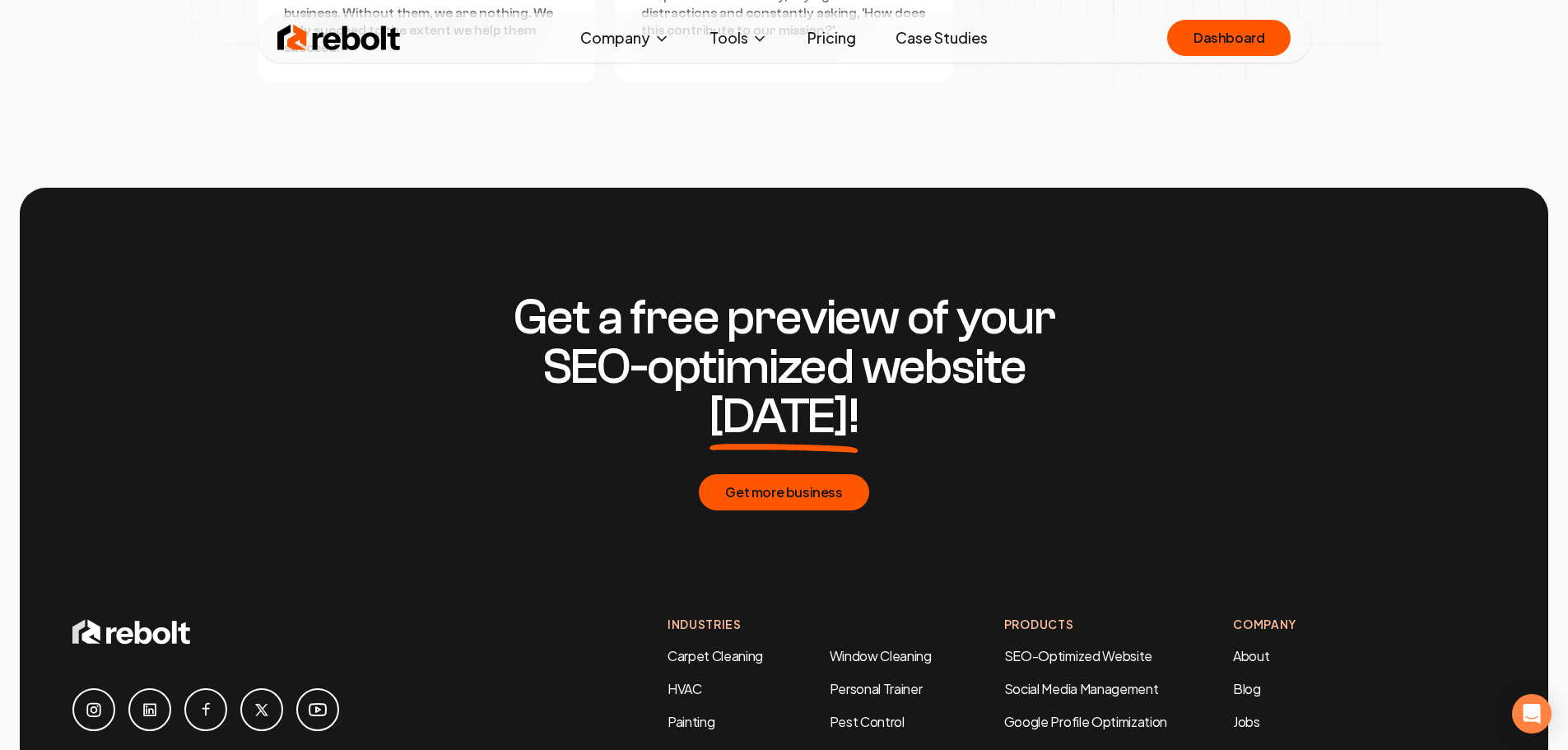
scroll to position [5348, 0]
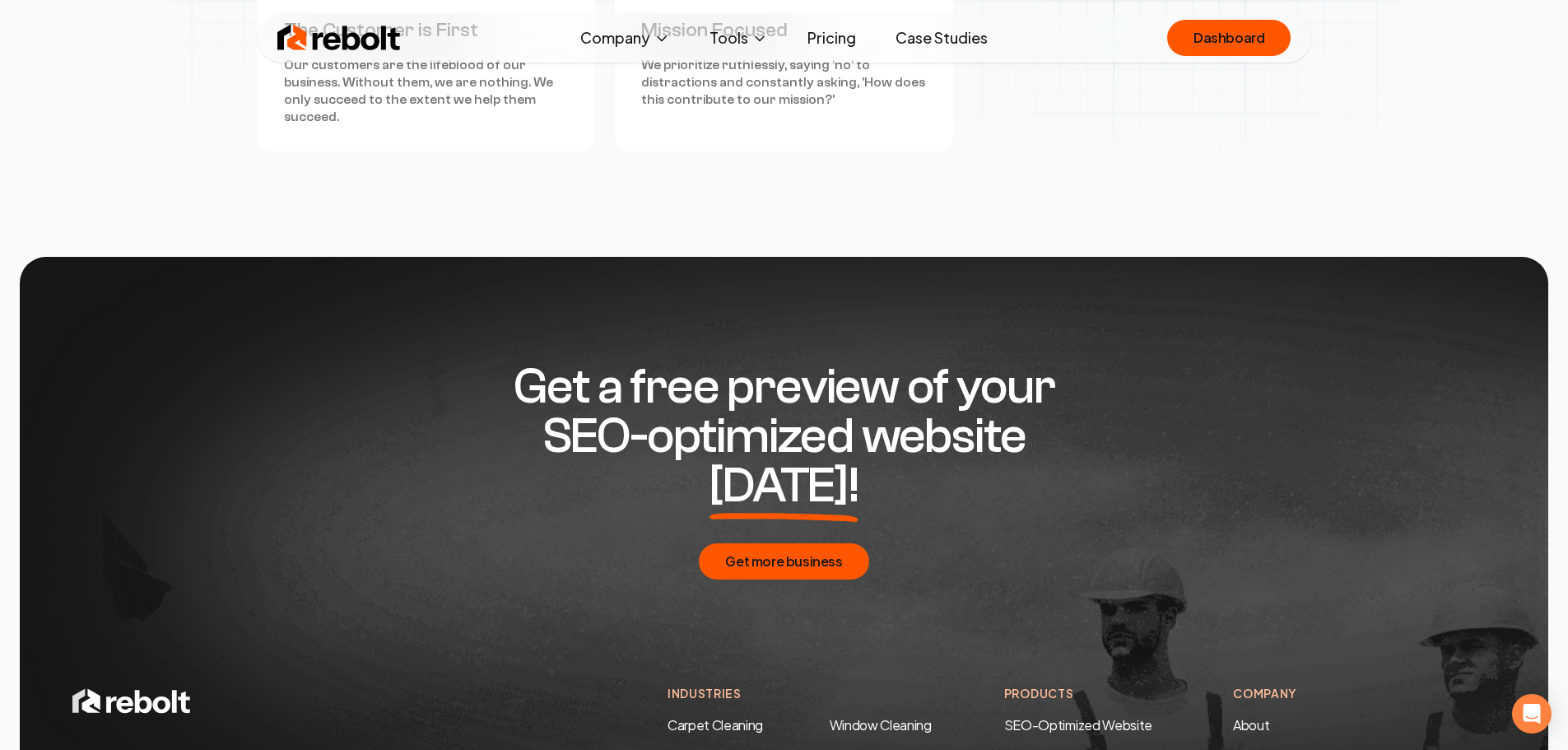
click at [822, 35] on link "Pricing" at bounding box center [831, 38] width 75 height 33
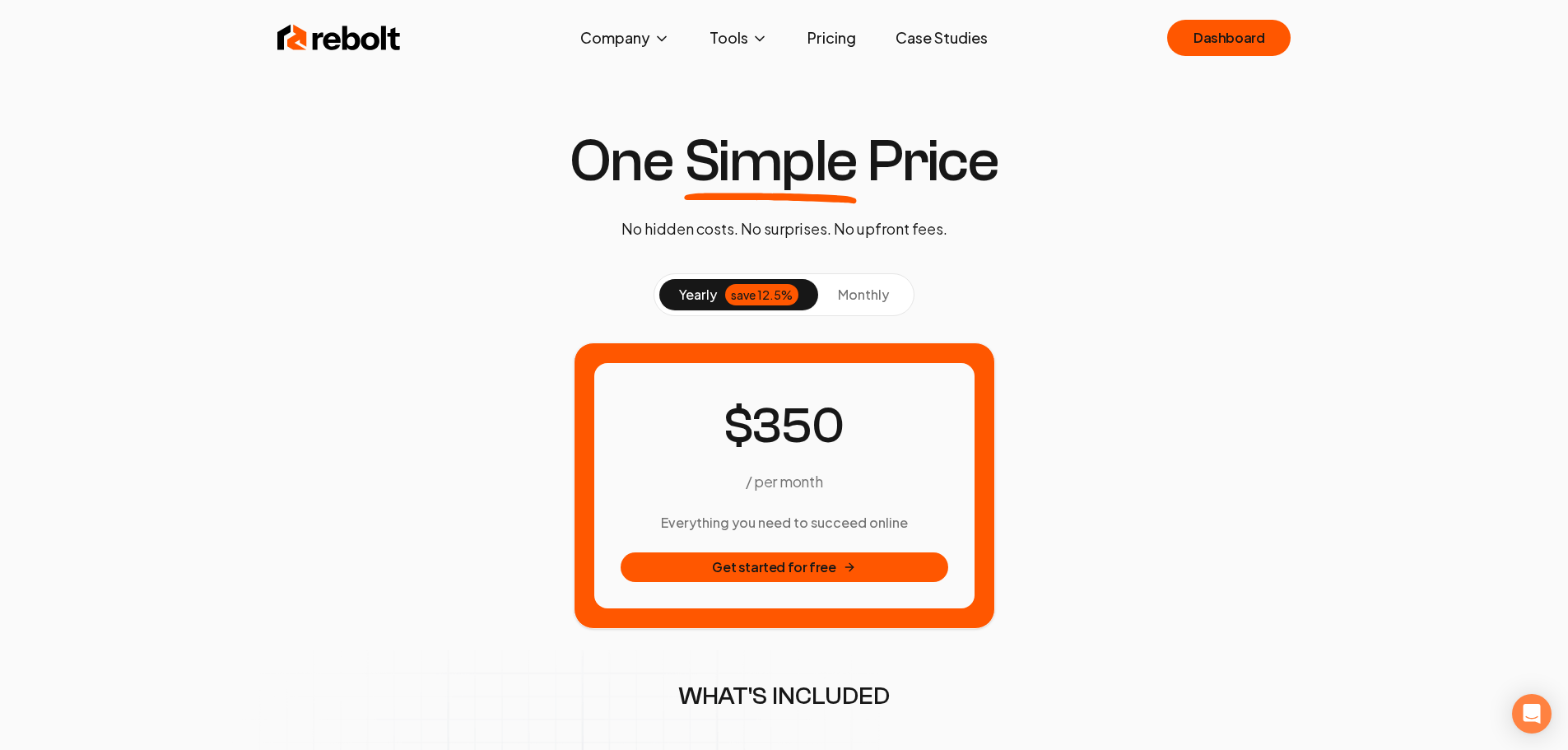
click at [885, 299] on span "monthly" at bounding box center [863, 294] width 51 height 17
click at [762, 299] on div "save 12.5%" at bounding box center [761, 295] width 73 height 22
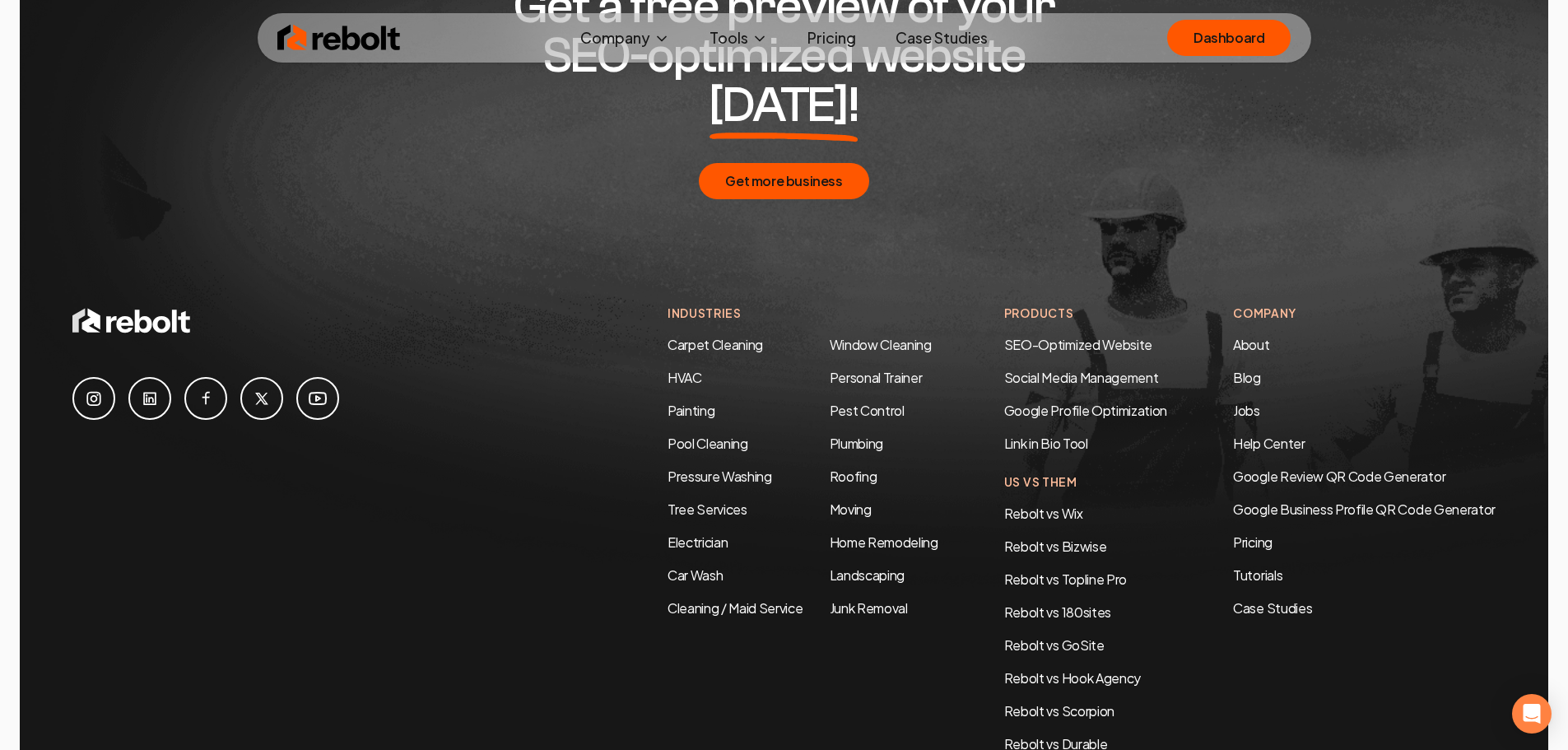
scroll to position [2304, 0]
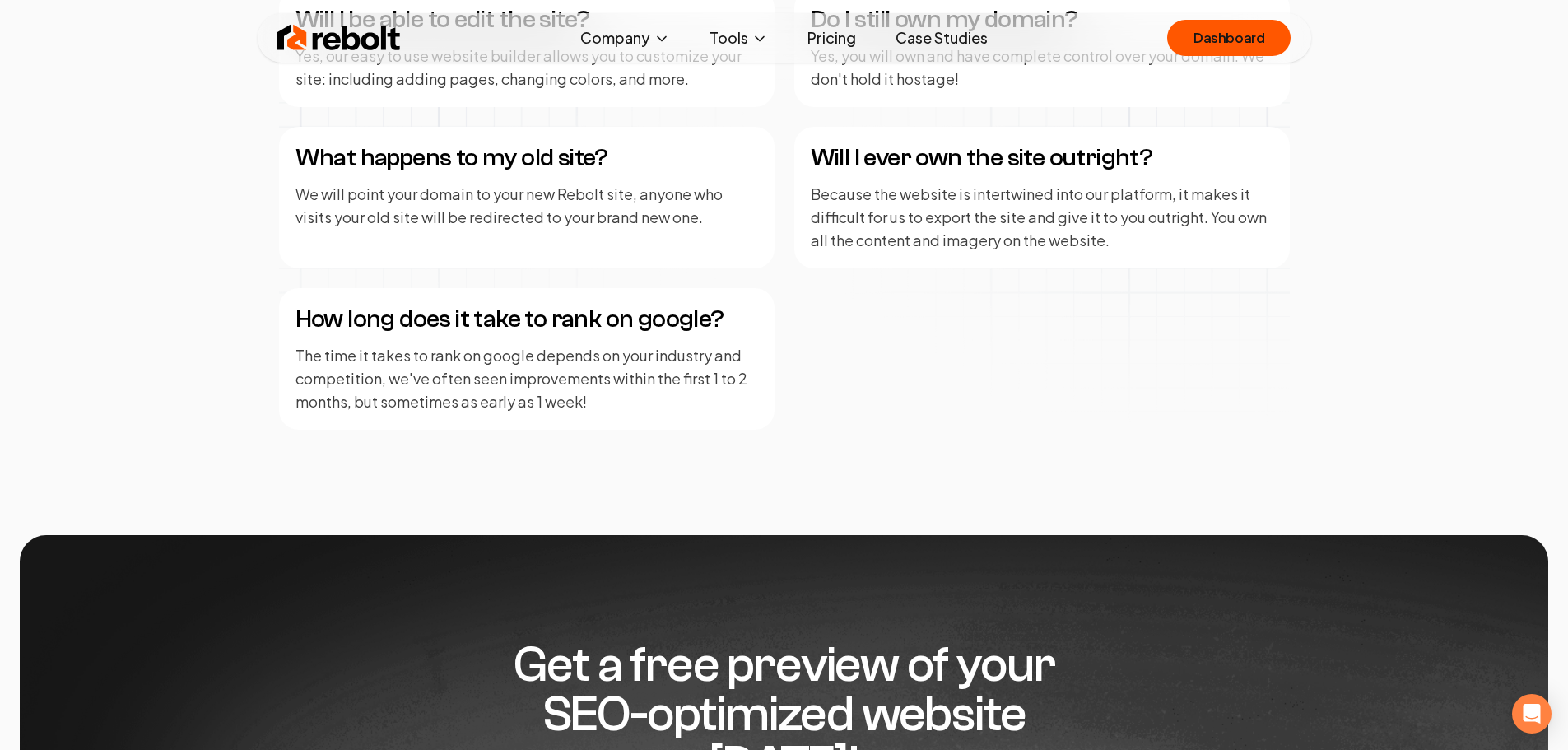
click at [906, 32] on link "Case Studies" at bounding box center [941, 38] width 118 height 33
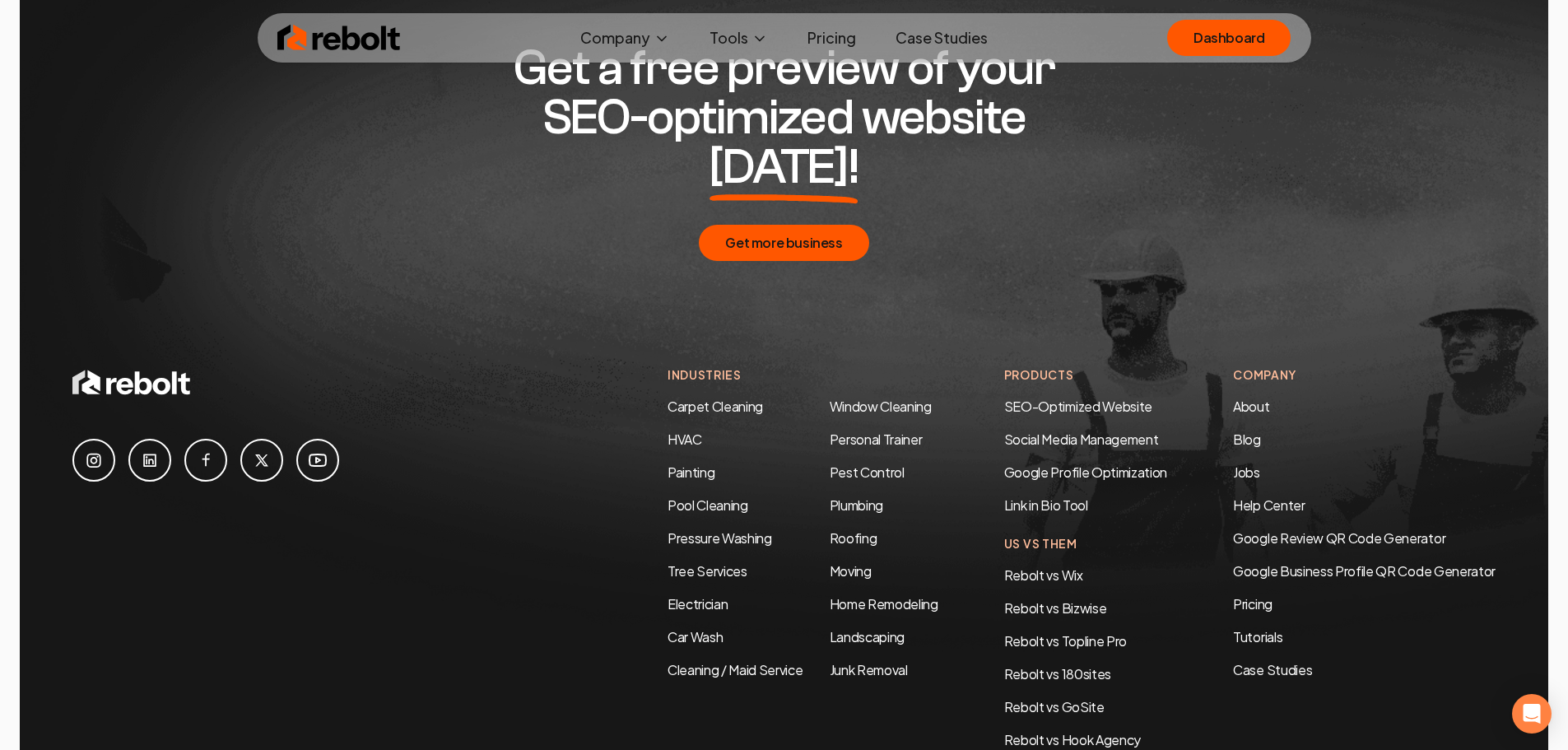
scroll to position [3557, 0]
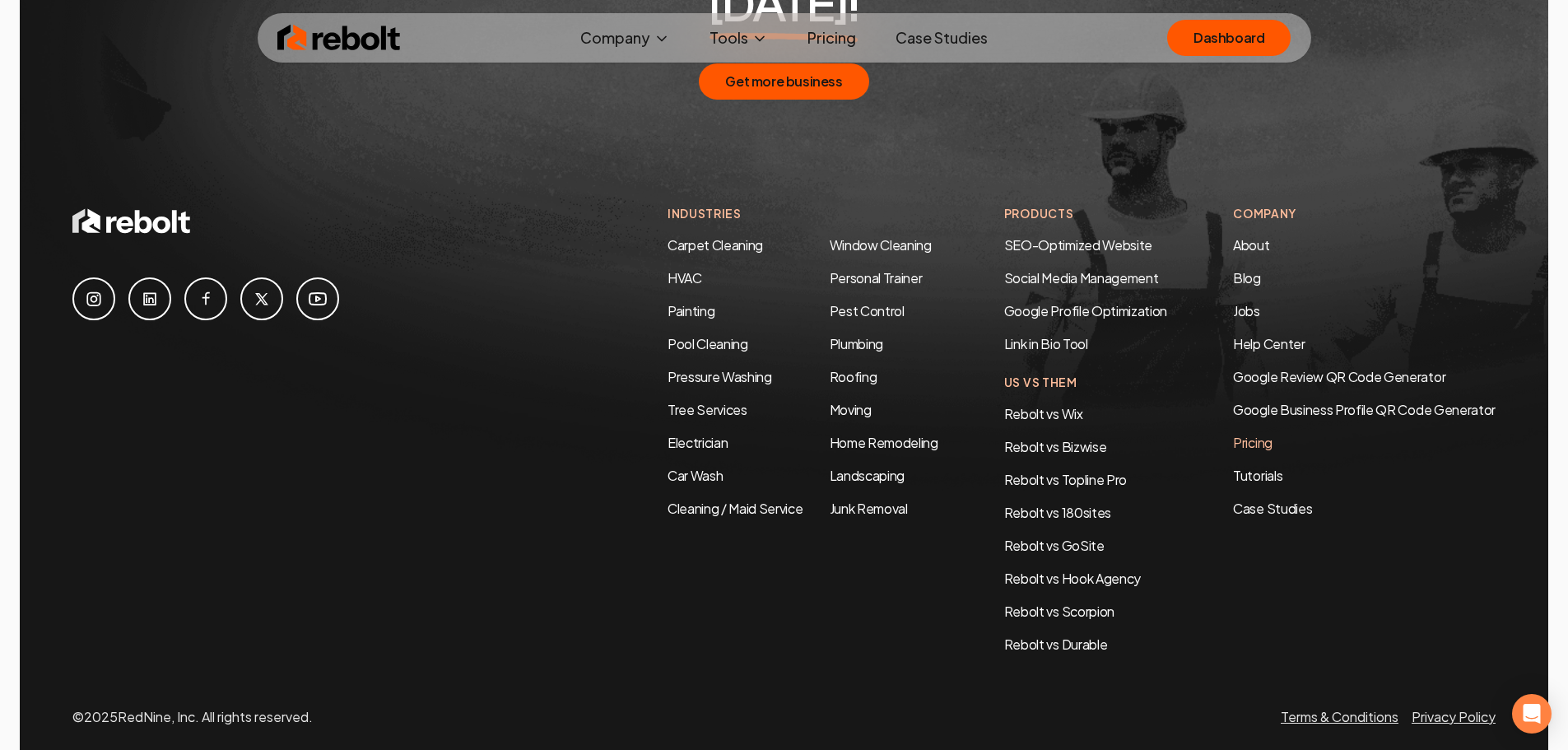
click at [1251, 433] on link "Pricing" at bounding box center [1364, 443] width 262 height 20
